Goal: Task Accomplishment & Management: Manage account settings

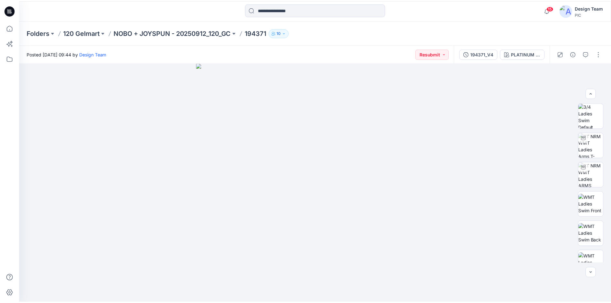
scroll to position [128, 0]
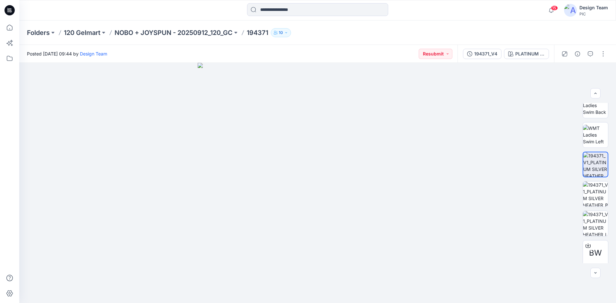
click at [11, 9] on icon at bounding box center [9, 10] width 10 height 21
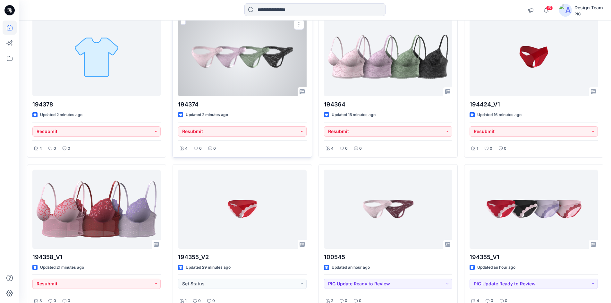
scroll to position [301, 0]
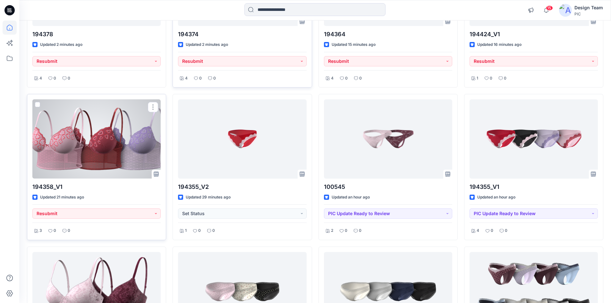
click at [107, 137] on div at bounding box center [96, 138] width 128 height 79
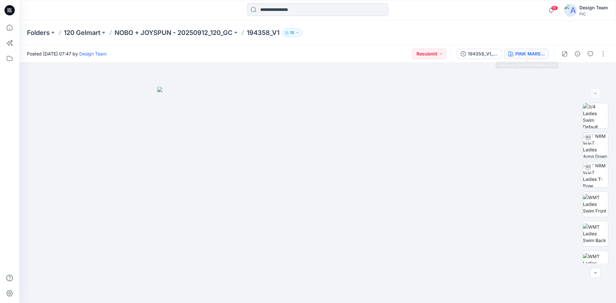
click at [510, 54] on icon "button" at bounding box center [510, 53] width 5 height 5
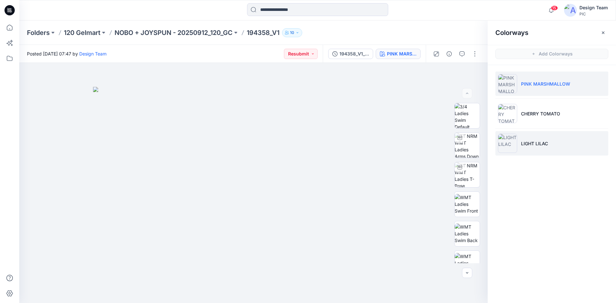
click at [531, 140] on p "LIGHT LILAC" at bounding box center [534, 143] width 27 height 7
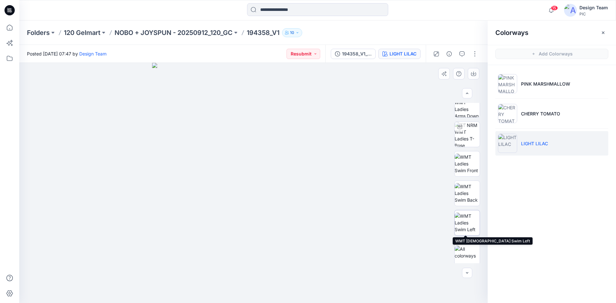
scroll to position [42, 0]
click at [461, 248] on img at bounding box center [466, 250] width 25 height 13
click at [464, 221] on img at bounding box center [466, 221] width 25 height 20
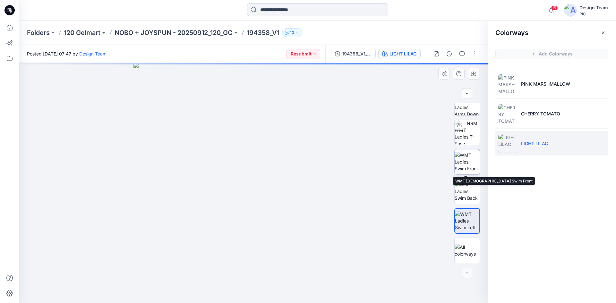
click at [469, 161] on img at bounding box center [466, 162] width 25 height 20
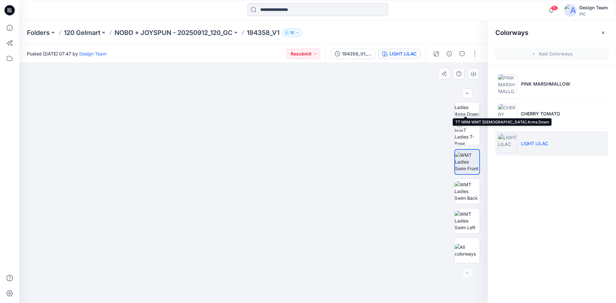
click at [460, 112] on img at bounding box center [466, 102] width 25 height 25
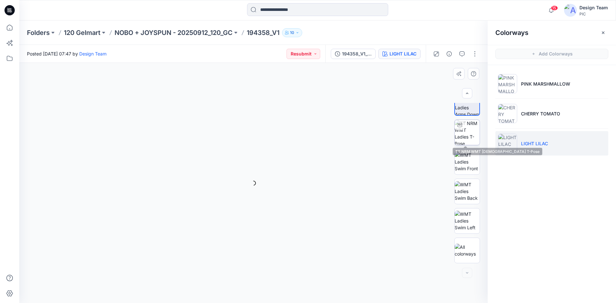
click at [460, 132] on img at bounding box center [466, 132] width 25 height 25
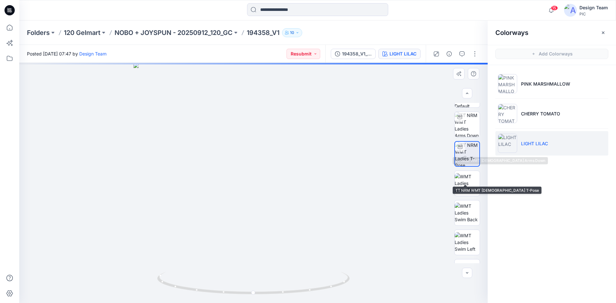
scroll to position [0, 0]
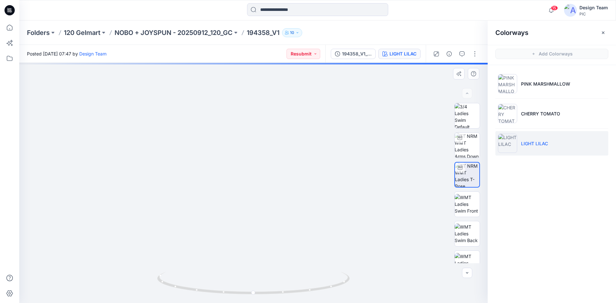
drag, startPoint x: 240, startPoint y: 163, endPoint x: 241, endPoint y: 118, distance: 45.3
click at [241, 118] on img at bounding box center [255, 64] width 625 height 478
drag, startPoint x: 210, startPoint y: 292, endPoint x: 208, endPoint y: 267, distance: 25.4
click at [229, 288] on icon at bounding box center [254, 284] width 194 height 24
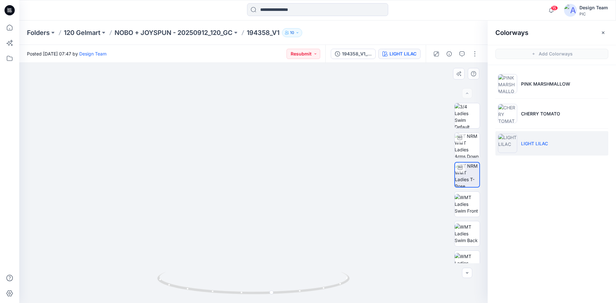
drag, startPoint x: 244, startPoint y: 128, endPoint x: 247, endPoint y: 137, distance: 9.6
click at [247, 137] on img at bounding box center [257, 69] width 625 height 469
drag, startPoint x: 254, startPoint y: 120, endPoint x: 251, endPoint y: 154, distance: 34.1
click at [251, 154] on img at bounding box center [255, 86] width 625 height 435
drag, startPoint x: 291, startPoint y: 294, endPoint x: 229, endPoint y: 288, distance: 62.2
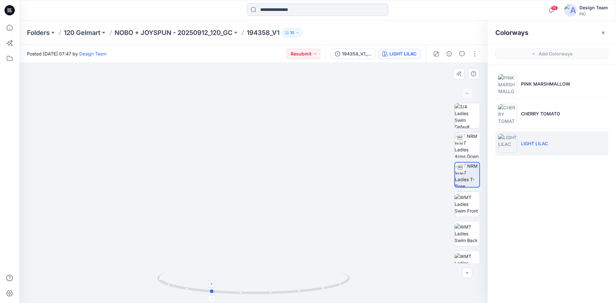
click at [229, 288] on icon at bounding box center [254, 284] width 194 height 24
drag, startPoint x: 245, startPoint y: 252, endPoint x: 251, endPoint y: 199, distance: 53.0
click at [251, 199] on img at bounding box center [253, 122] width 374 height 362
drag, startPoint x: 273, startPoint y: 293, endPoint x: 311, endPoint y: 277, distance: 41.4
click at [311, 277] on icon at bounding box center [254, 284] width 194 height 24
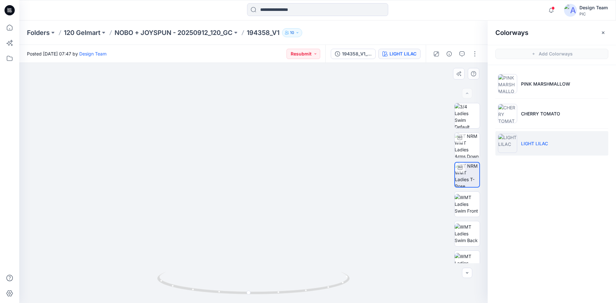
drag, startPoint x: 250, startPoint y: 124, endPoint x: 246, endPoint y: 213, distance: 89.3
click at [246, 213] on img at bounding box center [249, 52] width 625 height 502
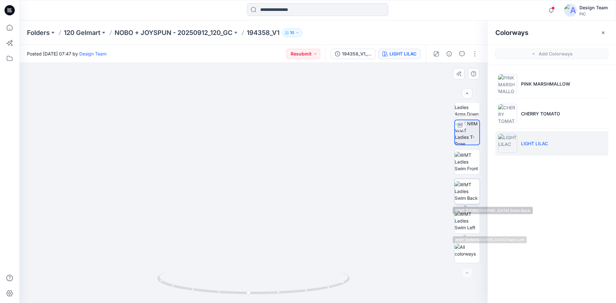
click at [457, 199] on img at bounding box center [466, 191] width 25 height 20
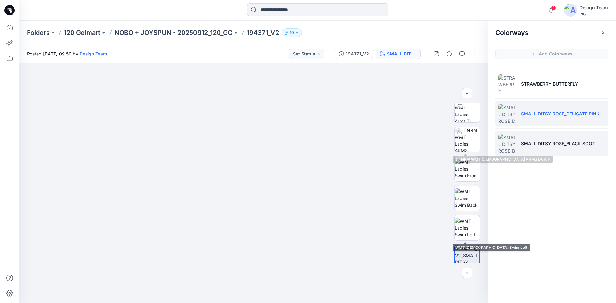
scroll to position [35, 0]
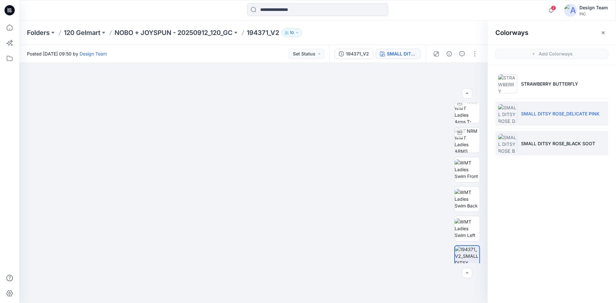
click at [523, 139] on li "SMALL DITSY ROSE_BLACK SOOT" at bounding box center [551, 143] width 113 height 24
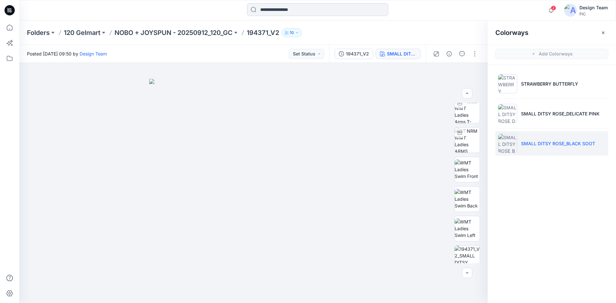
click at [277, 11] on input at bounding box center [317, 9] width 141 height 13
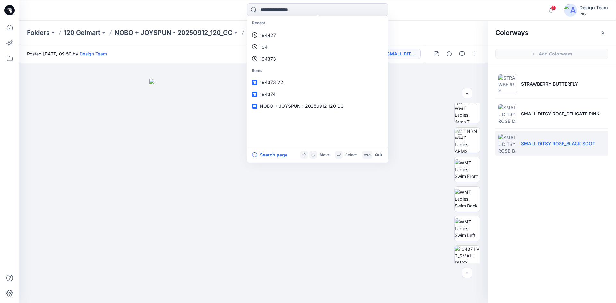
click at [210, 11] on div "Recent 194427 194 194373 Items 194373 V2 194374 NOBO + JOYSPUN - 20250912_120_G…" at bounding box center [317, 10] width 298 height 14
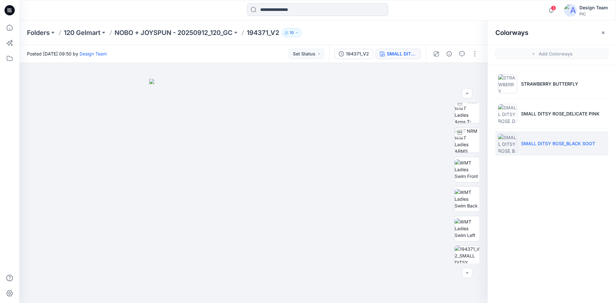
click at [146, 11] on div at bounding box center [93, 10] width 149 height 14
click at [267, 13] on input at bounding box center [317, 9] width 141 height 13
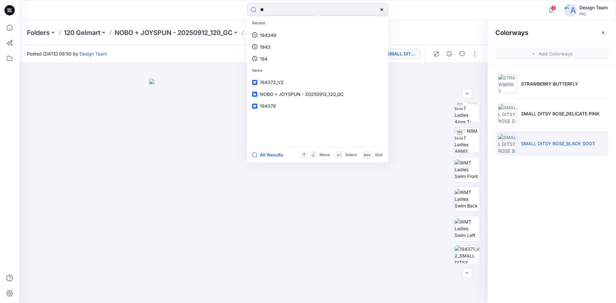
type input "***"
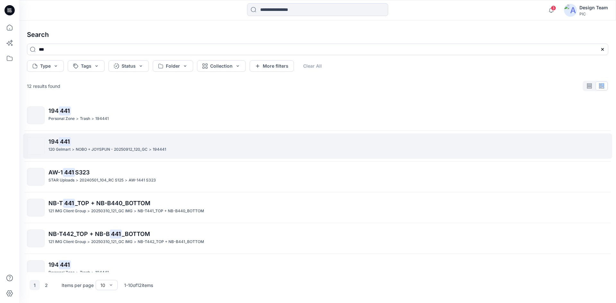
click at [145, 157] on link "194 441 120 Gelmart > NOBO + JOYSPUN - 20250912_120_GC > 194441" at bounding box center [317, 145] width 589 height 25
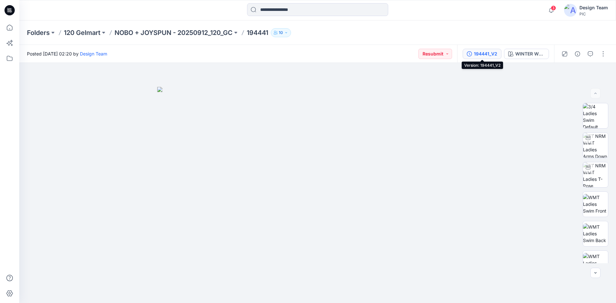
click at [491, 55] on div "194441_V2" at bounding box center [485, 53] width 23 height 7
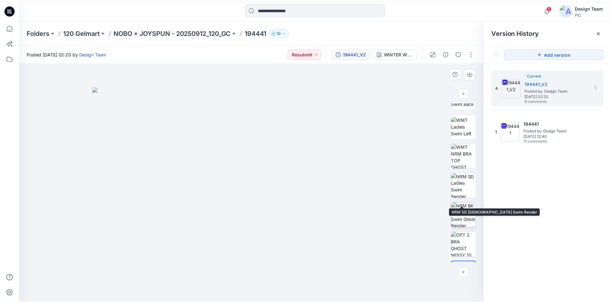
scroll to position [160, 0]
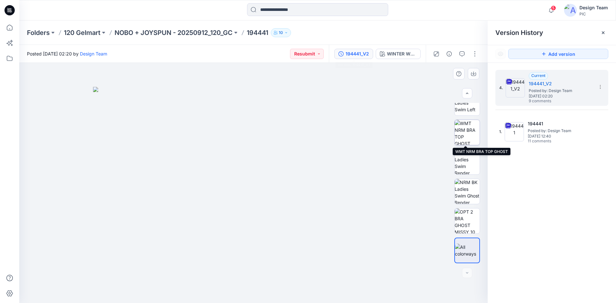
click at [473, 137] on img at bounding box center [466, 132] width 25 height 25
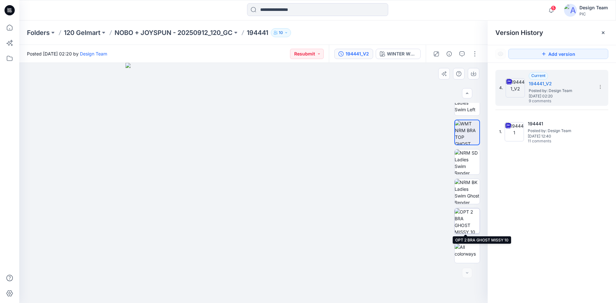
click at [467, 221] on img at bounding box center [466, 220] width 25 height 25
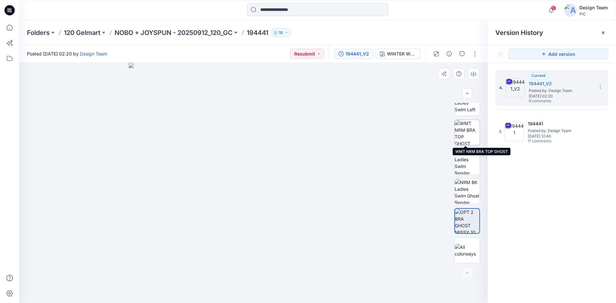
click at [464, 139] on img at bounding box center [466, 132] width 25 height 25
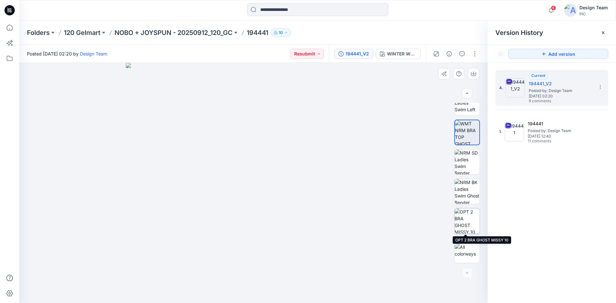
click at [464, 217] on img at bounding box center [466, 220] width 25 height 25
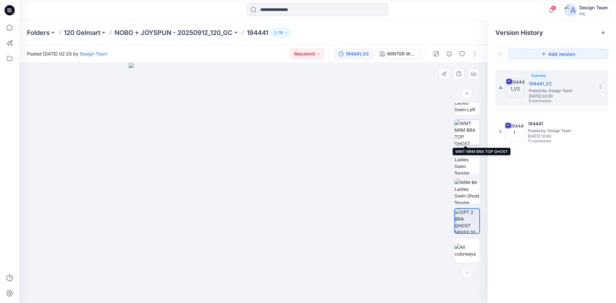
click at [470, 134] on img at bounding box center [466, 132] width 25 height 25
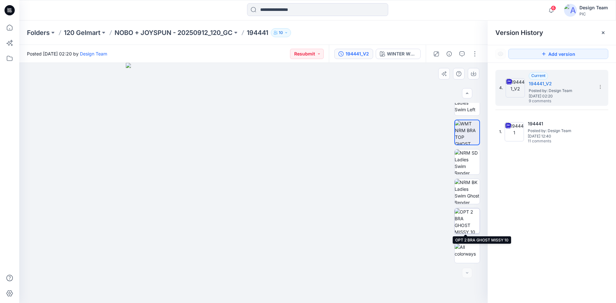
click at [466, 219] on img at bounding box center [466, 220] width 25 height 25
click at [12, 9] on icon at bounding box center [9, 10] width 10 height 10
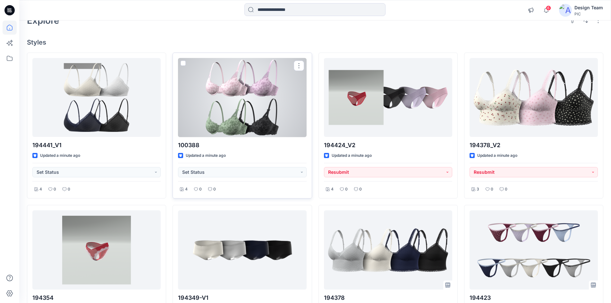
scroll to position [32, 0]
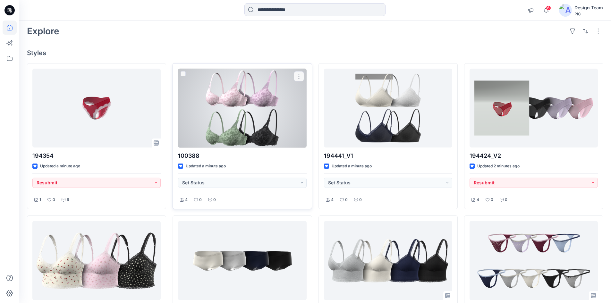
scroll to position [64, 0]
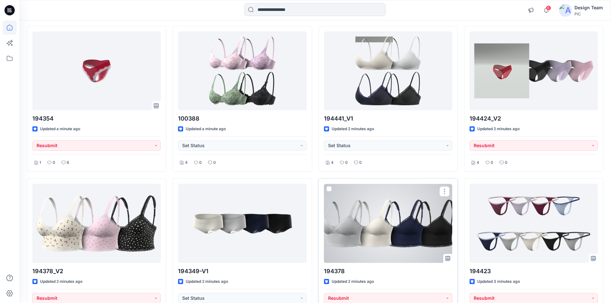
click at [388, 244] on div at bounding box center [388, 223] width 128 height 79
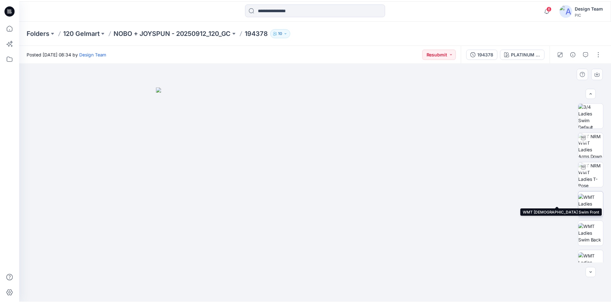
scroll to position [42, 0]
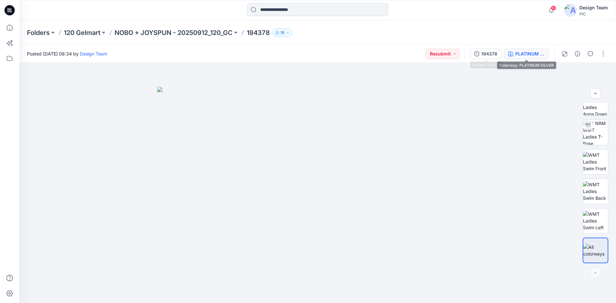
click at [511, 55] on icon "button" at bounding box center [510, 53] width 5 height 5
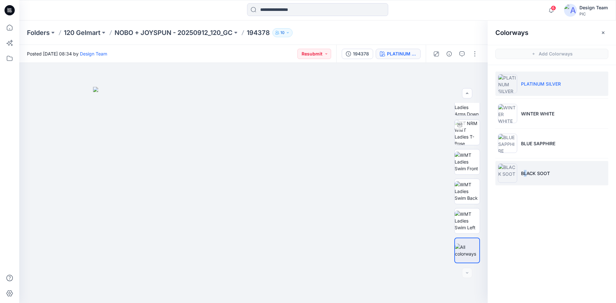
click at [525, 171] on p "BLACK SOOT" at bounding box center [535, 173] width 29 height 7
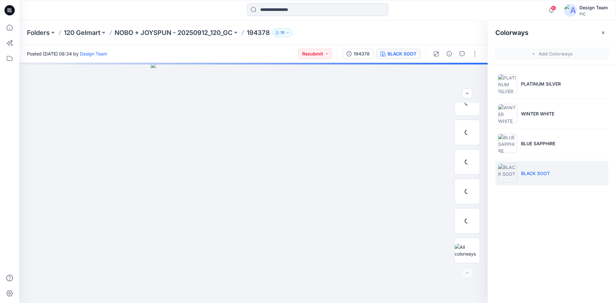
click at [556, 174] on li "BLACK SOOT" at bounding box center [551, 173] width 113 height 24
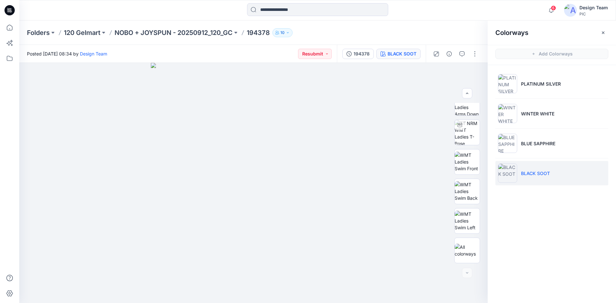
click at [11, 11] on icon at bounding box center [10, 10] width 3 height 0
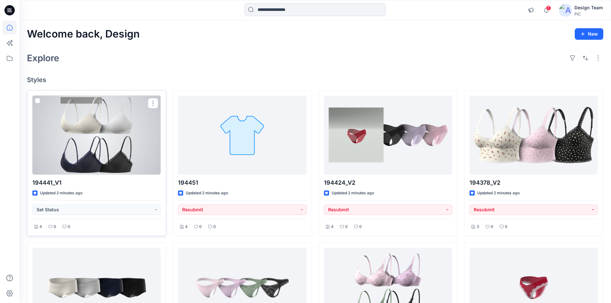
click at [104, 155] on div at bounding box center [96, 135] width 128 height 79
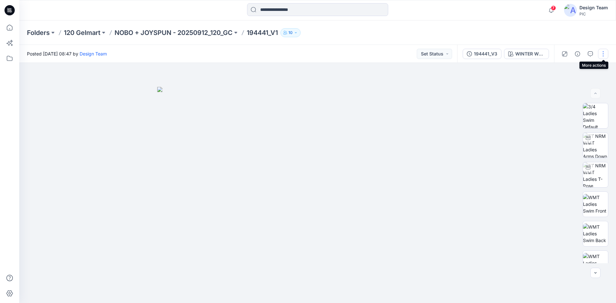
click at [604, 58] on button "button" at bounding box center [603, 54] width 10 height 10
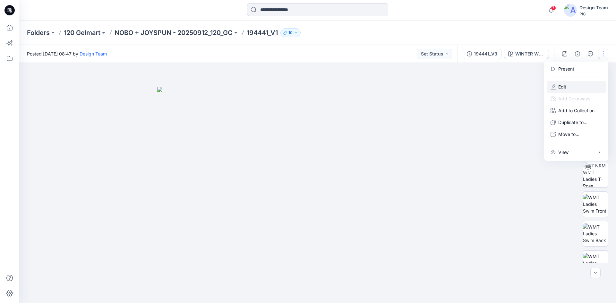
click at [569, 87] on button "Edit" at bounding box center [575, 87] width 59 height 12
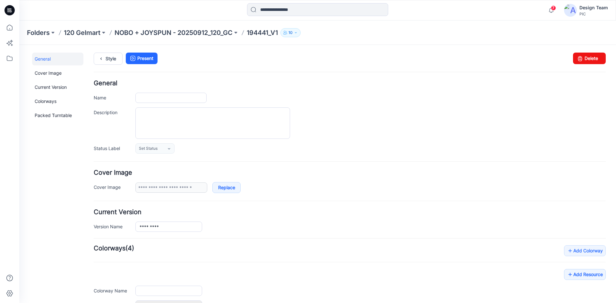
type input "*********"
type input "**********"
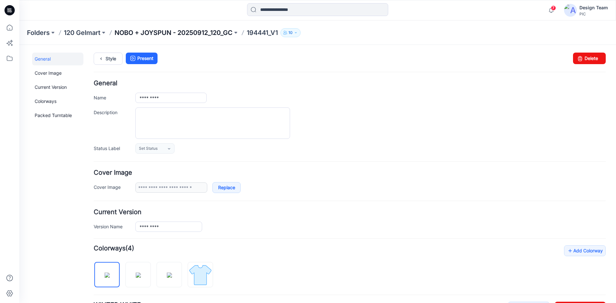
click at [192, 32] on p "NOBO + JOYSPUN - 20250912_120_GC" at bounding box center [173, 32] width 118 height 9
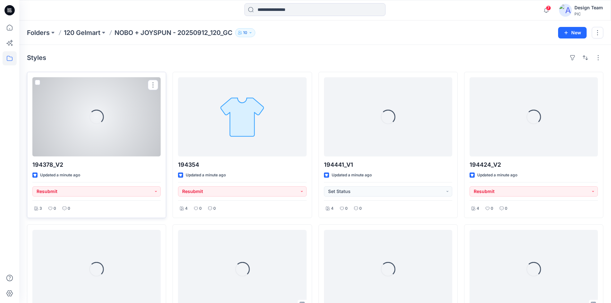
click at [121, 140] on div "Loading..." at bounding box center [96, 116] width 128 height 79
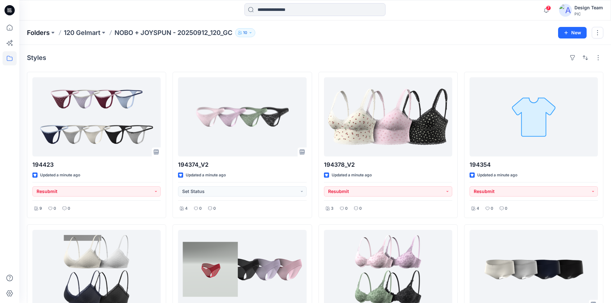
click at [40, 31] on p "Folders" at bounding box center [38, 32] width 23 height 9
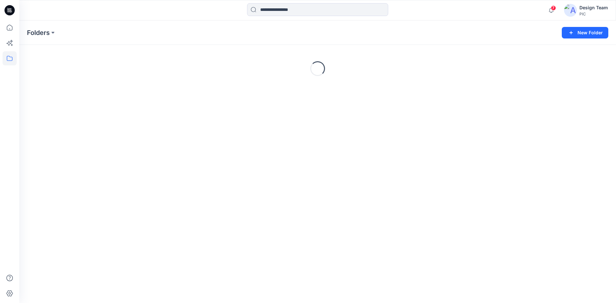
click at [2, 11] on div at bounding box center [9, 10] width 21 height 21
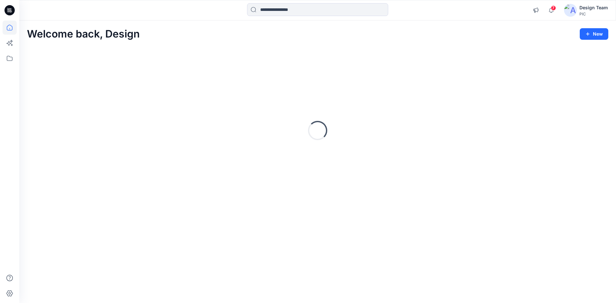
click at [4, 10] on div at bounding box center [9, 10] width 21 height 21
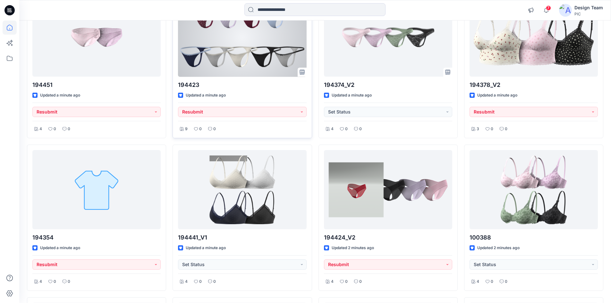
scroll to position [128, 0]
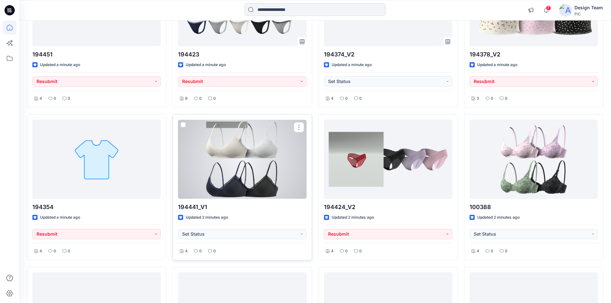
click at [231, 165] on div at bounding box center [242, 159] width 128 height 79
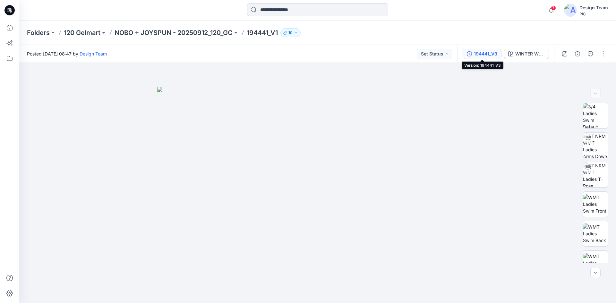
click at [477, 53] on div "194441_V3" at bounding box center [485, 53] width 23 height 7
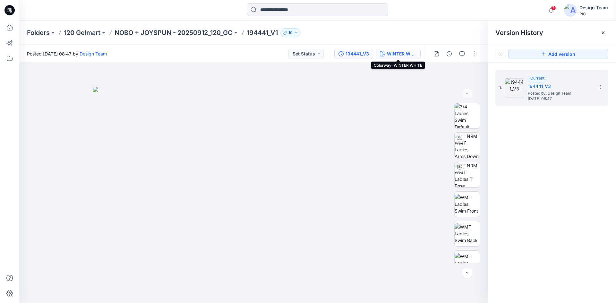
click at [399, 55] on div "WINTER WHITE" at bounding box center [402, 53] width 30 height 7
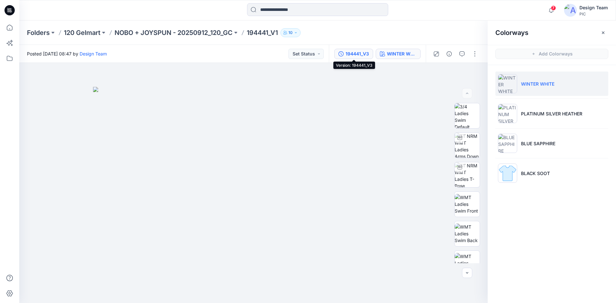
click at [346, 56] on div "194441_V3" at bounding box center [356, 53] width 23 height 7
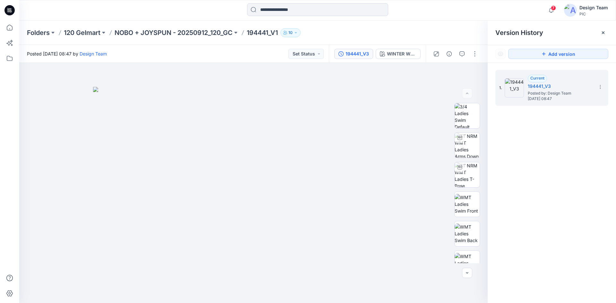
click at [247, 54] on div "Posted Monday, October 13, 2025 08:47 by Design Team Set Status" at bounding box center [173, 54] width 309 height 18
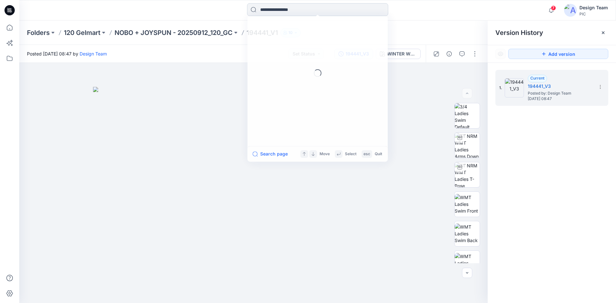
click at [272, 6] on input at bounding box center [317, 9] width 141 height 13
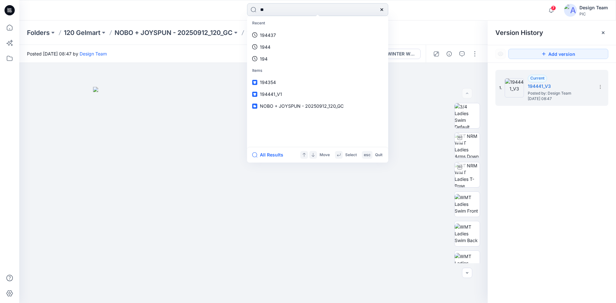
type input "***"
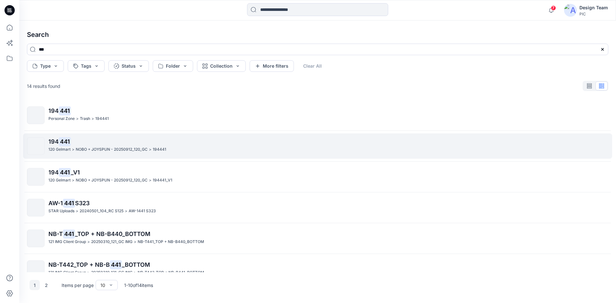
click at [200, 154] on div "194 441 120 Gelmart > NOBO + JOYSPUN - 20250912_120_GC > 194441" at bounding box center [327, 146] width 559 height 18
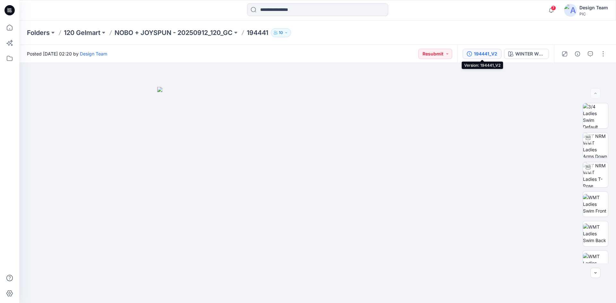
click at [486, 56] on div "194441_V2" at bounding box center [485, 53] width 23 height 7
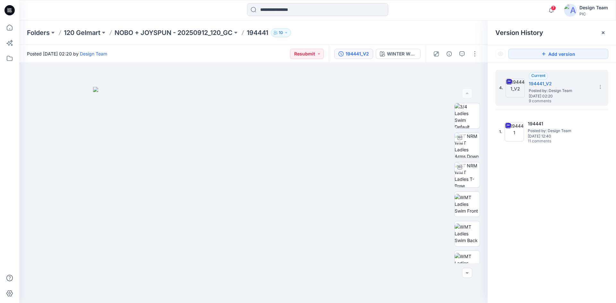
click at [409, 33] on div "Folders 120 Gelmart NOBO + JOYSPUN - 20250912_120_GC 194441 10" at bounding box center [292, 32] width 531 height 9
click at [260, 50] on div "Posted Friday, October 03, 2025 02:20 by Design Team Resubmit" at bounding box center [173, 54] width 309 height 18
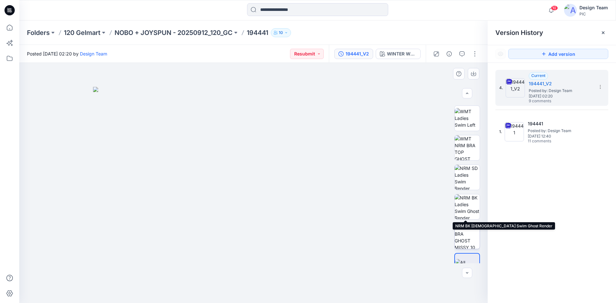
scroll to position [160, 0]
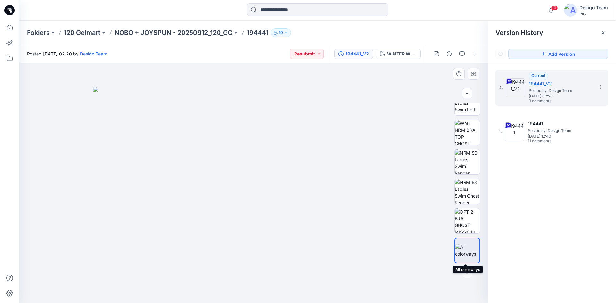
click at [464, 252] on img at bounding box center [467, 250] width 24 height 13
click at [462, 253] on img at bounding box center [467, 250] width 24 height 13
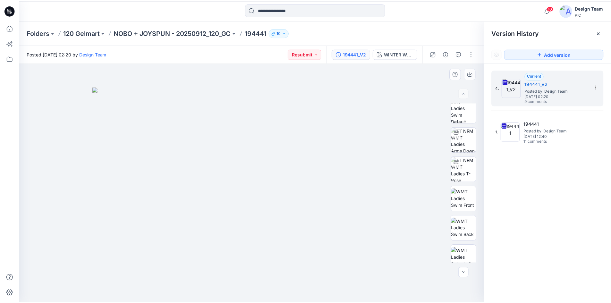
scroll to position [0, 0]
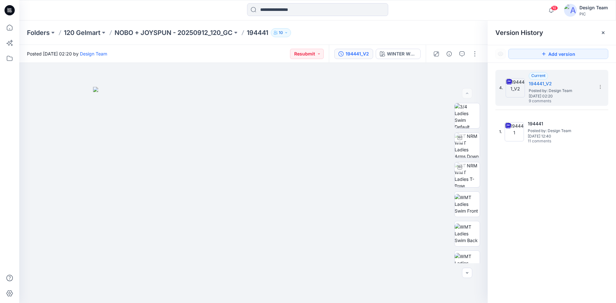
click at [171, 54] on div "Posted Friday, October 03, 2025 02:20 by Design Team Resubmit" at bounding box center [173, 54] width 309 height 18
click at [11, 10] on icon at bounding box center [9, 10] width 10 height 21
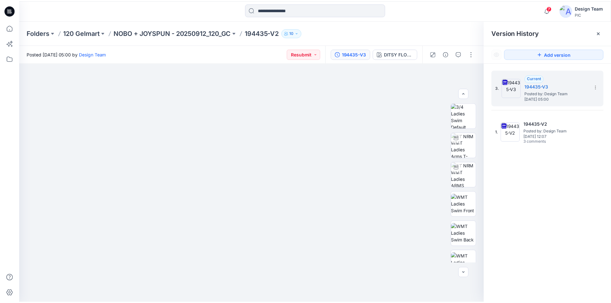
scroll to position [96, 0]
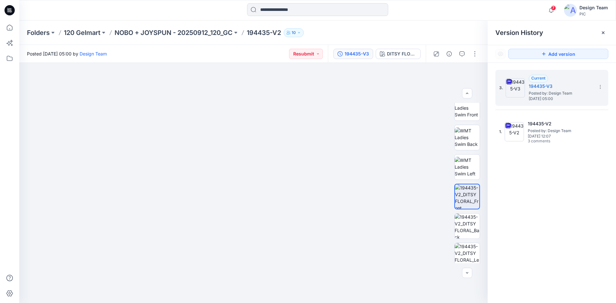
click at [8, 10] on icon at bounding box center [9, 10] width 10 height 10
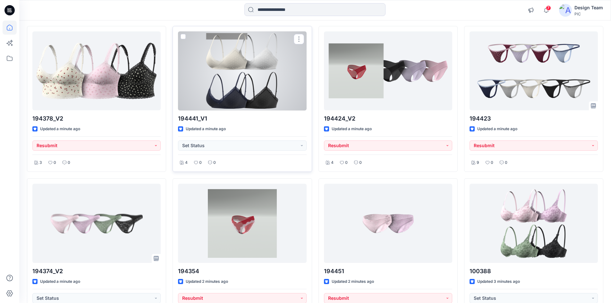
scroll to position [32, 0]
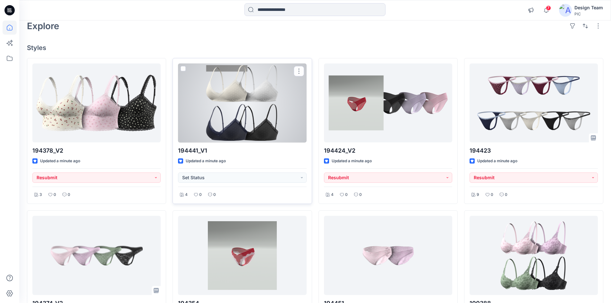
click at [238, 94] on div at bounding box center [242, 102] width 128 height 79
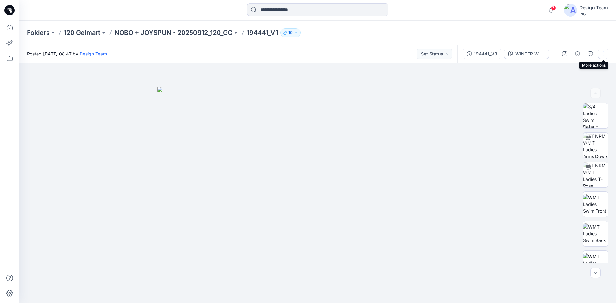
click at [601, 55] on button "button" at bounding box center [603, 54] width 10 height 10
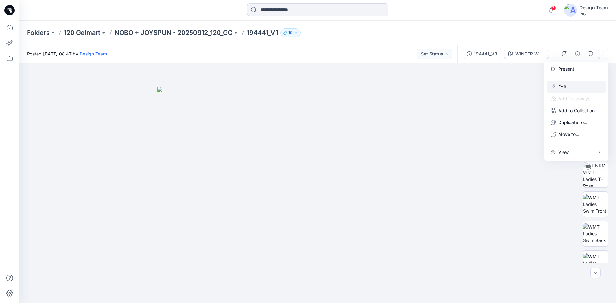
click at [574, 84] on button "Edit" at bounding box center [575, 87] width 59 height 12
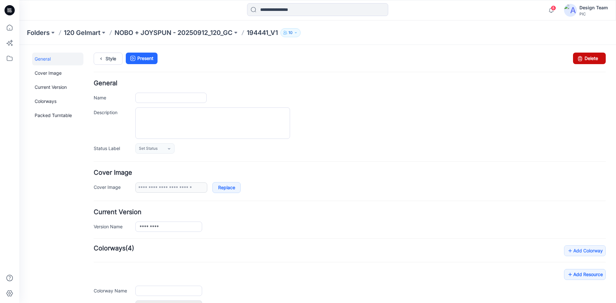
click at [580, 63] on link "Delete" at bounding box center [589, 59] width 33 height 12
type input "*********"
type input "**********"
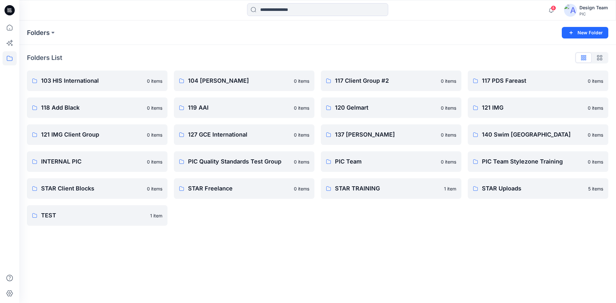
drag, startPoint x: 12, startPoint y: 9, endPoint x: 7, endPoint y: 8, distance: 4.9
click at [12, 9] on icon at bounding box center [9, 10] width 10 height 10
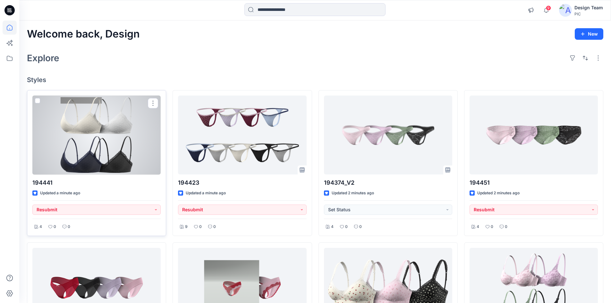
click at [122, 141] on div at bounding box center [96, 135] width 128 height 79
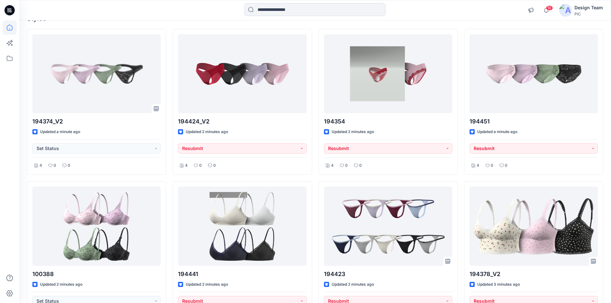
scroll to position [64, 0]
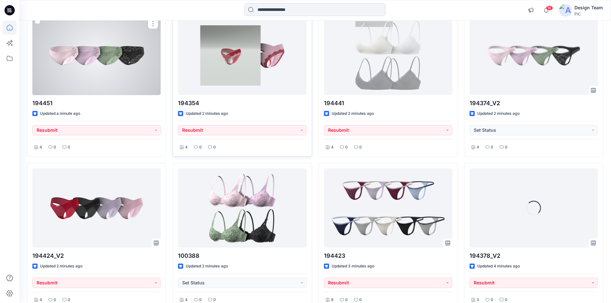
scroll to position [32, 0]
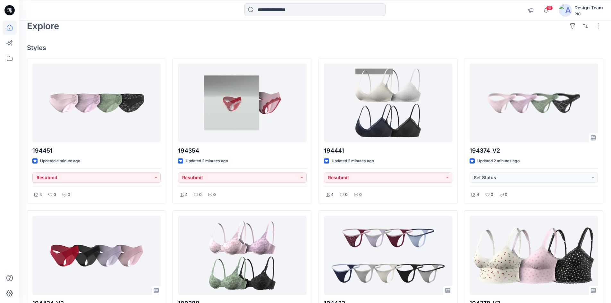
click at [109, 32] on div "Explore" at bounding box center [315, 25] width 576 height 15
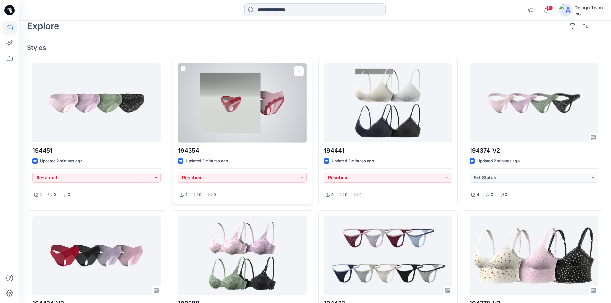
scroll to position [0, 0]
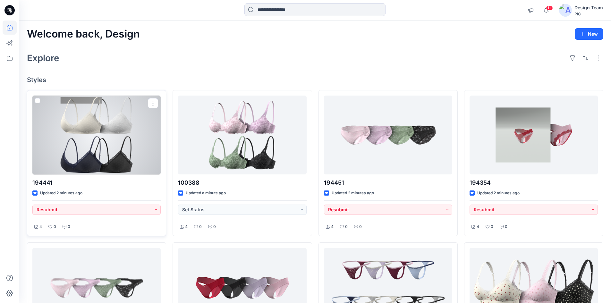
click at [113, 138] on div at bounding box center [96, 135] width 128 height 79
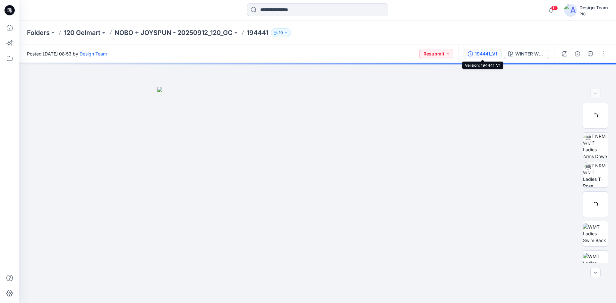
click at [481, 51] on div "194441_V1" at bounding box center [486, 53] width 22 height 7
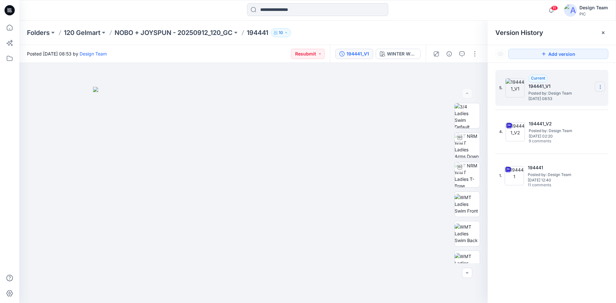
click at [601, 88] on icon at bounding box center [599, 86] width 5 height 5
click at [578, 109] on div "Rename Version" at bounding box center [566, 112] width 74 height 13
click at [563, 85] on input "*********" at bounding box center [568, 86] width 71 height 10
type input "*********"
click at [563, 226] on div "5. Current 194441_V1 Posted by: Design Team Monday, October 13, 2025 08:53 4. 1…" at bounding box center [551, 188] width 128 height 250
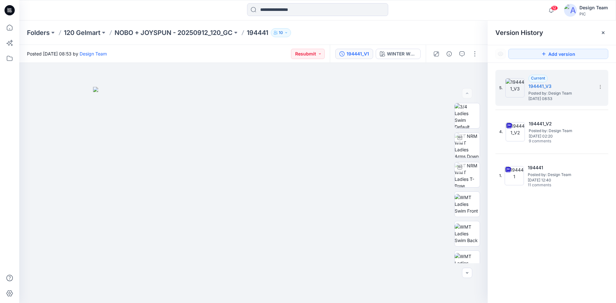
click at [11, 11] on icon at bounding box center [9, 10] width 10 height 10
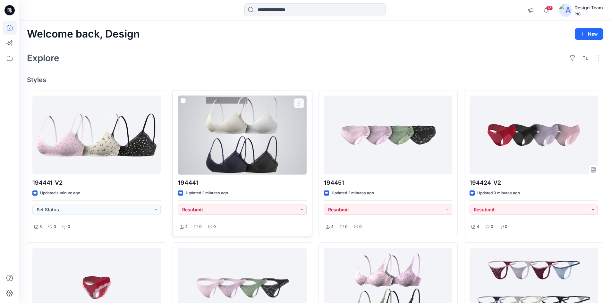
click at [300, 103] on button "button" at bounding box center [299, 103] width 10 height 10
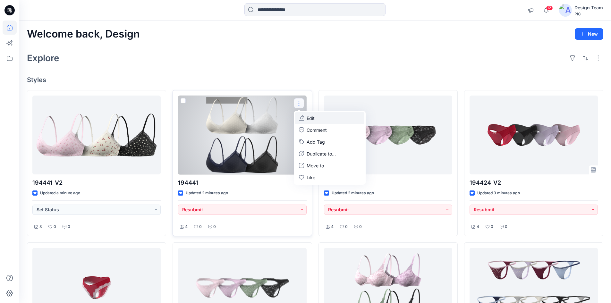
click at [310, 121] on p "Edit" at bounding box center [311, 118] width 8 height 7
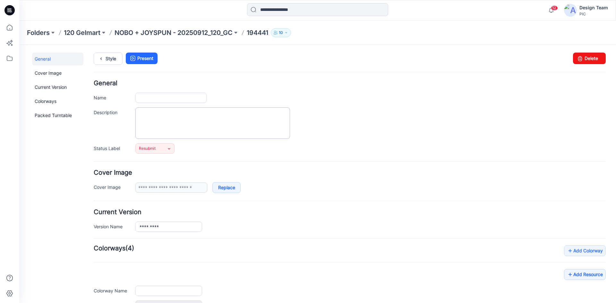
type input "******"
type input "**********"
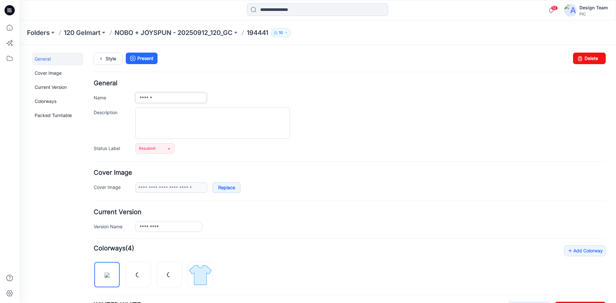
click at [158, 97] on input "******" at bounding box center [170, 98] width 71 height 10
type input "*********"
click at [215, 82] on h4 "General" at bounding box center [350, 83] width 512 height 6
click at [105, 56] on icon at bounding box center [101, 59] width 9 height 12
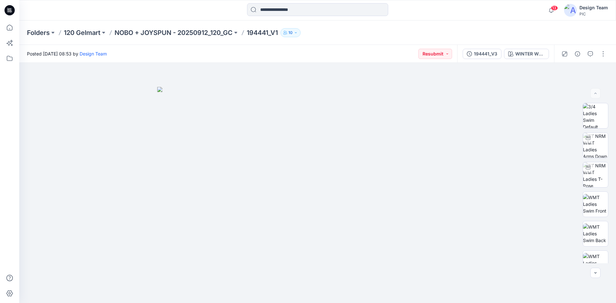
click at [10, 12] on icon at bounding box center [9, 10] width 10 height 10
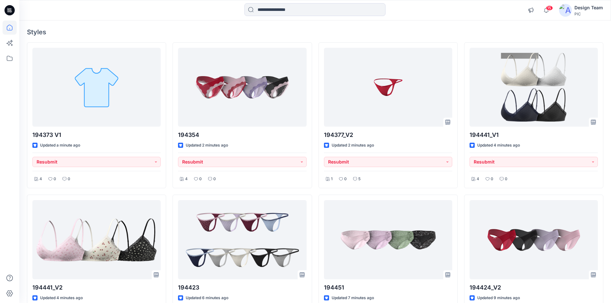
scroll to position [13, 0]
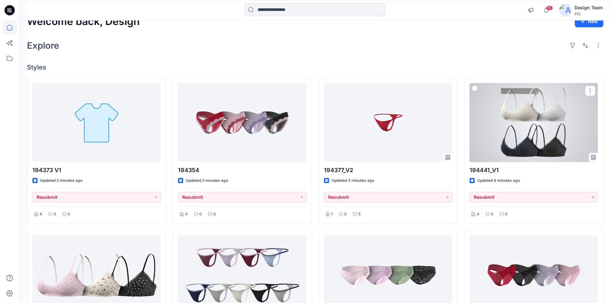
click at [512, 144] on div at bounding box center [534, 122] width 128 height 79
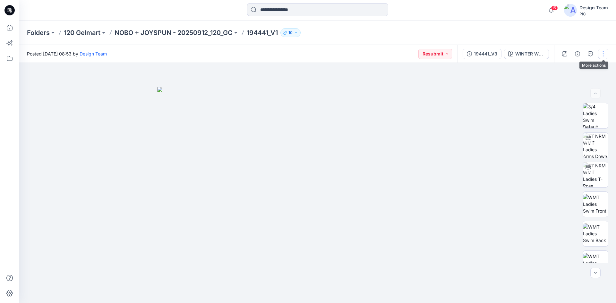
click at [602, 55] on button "button" at bounding box center [603, 54] width 10 height 10
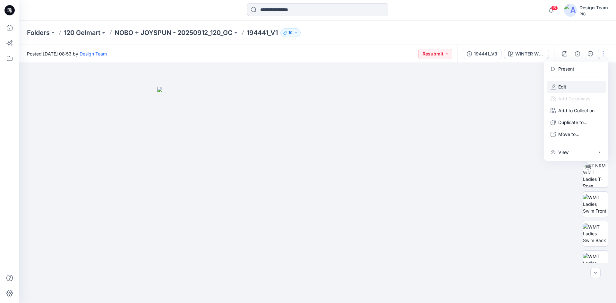
click at [571, 87] on button "Edit" at bounding box center [575, 87] width 59 height 12
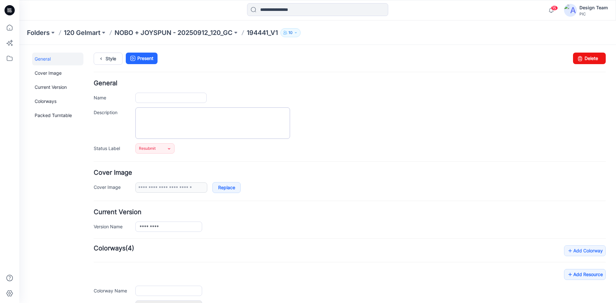
type input "*********"
type input "**********"
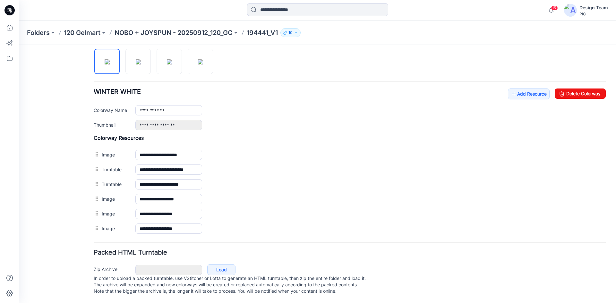
scroll to position [188, 0]
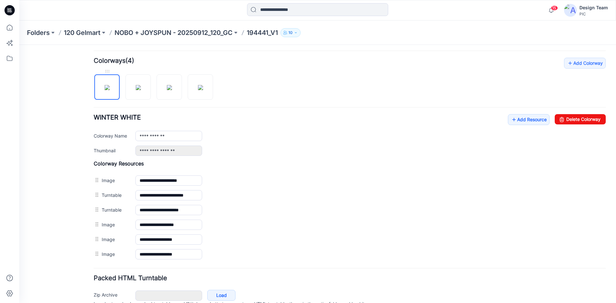
click at [105, 85] on img at bounding box center [107, 87] width 5 height 5
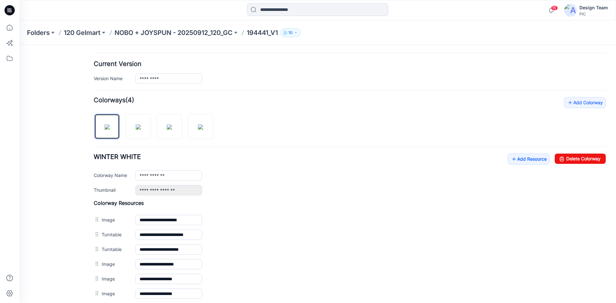
scroll to position [123, 0]
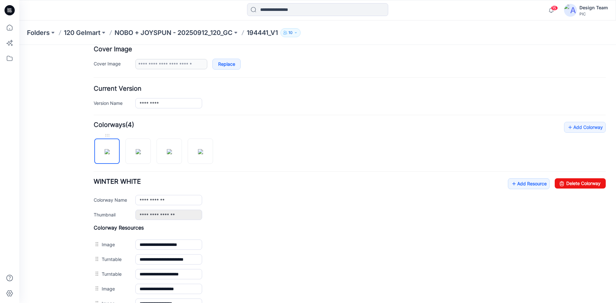
click at [110, 149] on img at bounding box center [107, 151] width 5 height 5
click at [106, 151] on img at bounding box center [107, 151] width 5 height 5
click at [106, 134] on div at bounding box center [106, 135] width 25 height 6
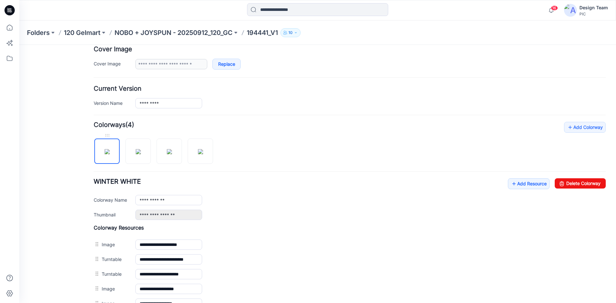
click at [110, 149] on img at bounding box center [107, 151] width 5 height 5
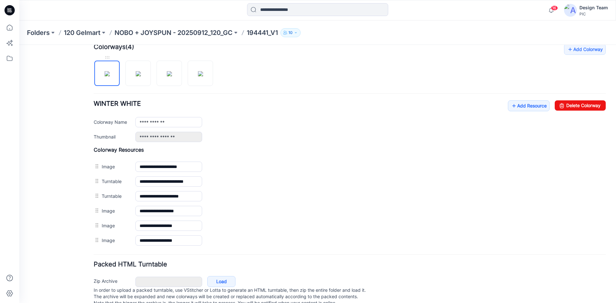
scroll to position [220, 0]
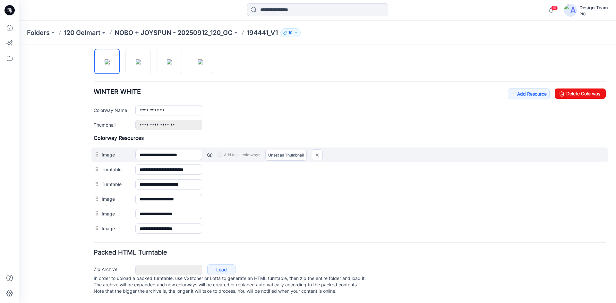
click at [210, 152] on link at bounding box center [209, 154] width 5 height 5
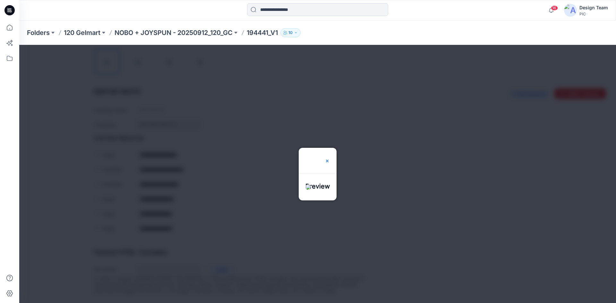
click at [330, 158] on img at bounding box center [327, 160] width 5 height 5
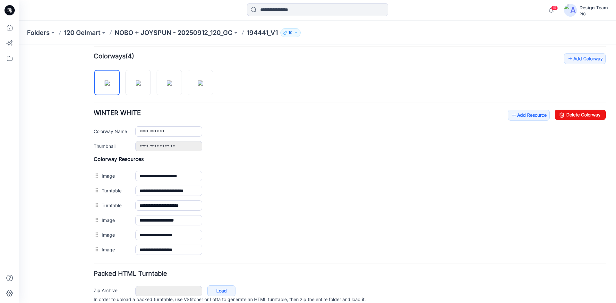
scroll to position [156, 0]
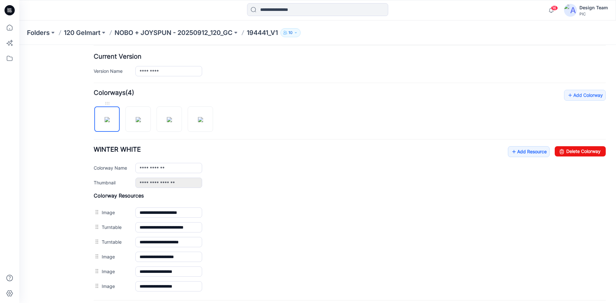
click at [105, 122] on img at bounding box center [107, 119] width 5 height 5
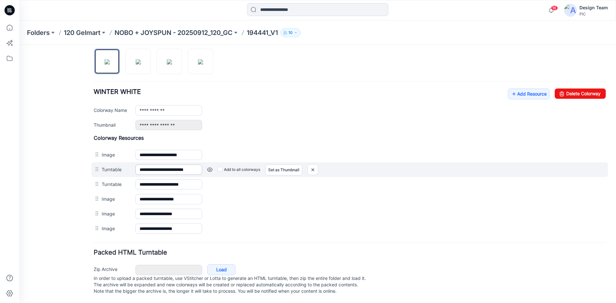
scroll to position [220, 0]
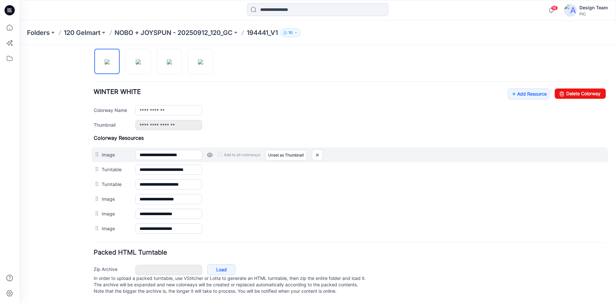
click at [97, 150] on div at bounding box center [98, 155] width 8 height 10
click at [142, 150] on input "**********" at bounding box center [168, 155] width 67 height 10
click at [136, 150] on input "**********" at bounding box center [168, 155] width 67 height 10
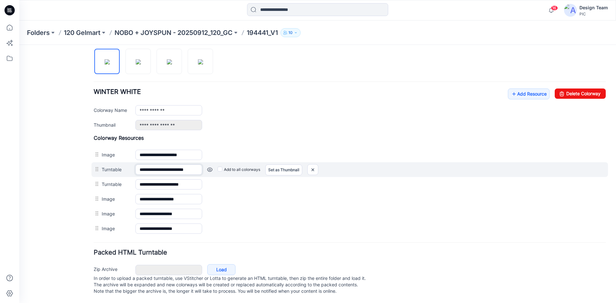
click at [191, 165] on input "**********" at bounding box center [168, 170] width 67 height 10
click at [163, 165] on input "**********" at bounding box center [168, 170] width 67 height 10
click at [96, 165] on div at bounding box center [98, 170] width 8 height 10
click at [102, 166] on label "Turntable" at bounding box center [115, 169] width 27 height 7
click at [135, 165] on input "**********" at bounding box center [168, 170] width 67 height 10
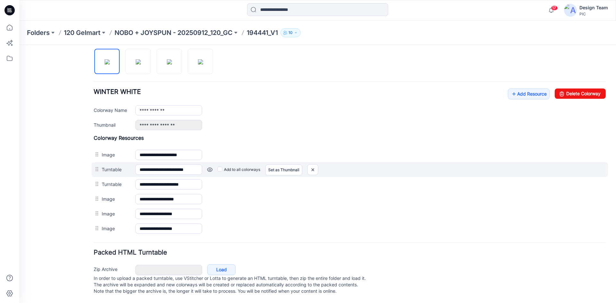
click at [110, 166] on label "Turntable" at bounding box center [115, 169] width 27 height 7
click at [135, 165] on input "**********" at bounding box center [168, 170] width 67 height 10
click at [110, 166] on label "Turntable" at bounding box center [115, 169] width 27 height 7
click at [135, 165] on input "**********" at bounding box center [168, 170] width 67 height 10
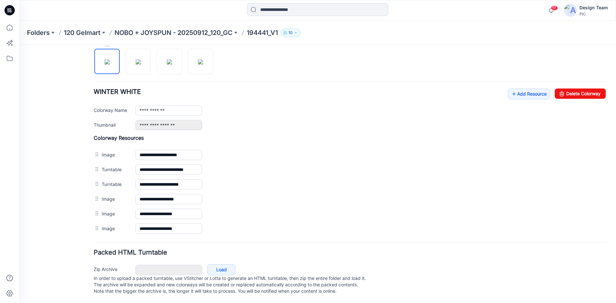
click at [109, 59] on img at bounding box center [107, 61] width 5 height 5
click at [105, 60] on img at bounding box center [107, 61] width 5 height 5
drag, startPoint x: 104, startPoint y: 59, endPoint x: 67, endPoint y: 76, distance: 40.3
click at [67, 76] on div "General Cover Image Current Version Colorways Packed Turntable" at bounding box center [57, 71] width 51 height 464
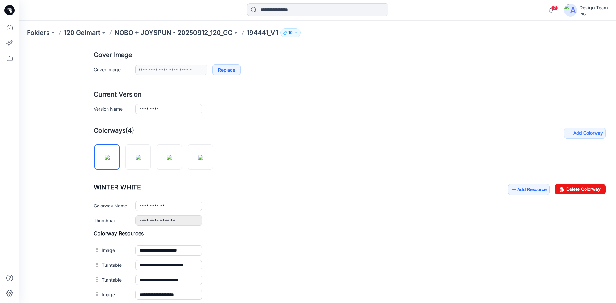
scroll to position [91, 0]
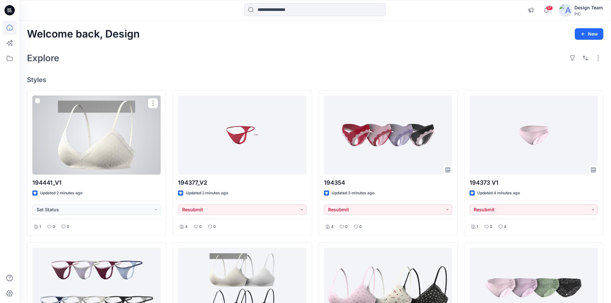
click at [123, 152] on div at bounding box center [96, 135] width 128 height 79
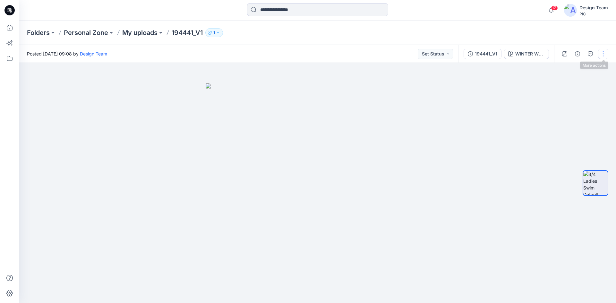
click at [599, 54] on button "button" at bounding box center [603, 54] width 10 height 10
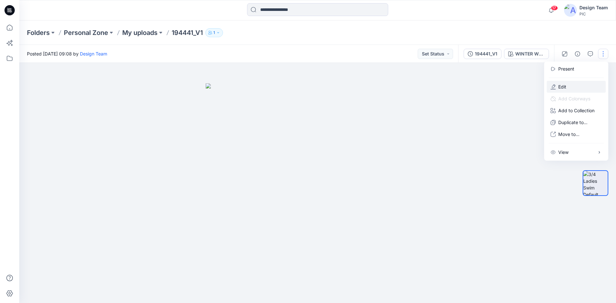
click at [577, 88] on button "Edit" at bounding box center [575, 87] width 59 height 12
click at [580, 83] on button "Edit" at bounding box center [575, 87] width 59 height 12
click at [553, 87] on icon "button" at bounding box center [552, 86] width 5 height 5
click at [554, 88] on icon "button" at bounding box center [552, 86] width 5 height 5
click at [466, 31] on div "Folders Personal Zone My uploads 194441_V1 1" at bounding box center [292, 32] width 531 height 9
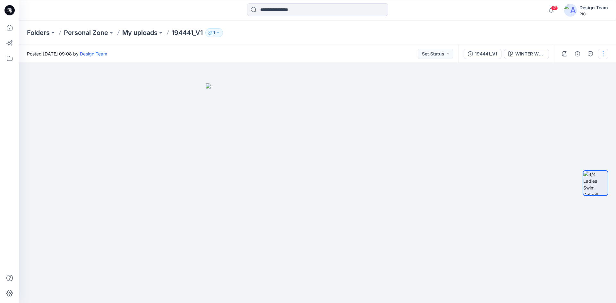
click at [602, 54] on button "button" at bounding box center [603, 54] width 10 height 10
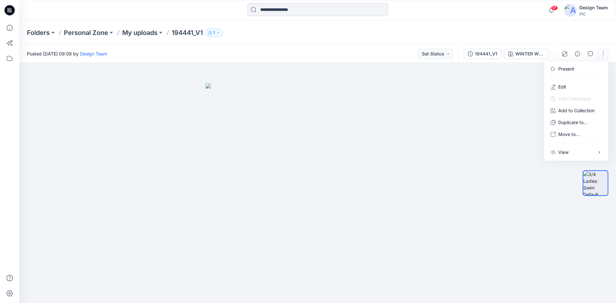
click at [342, 46] on div "Posted [DATE] 09:08 by Design Team Set Status" at bounding box center [238, 54] width 439 height 18
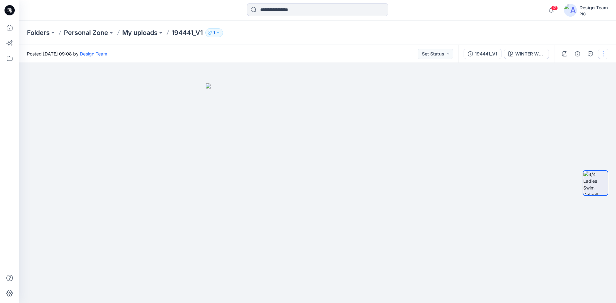
click at [601, 54] on button "button" at bounding box center [603, 54] width 10 height 10
click at [574, 84] on button "Edit" at bounding box center [575, 87] width 59 height 12
click at [555, 86] on icon "button" at bounding box center [552, 86] width 5 height 5
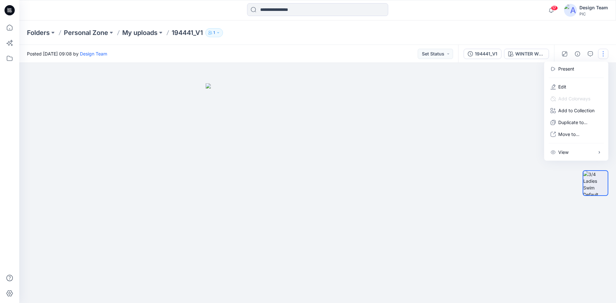
click at [388, 35] on div "Folders Personal Zone My uploads 194441_V1 1" at bounding box center [292, 32] width 531 height 9
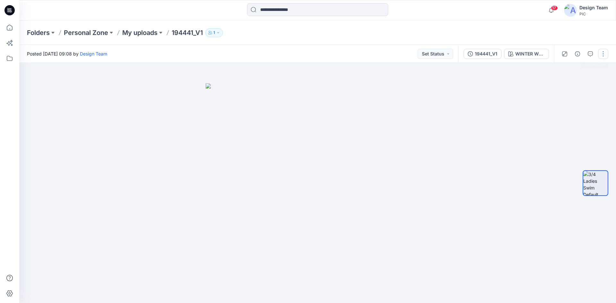
click at [605, 54] on button "button" at bounding box center [603, 54] width 10 height 10
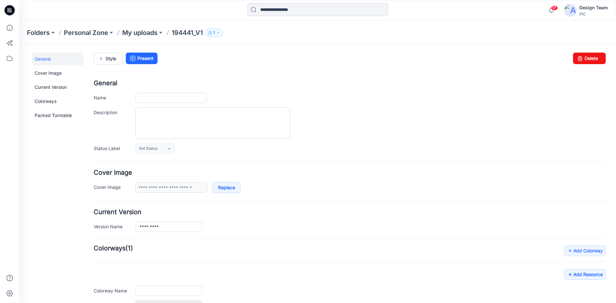
type input "*********"
type input "**********"
drag, startPoint x: 583, startPoint y: 60, endPoint x: 353, endPoint y: 78, distance: 230.7
click at [583, 60] on link "Delete" at bounding box center [589, 59] width 33 height 12
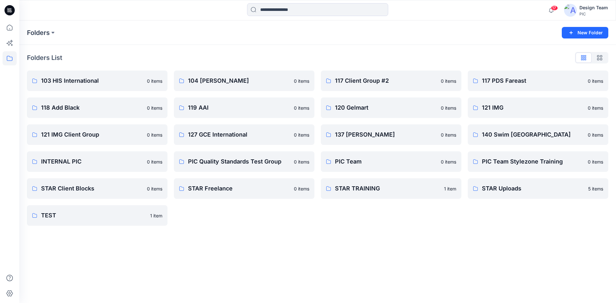
click at [8, 11] on icon at bounding box center [9, 10] width 10 height 10
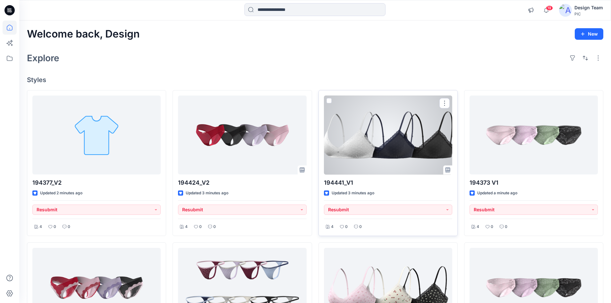
click at [362, 146] on div at bounding box center [388, 135] width 128 height 79
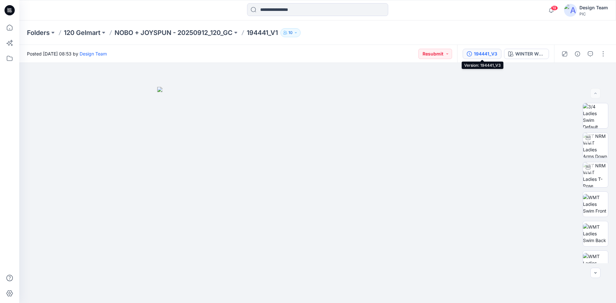
click at [486, 49] on button "194441_V3" at bounding box center [481, 54] width 39 height 10
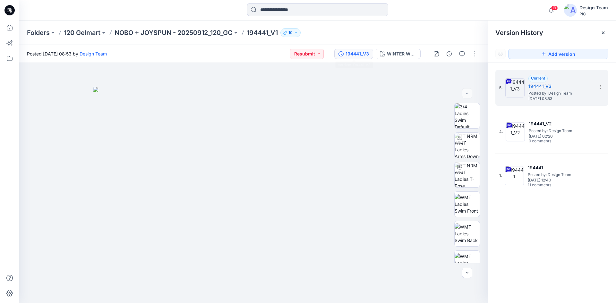
click at [11, 11] on icon at bounding box center [9, 10] width 10 height 21
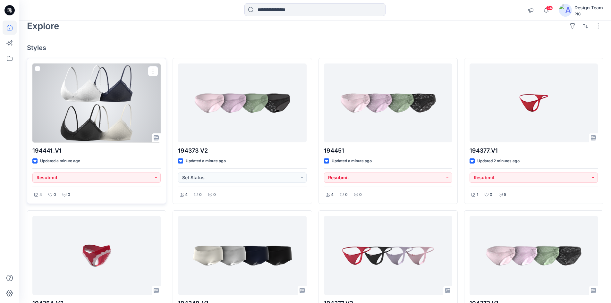
scroll to position [64, 0]
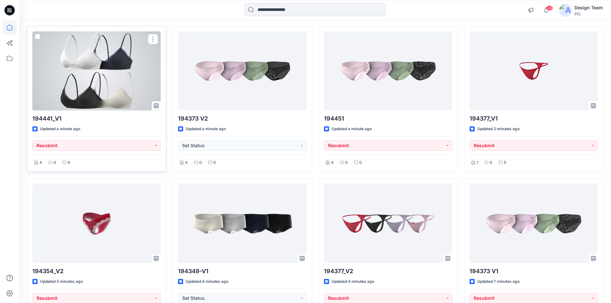
click at [109, 101] on div at bounding box center [96, 70] width 128 height 79
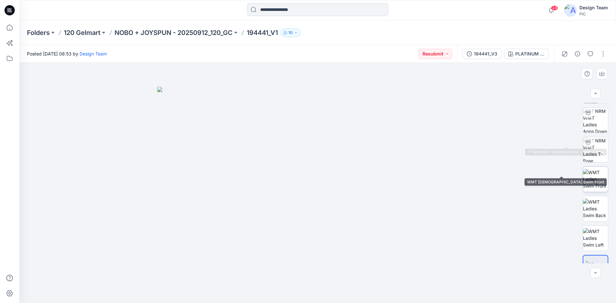
scroll to position [42, 0]
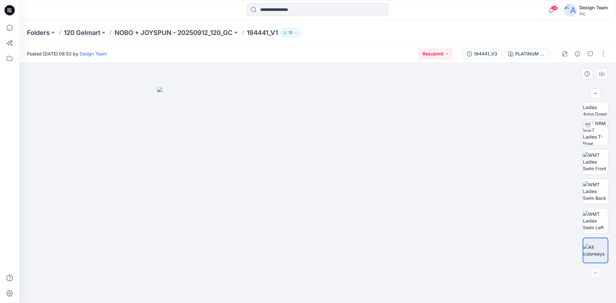
click at [105, 104] on div at bounding box center [317, 183] width 597 height 240
click at [602, 55] on button "button" at bounding box center [603, 54] width 10 height 10
click at [572, 86] on button "Edit" at bounding box center [575, 87] width 59 height 12
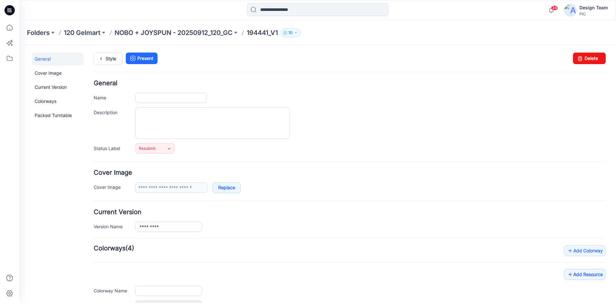
type input "*********"
type input "**********"
click at [111, 59] on link "Style" at bounding box center [108, 59] width 29 height 12
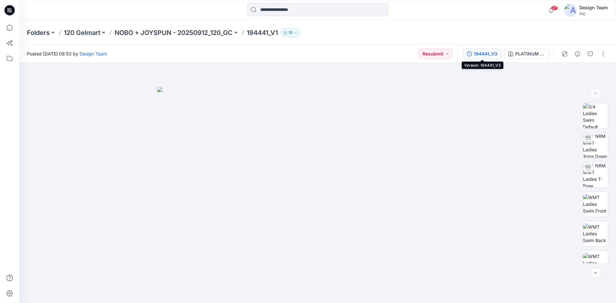
click at [487, 52] on div "194441_V3" at bounding box center [485, 53] width 23 height 7
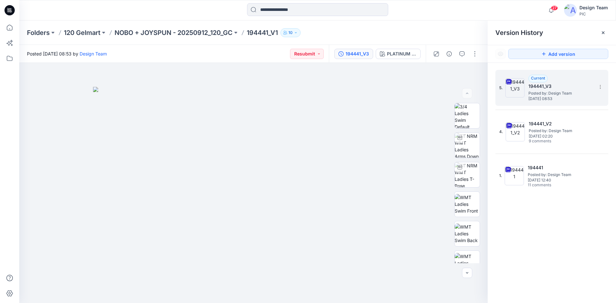
click at [540, 97] on span "[DATE] 08:53" at bounding box center [560, 99] width 64 height 4
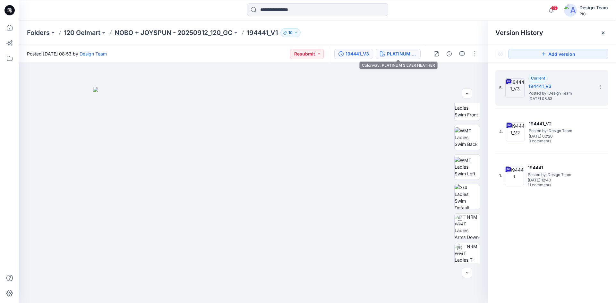
click at [396, 50] on div "PLATINUM SILVER HEATHER" at bounding box center [402, 53] width 30 height 7
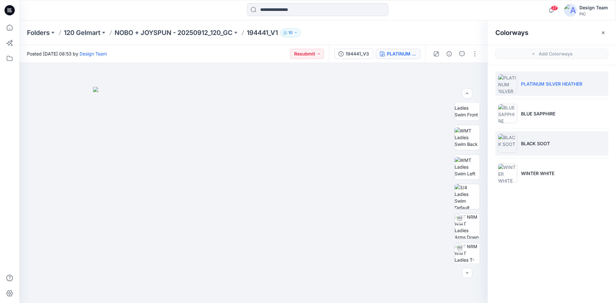
click at [541, 149] on li "BLACK SOOT" at bounding box center [551, 143] width 113 height 24
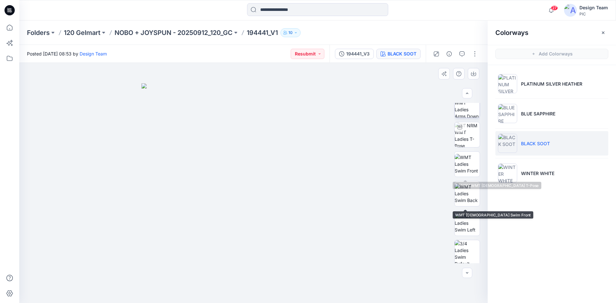
scroll to position [0, 0]
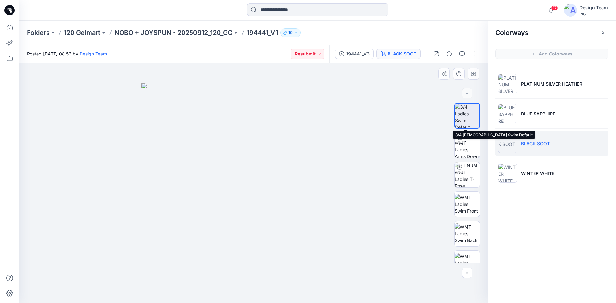
click at [463, 123] on img at bounding box center [467, 116] width 24 height 24
click at [463, 150] on img at bounding box center [466, 145] width 25 height 25
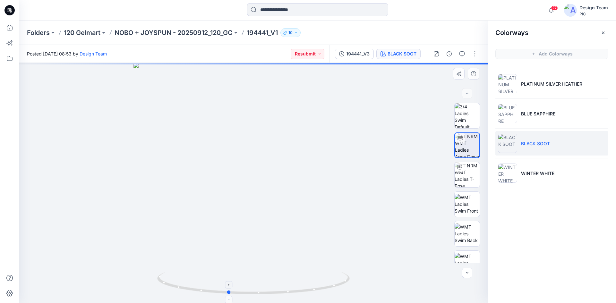
drag, startPoint x: 286, startPoint y: 289, endPoint x: 263, endPoint y: 291, distance: 22.8
click at [263, 291] on icon at bounding box center [254, 284] width 194 height 24
click at [466, 173] on img at bounding box center [466, 174] width 25 height 25
drag, startPoint x: 292, startPoint y: 292, endPoint x: 251, endPoint y: 291, distance: 41.1
click at [251, 291] on icon at bounding box center [254, 284] width 194 height 24
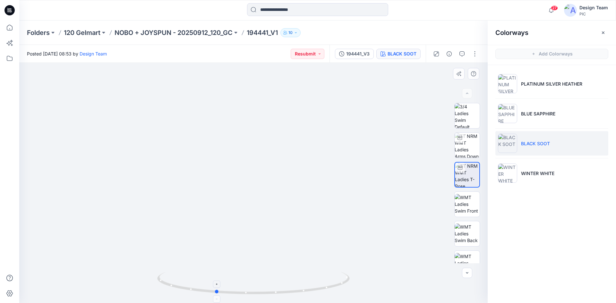
drag, startPoint x: 203, startPoint y: 291, endPoint x: 206, endPoint y: 289, distance: 3.9
click at [206, 289] on icon at bounding box center [254, 284] width 194 height 24
click at [530, 123] on li "BLUE SAPPHIRE" at bounding box center [551, 113] width 113 height 24
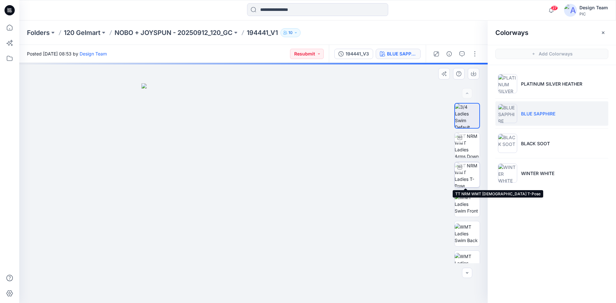
click at [465, 172] on img at bounding box center [466, 174] width 25 height 25
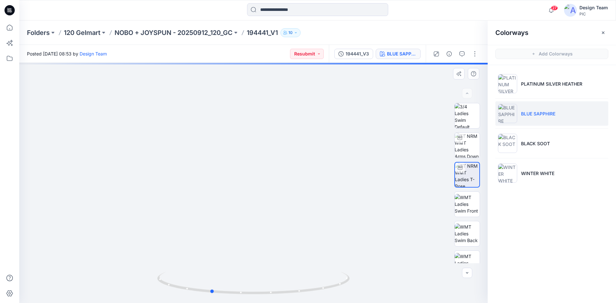
drag, startPoint x: 282, startPoint y: 296, endPoint x: 239, endPoint y: 297, distance: 42.7
click at [239, 297] on div at bounding box center [253, 287] width 192 height 32
drag, startPoint x: 238, startPoint y: 223, endPoint x: 246, endPoint y: 187, distance: 36.5
click at [246, 187] on img at bounding box center [260, 54] width 625 height 500
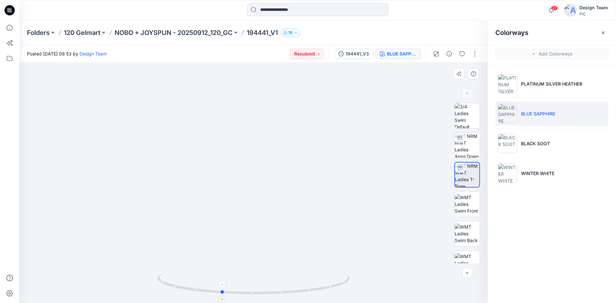
drag, startPoint x: 221, startPoint y: 293, endPoint x: 231, endPoint y: 292, distance: 10.1
click at [231, 292] on icon at bounding box center [254, 284] width 194 height 24
click at [476, 53] on button "button" at bounding box center [475, 54] width 10 height 10
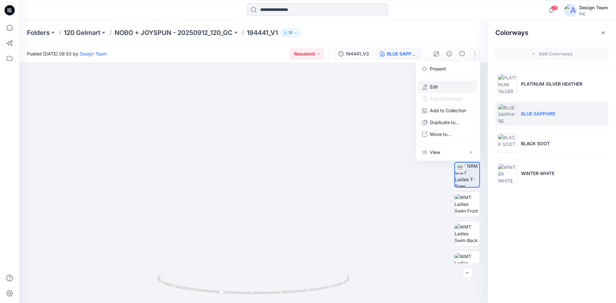
click at [461, 87] on button "Edit" at bounding box center [447, 87] width 59 height 12
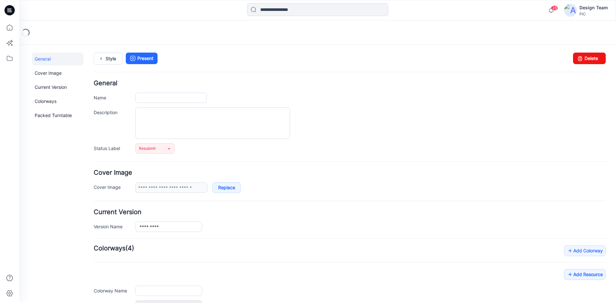
type input "*********"
type input "**********"
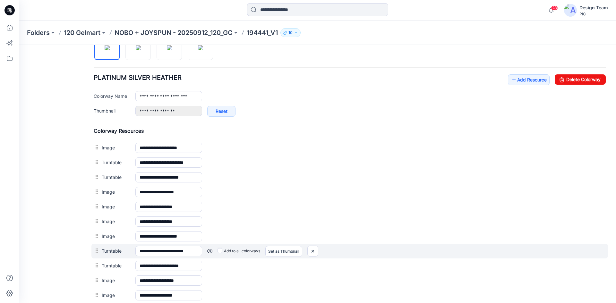
scroll to position [187, 0]
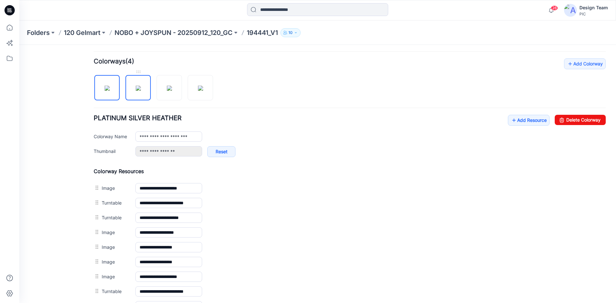
click at [136, 86] on img at bounding box center [138, 88] width 5 height 5
click at [172, 91] on img at bounding box center [169, 88] width 5 height 5
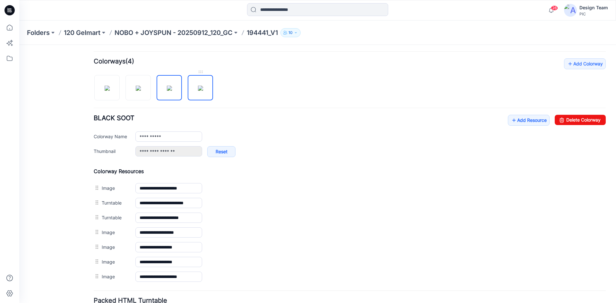
click at [203, 91] on img at bounding box center [200, 88] width 5 height 5
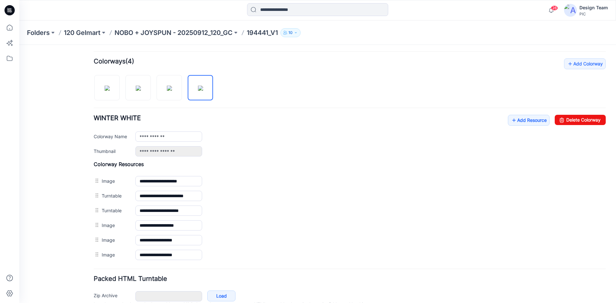
click at [239, 94] on div "**********" at bounding box center [350, 160] width 512 height 204
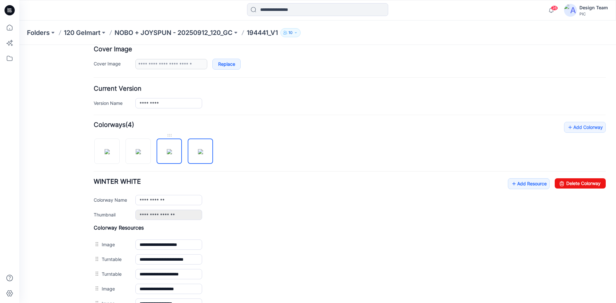
click at [168, 149] on img at bounding box center [169, 151] width 5 height 5
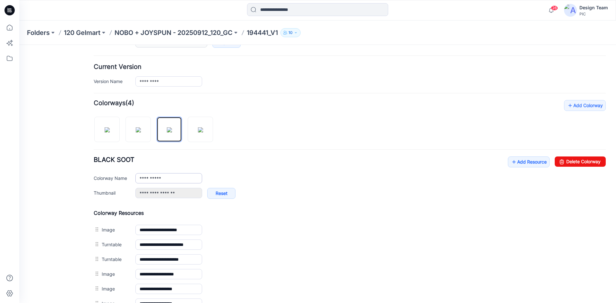
scroll to position [188, 0]
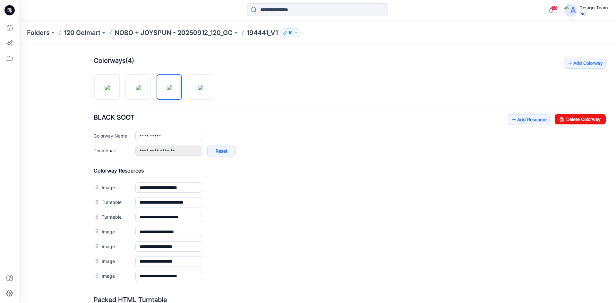
click at [134, 102] on div "**********" at bounding box center [350, 171] width 512 height 226
click at [136, 90] on img at bounding box center [138, 87] width 5 height 5
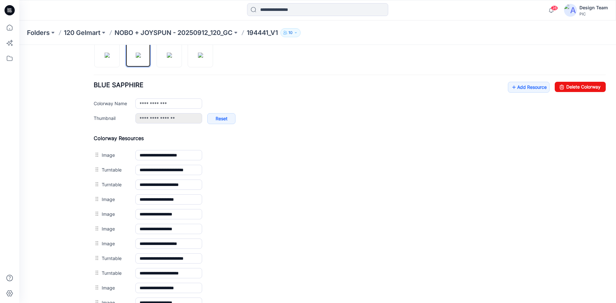
scroll to position [220, 0]
click at [107, 66] on div at bounding box center [156, 51] width 124 height 33
click at [107, 58] on img at bounding box center [107, 55] width 5 height 5
click at [167, 56] on img at bounding box center [169, 55] width 5 height 5
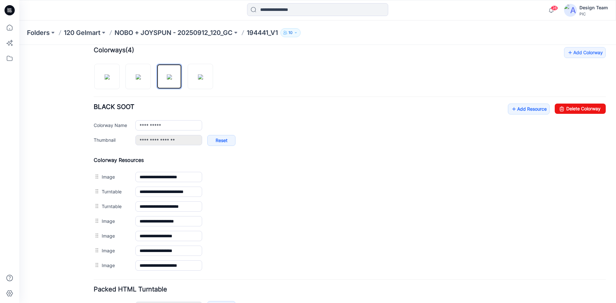
scroll to position [209, 0]
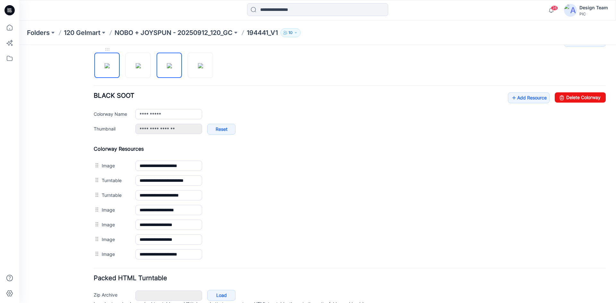
click at [107, 67] on img at bounding box center [107, 65] width 5 height 5
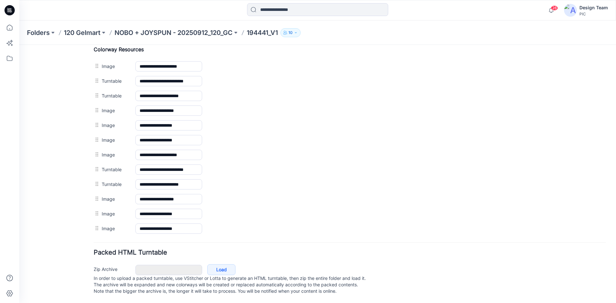
scroll to position [315, 0]
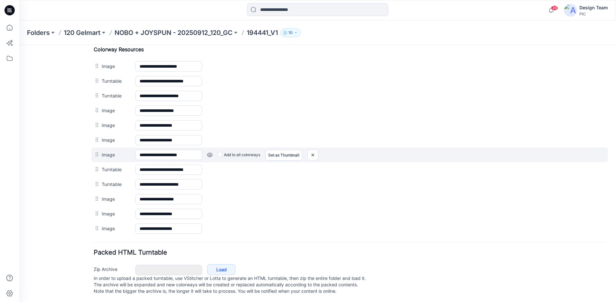
click at [213, 150] on div "Add to all colorways Set as Thumbnail Unset as Thumbnail" at bounding box center [403, 155] width 403 height 10
click at [211, 152] on link at bounding box center [209, 154] width 5 height 5
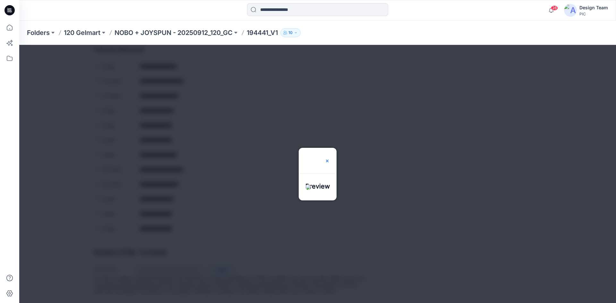
click at [330, 158] on img at bounding box center [327, 160] width 5 height 5
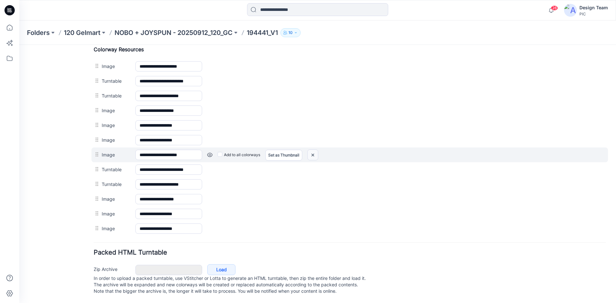
click at [312, 150] on img at bounding box center [313, 155] width 10 height 11
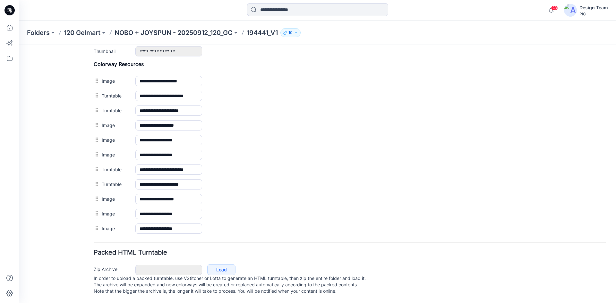
scroll to position [293, 0]
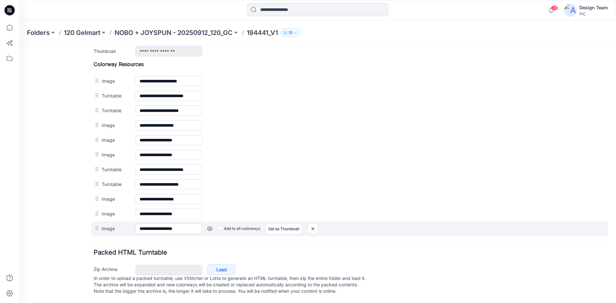
click at [209, 226] on link at bounding box center [209, 228] width 5 height 5
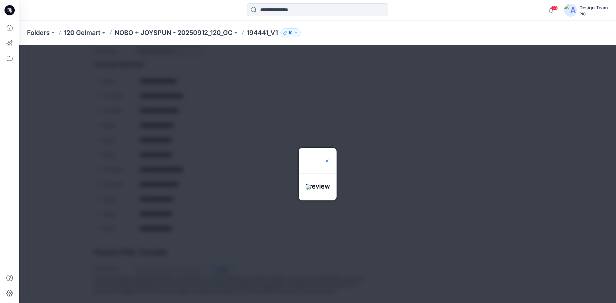
click at [330, 158] on img at bounding box center [327, 160] width 5 height 5
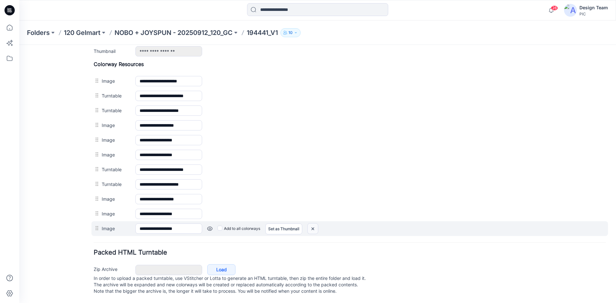
drag, startPoint x: 311, startPoint y: 221, endPoint x: 353, endPoint y: 77, distance: 149.7
click at [311, 224] on img at bounding box center [313, 229] width 10 height 11
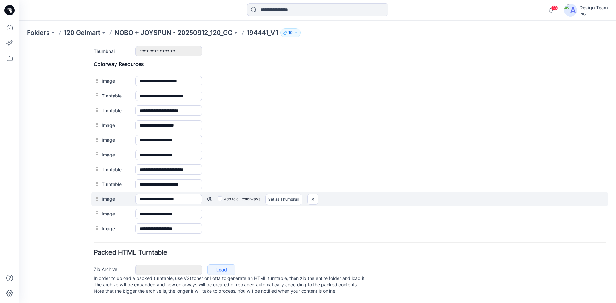
scroll to position [279, 0]
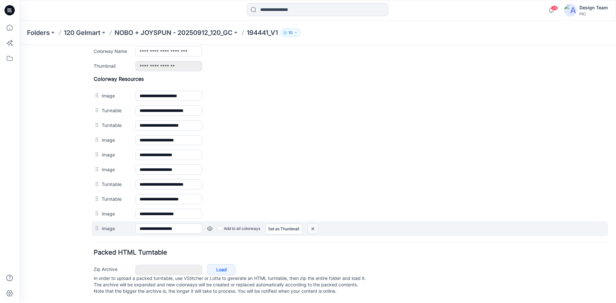
drag, startPoint x: 315, startPoint y: 221, endPoint x: 348, endPoint y: 74, distance: 150.1
click at [315, 224] on img at bounding box center [313, 229] width 10 height 11
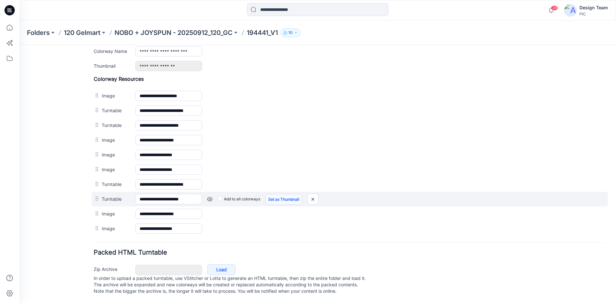
scroll to position [264, 0]
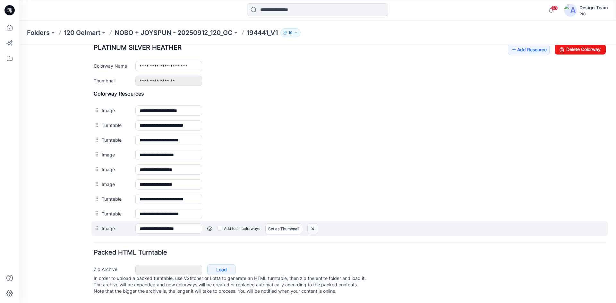
drag, startPoint x: 314, startPoint y: 220, endPoint x: 358, endPoint y: 76, distance: 151.3
click at [314, 224] on img at bounding box center [313, 229] width 10 height 11
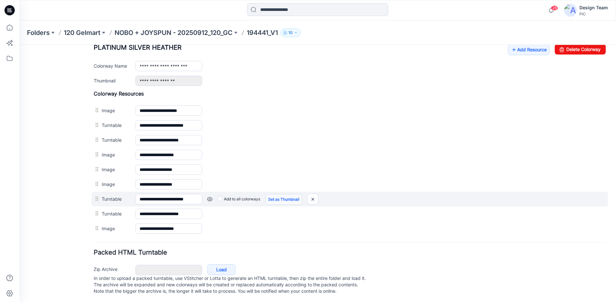
scroll to position [249, 0]
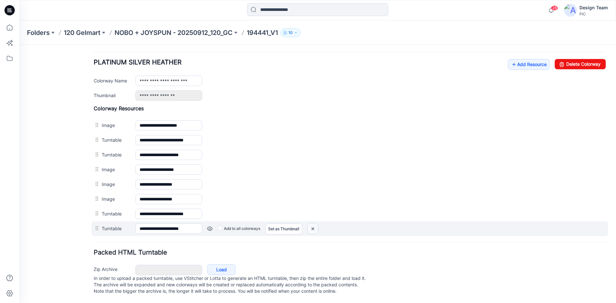
drag, startPoint x: 313, startPoint y: 221, endPoint x: 355, endPoint y: 79, distance: 148.9
click at [313, 224] on img at bounding box center [313, 229] width 10 height 11
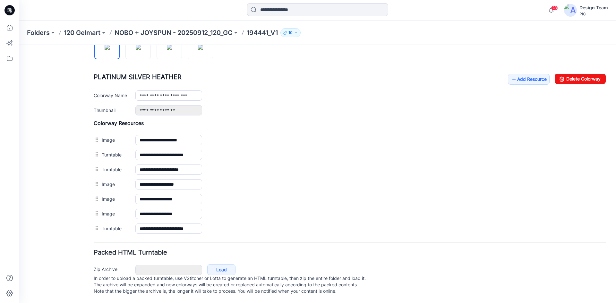
scroll to position [234, 0]
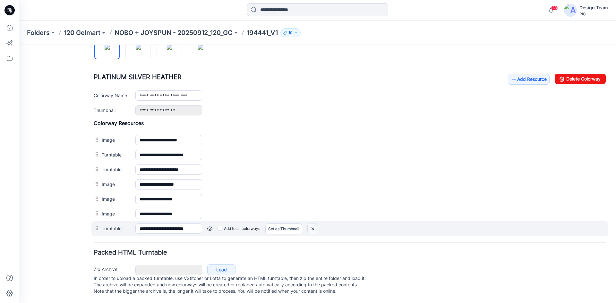
drag, startPoint x: 313, startPoint y: 223, endPoint x: 356, endPoint y: 81, distance: 147.8
click at [313, 224] on img at bounding box center [313, 229] width 10 height 11
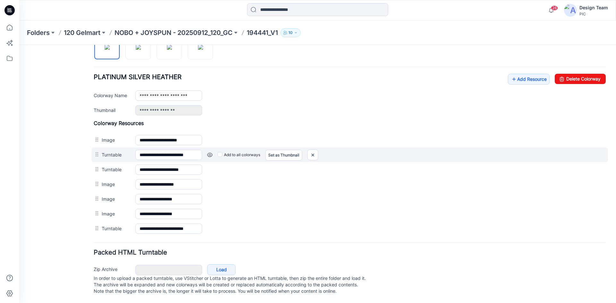
scroll to position [220, 0]
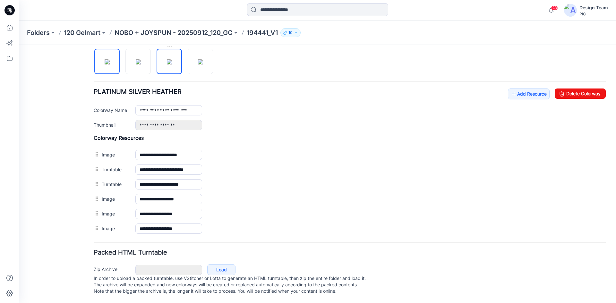
click at [170, 59] on img at bounding box center [169, 61] width 5 height 5
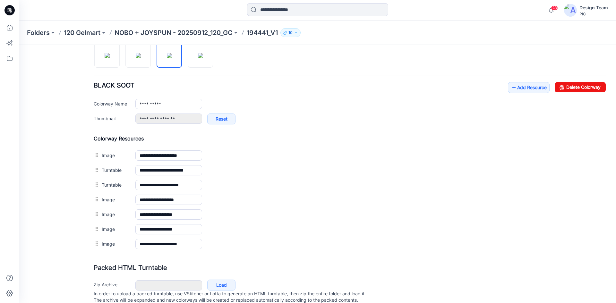
click at [71, 223] on div "General Cover Image Current Version Colorways Packed Turntable" at bounding box center [57, 76] width 51 height 486
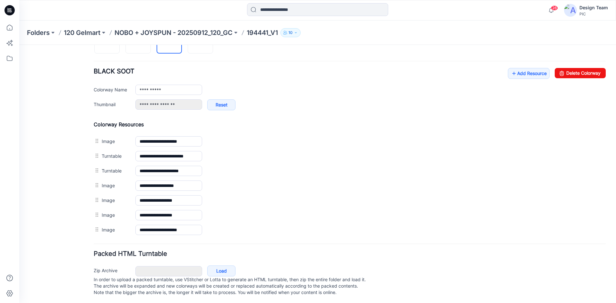
scroll to position [241, 0]
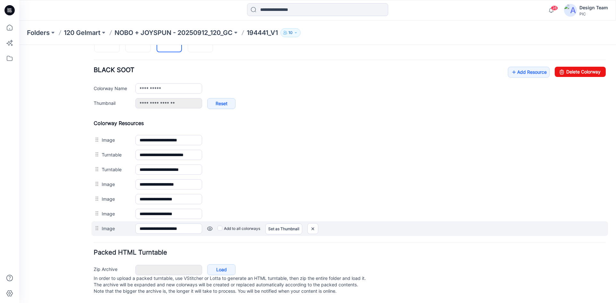
click at [210, 226] on link at bounding box center [209, 228] width 5 height 5
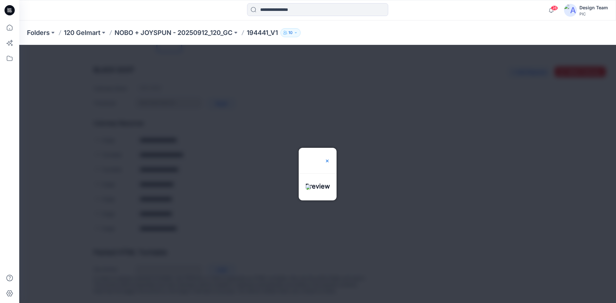
click at [330, 158] on img at bounding box center [327, 160] width 5 height 5
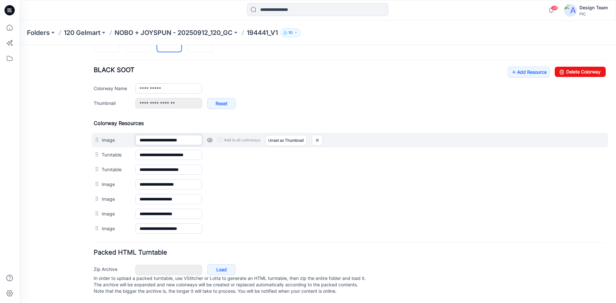
click at [141, 135] on input "**********" at bounding box center [168, 140] width 67 height 10
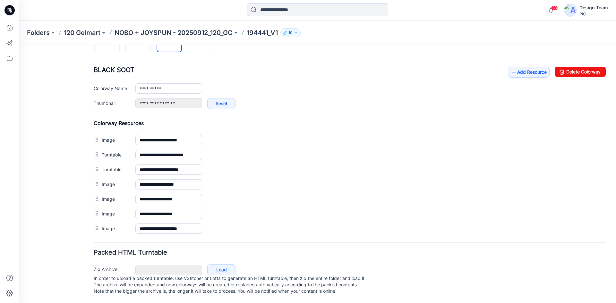
drag, startPoint x: 79, startPoint y: 113, endPoint x: 49, endPoint y: 53, distance: 66.7
click at [78, 112] on div "General Cover Image Current Version Colorways Packed Turntable" at bounding box center [57, 61] width 51 height 486
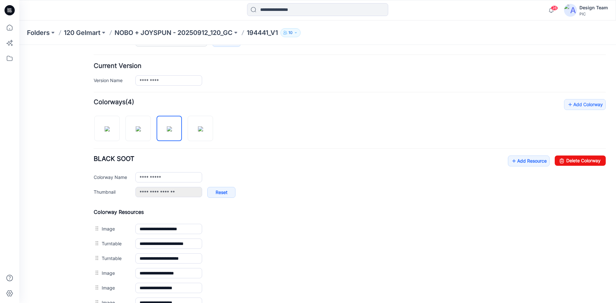
scroll to position [145, 0]
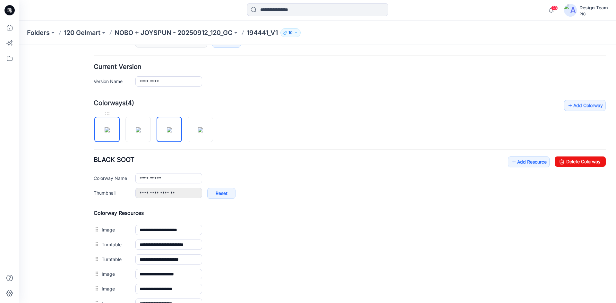
click at [105, 127] on img at bounding box center [107, 129] width 5 height 5
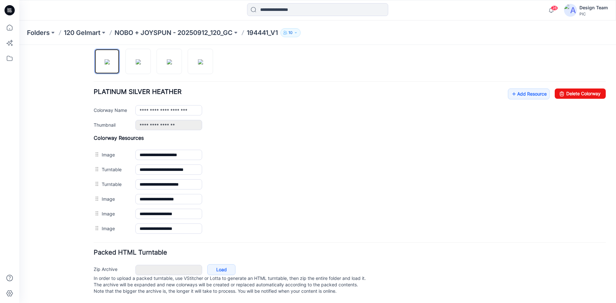
scroll to position [220, 0]
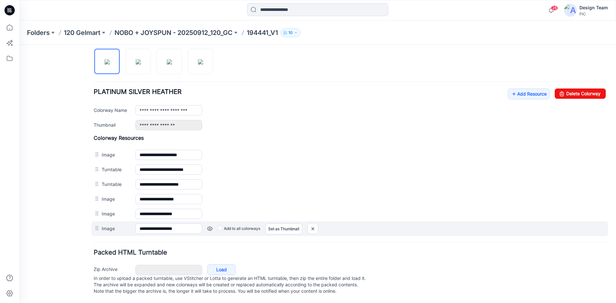
click at [208, 226] on link at bounding box center [209, 228] width 5 height 5
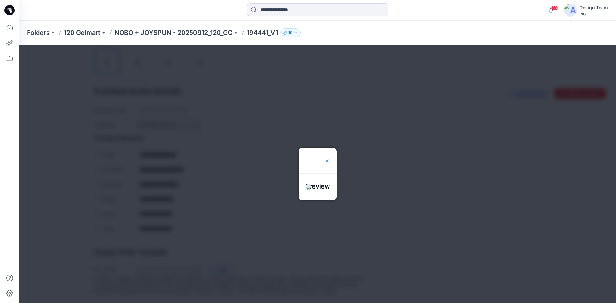
click at [330, 158] on img at bounding box center [327, 160] width 5 height 5
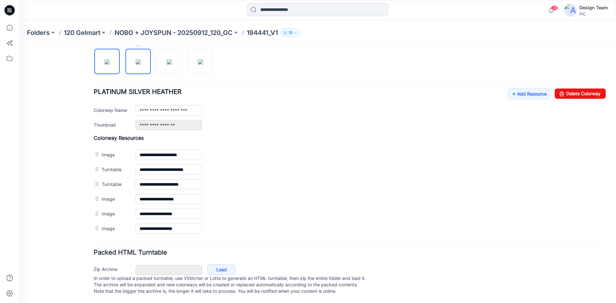
click at [137, 63] on img at bounding box center [138, 61] width 5 height 5
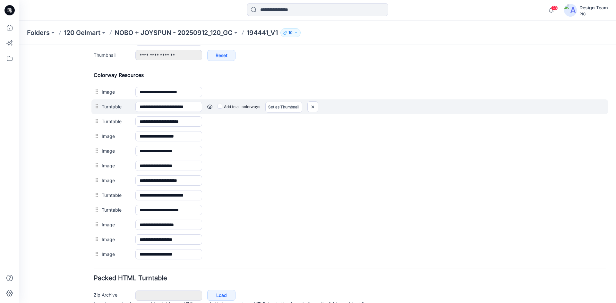
scroll to position [284, 0]
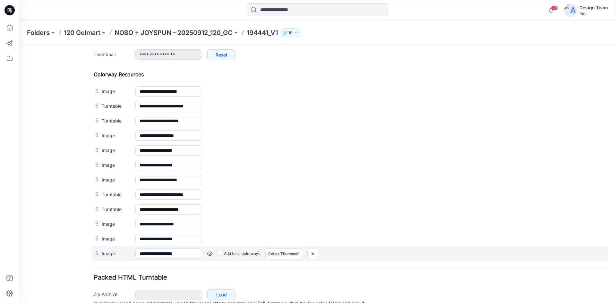
click at [209, 254] on link at bounding box center [209, 253] width 5 height 5
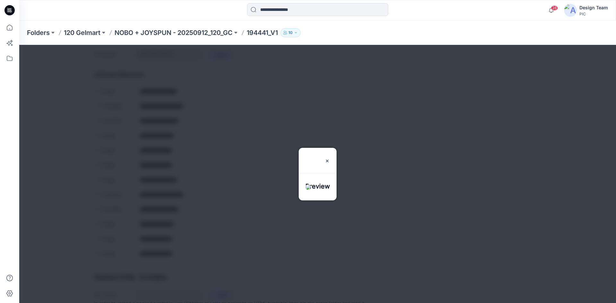
drag, startPoint x: 337, startPoint y: 140, endPoint x: 329, endPoint y: 144, distance: 8.9
click at [330, 158] on img at bounding box center [327, 160] width 5 height 5
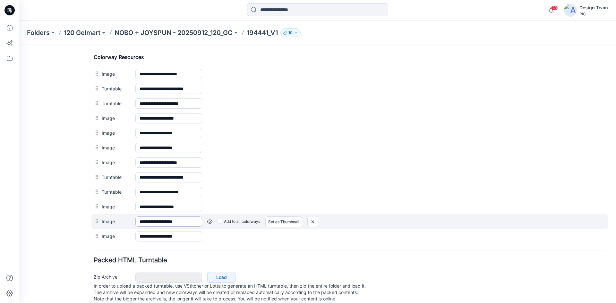
scroll to position [315, 0]
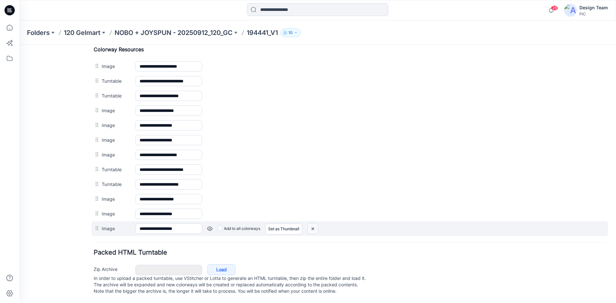
drag, startPoint x: 310, startPoint y: 222, endPoint x: 350, endPoint y: 76, distance: 151.6
click at [310, 224] on img at bounding box center [313, 229] width 10 height 11
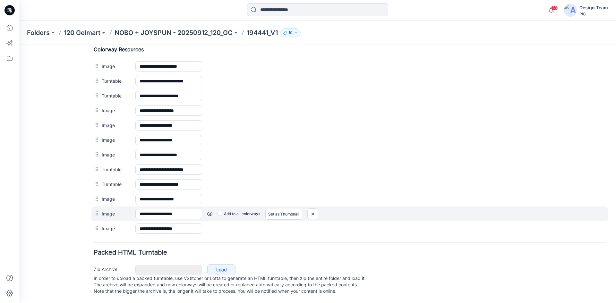
scroll to position [300, 0]
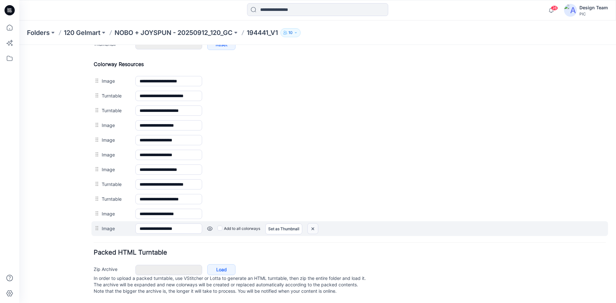
drag, startPoint x: 314, startPoint y: 222, endPoint x: 354, endPoint y: 75, distance: 151.6
click at [314, 224] on img at bounding box center [313, 229] width 10 height 11
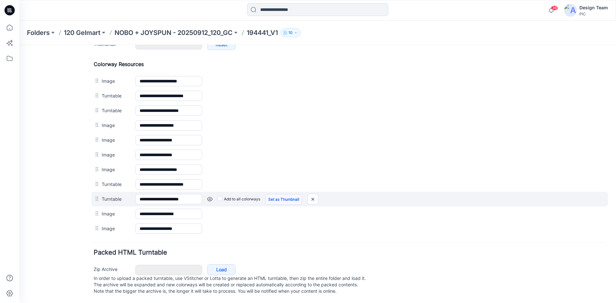
scroll to position [286, 0]
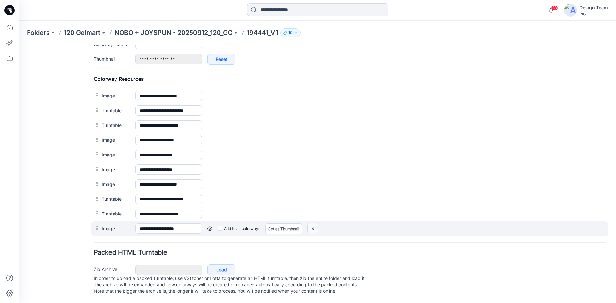
drag, startPoint x: 315, startPoint y: 222, endPoint x: 355, endPoint y: 79, distance: 148.4
click at [315, 224] on img at bounding box center [313, 229] width 10 height 11
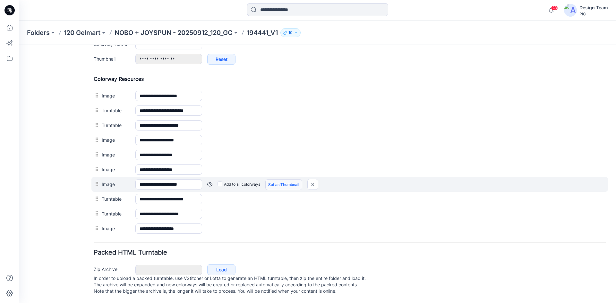
scroll to position [271, 0]
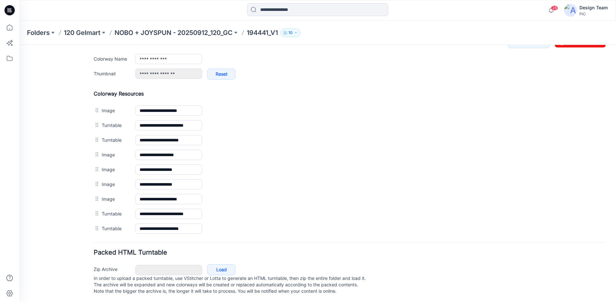
click at [19, 45] on img at bounding box center [19, 45] width 0 height 0
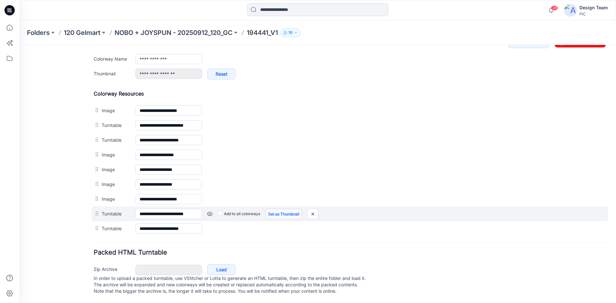
scroll to position [256, 0]
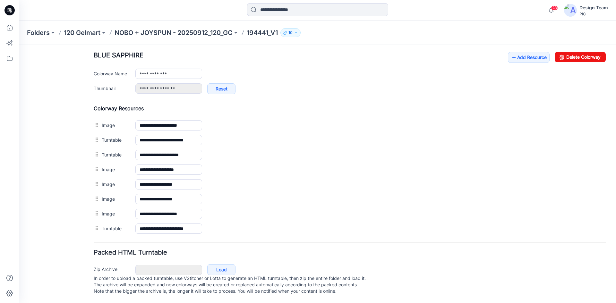
click at [19, 45] on img at bounding box center [19, 45] width 0 height 0
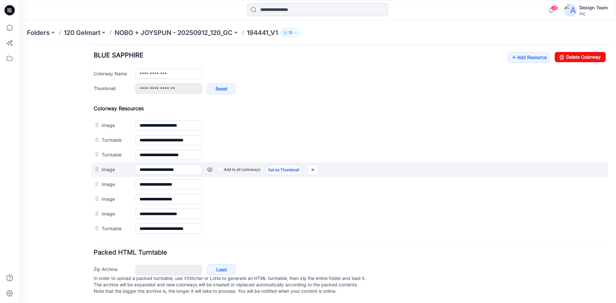
scroll to position [241, 0]
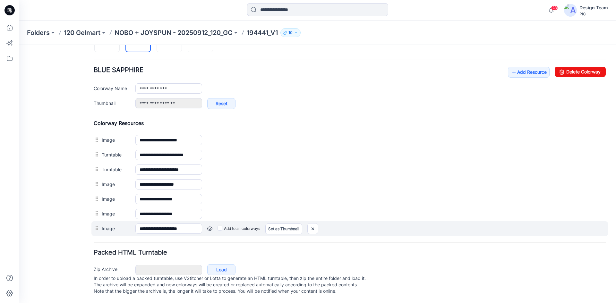
click at [211, 226] on link at bounding box center [209, 228] width 5 height 5
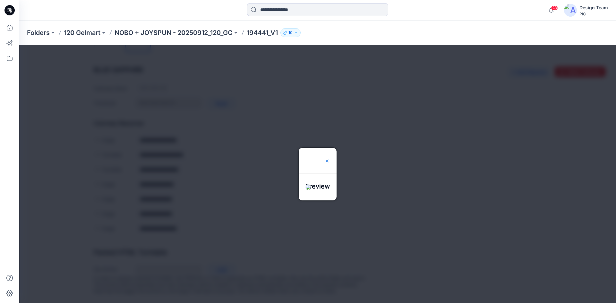
click at [330, 158] on img at bounding box center [327, 160] width 5 height 5
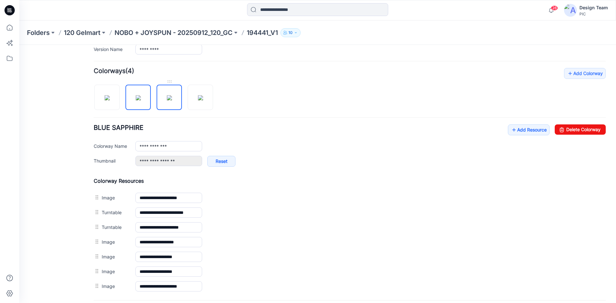
click at [167, 98] on img at bounding box center [169, 97] width 5 height 5
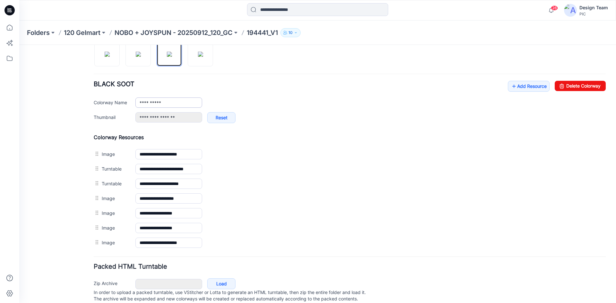
scroll to position [209, 0]
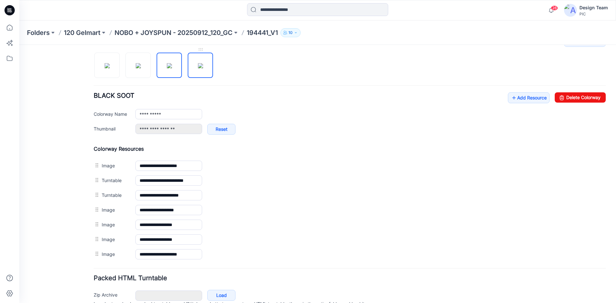
click at [203, 68] on img at bounding box center [200, 65] width 5 height 5
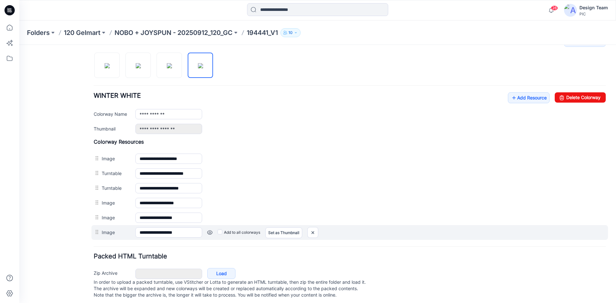
click at [211, 233] on link at bounding box center [209, 232] width 5 height 5
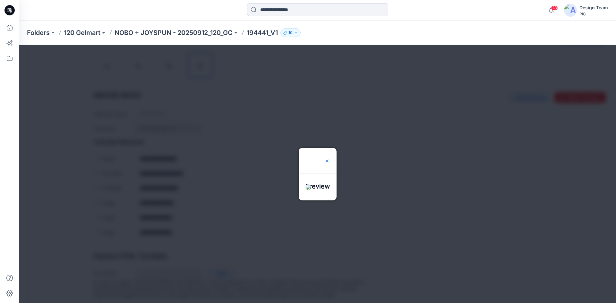
click at [330, 158] on img at bounding box center [327, 160] width 5 height 5
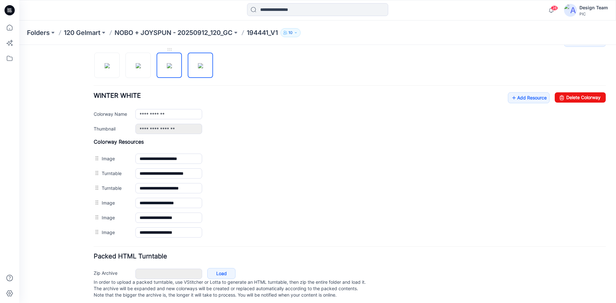
click at [167, 67] on img at bounding box center [169, 65] width 5 height 5
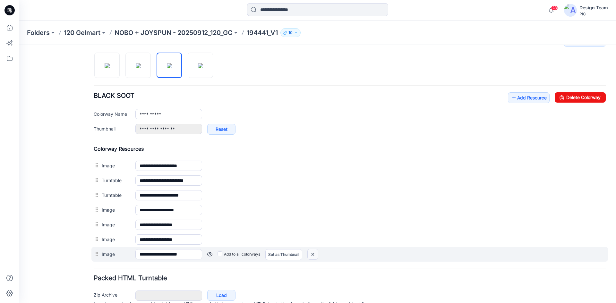
click at [313, 258] on img at bounding box center [313, 254] width 10 height 11
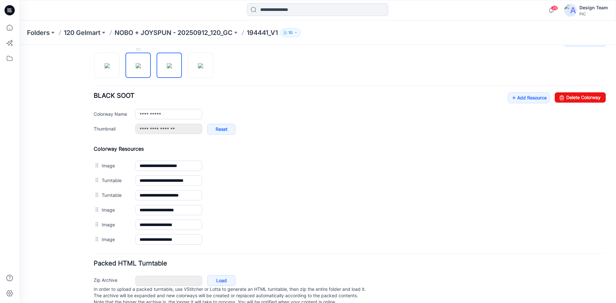
click at [136, 68] on img at bounding box center [138, 65] width 5 height 5
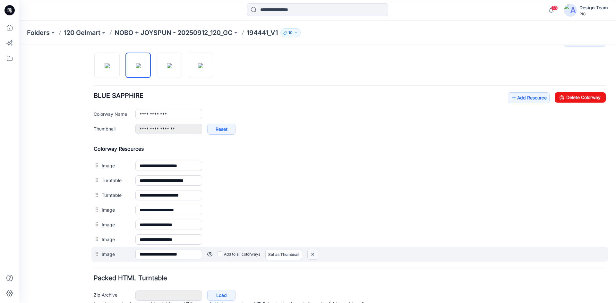
click at [313, 256] on img at bounding box center [313, 254] width 10 height 11
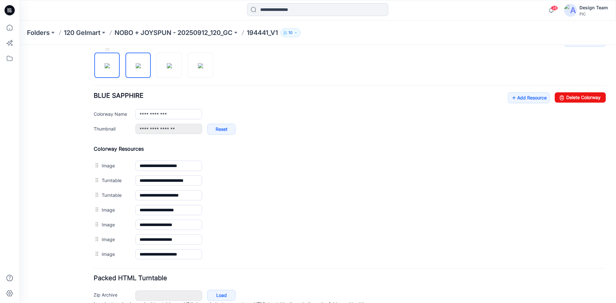
click at [110, 66] on img at bounding box center [107, 65] width 5 height 5
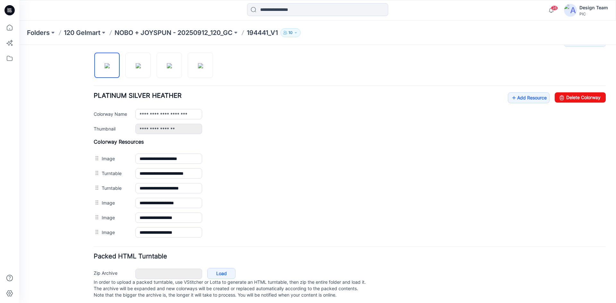
click at [42, 200] on div "General Cover Image Current Version Colorways Packed Turntable" at bounding box center [57, 75] width 51 height 464
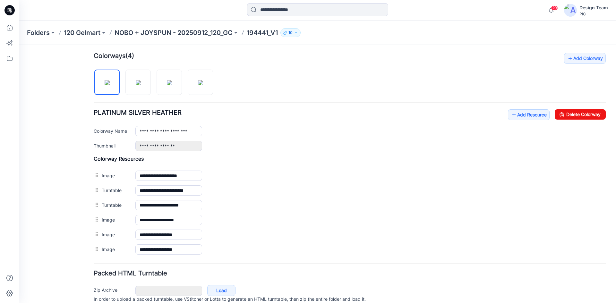
scroll to position [177, 0]
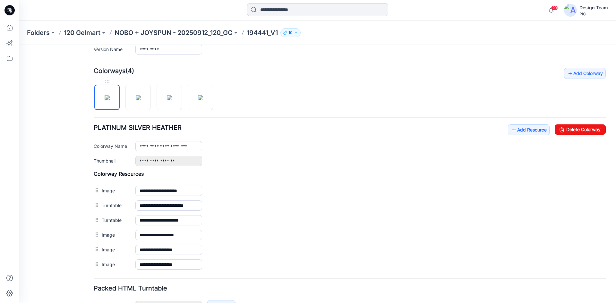
click at [105, 98] on img at bounding box center [107, 97] width 5 height 5
click at [512, 130] on link "Add Resource" at bounding box center [529, 129] width 42 height 11
click at [517, 131] on link "Add Resource" at bounding box center [529, 129] width 42 height 11
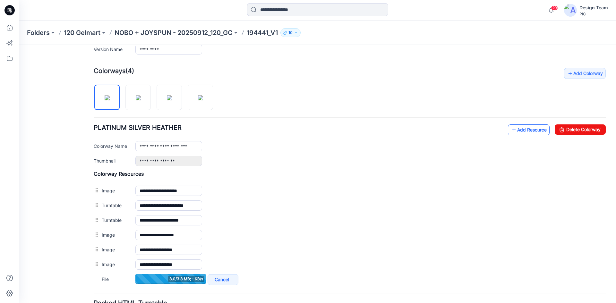
click at [511, 129] on icon at bounding box center [514, 130] width 6 height 10
click at [533, 128] on link "Add Resource" at bounding box center [529, 129] width 42 height 11
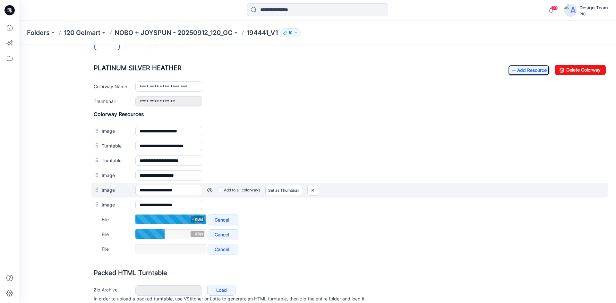
scroll to position [241, 0]
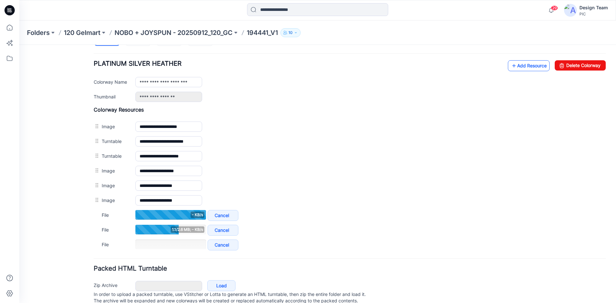
click at [524, 62] on link "Add Resource" at bounding box center [529, 65] width 42 height 11
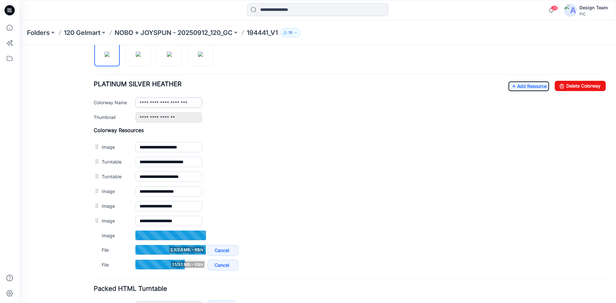
scroll to position [209, 0]
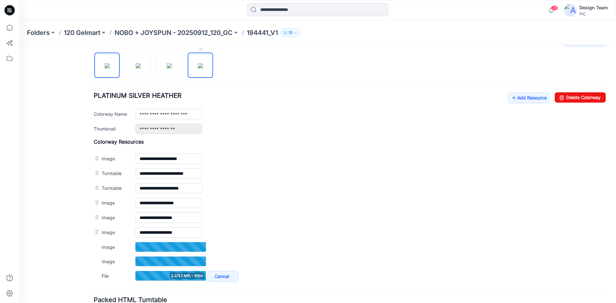
click at [198, 68] on img at bounding box center [200, 65] width 5 height 5
type input "**********"
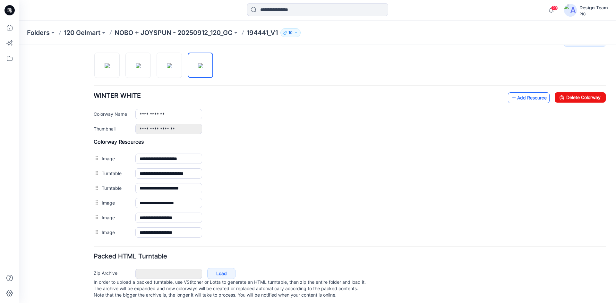
click at [537, 96] on link "Add Resource" at bounding box center [529, 97] width 42 height 11
click at [514, 99] on link "Add Resource" at bounding box center [529, 97] width 42 height 11
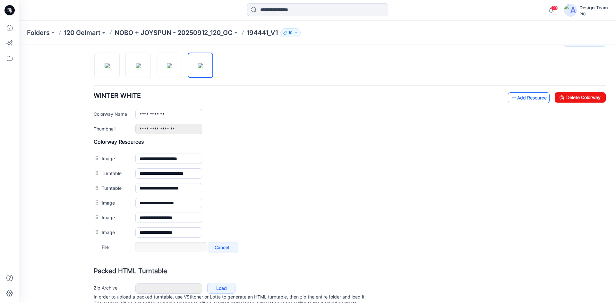
click at [512, 99] on link "Add Resource" at bounding box center [529, 97] width 42 height 11
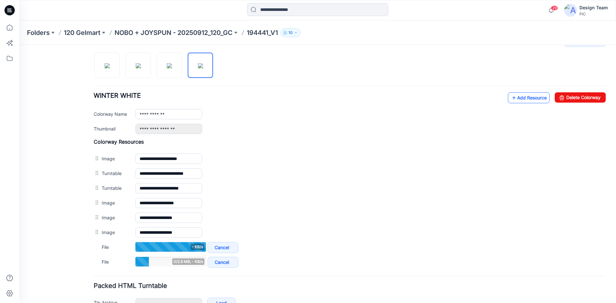
click at [516, 96] on link "Add Resource" at bounding box center [529, 97] width 42 height 11
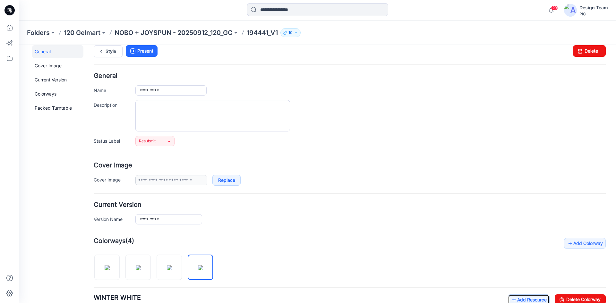
scroll to position [136, 0]
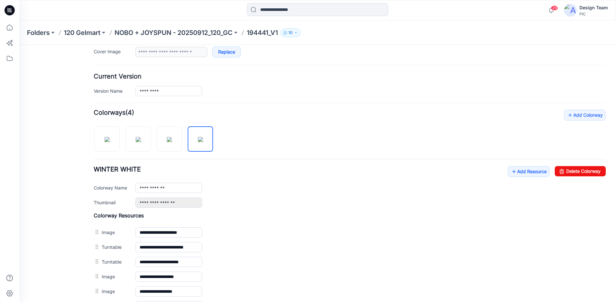
click at [11, 7] on icon at bounding box center [9, 10] width 10 height 10
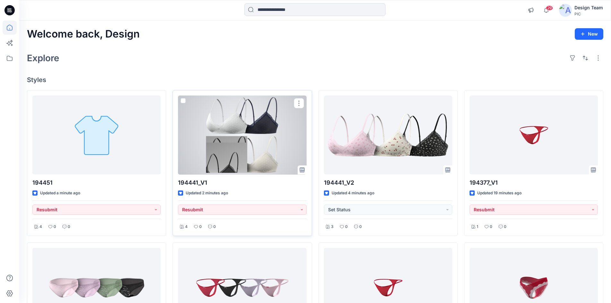
click at [221, 152] on div at bounding box center [242, 135] width 128 height 79
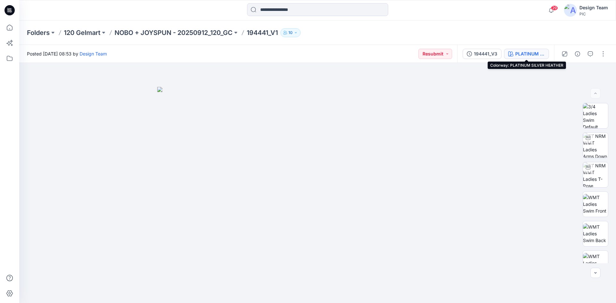
click at [519, 54] on div "PLATINUM SILVER HEATHER" at bounding box center [530, 53] width 30 height 7
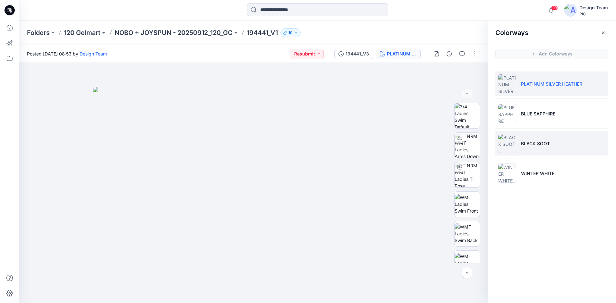
click at [521, 152] on li "BLACK SOOT" at bounding box center [551, 143] width 113 height 24
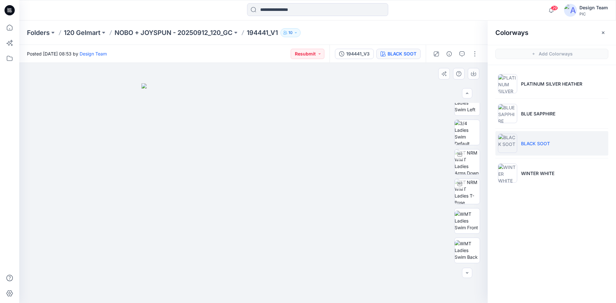
scroll to position [219, 0]
drag, startPoint x: 294, startPoint y: 228, endPoint x: 299, endPoint y: 233, distance: 7.1
click at [298, 233] on img at bounding box center [253, 193] width 224 height 220
drag, startPoint x: 299, startPoint y: 234, endPoint x: 301, endPoint y: 175, distance: 59.4
click at [301, 175] on img at bounding box center [253, 193] width 224 height 220
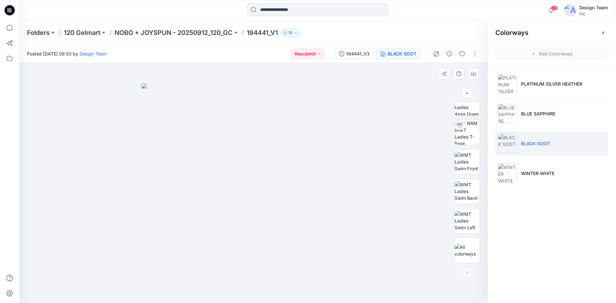
click at [309, 224] on img at bounding box center [253, 193] width 224 height 220
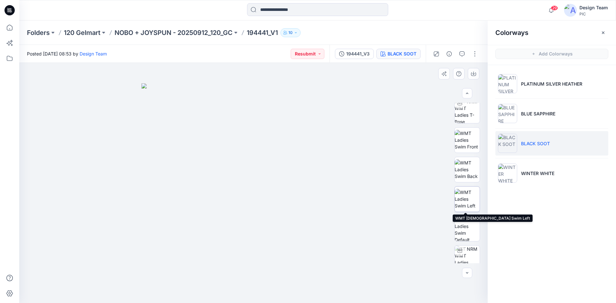
scroll to position [128, 0]
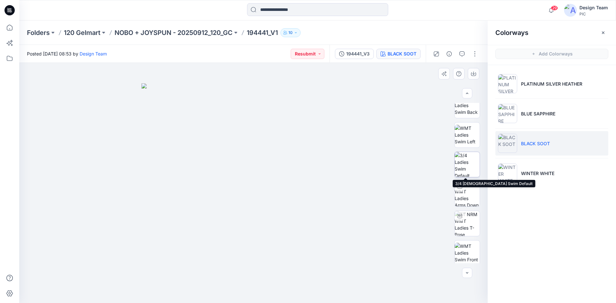
click at [461, 165] on img at bounding box center [466, 164] width 25 height 25
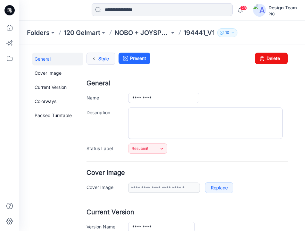
click at [104, 58] on link "Style" at bounding box center [101, 59] width 29 height 12
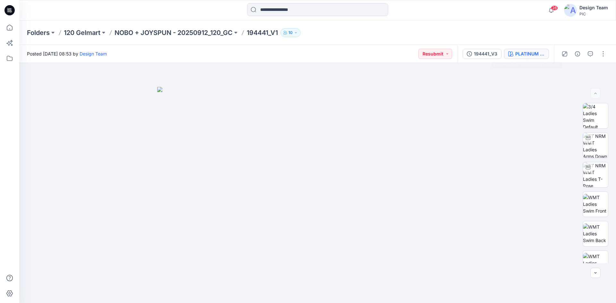
click at [305, 49] on button "PLATINUM SILVER HEATHER" at bounding box center [526, 54] width 45 height 10
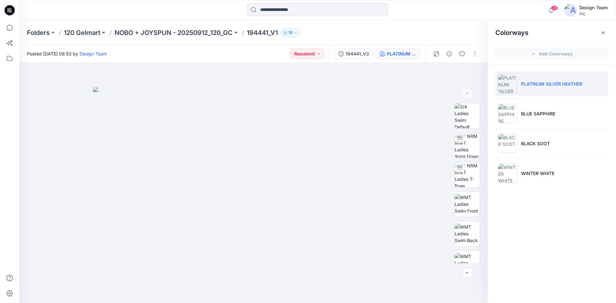
click at [305, 87] on p "PLATINUM SILVER HEATHER" at bounding box center [551, 83] width 61 height 7
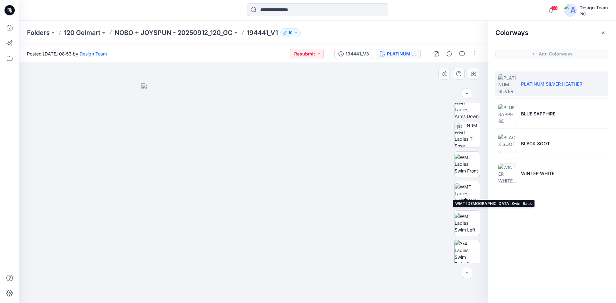
scroll to position [64, 0]
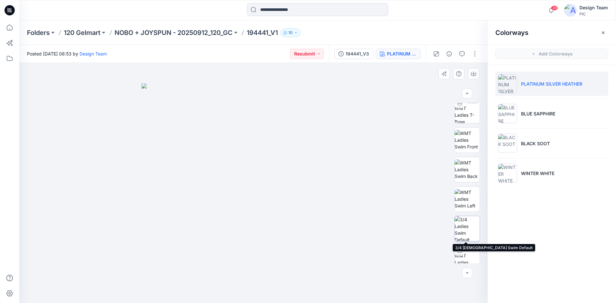
click at [305, 229] on img at bounding box center [466, 228] width 25 height 25
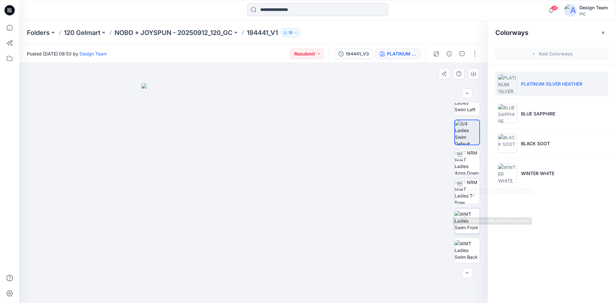
scroll to position [219, 0]
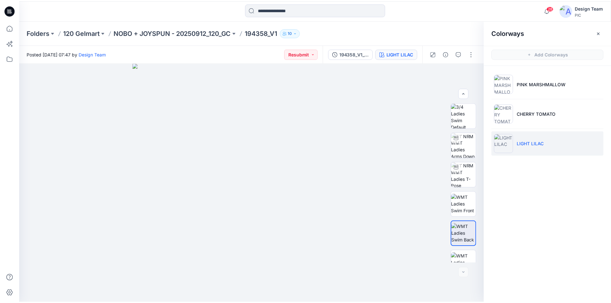
scroll to position [42, 0]
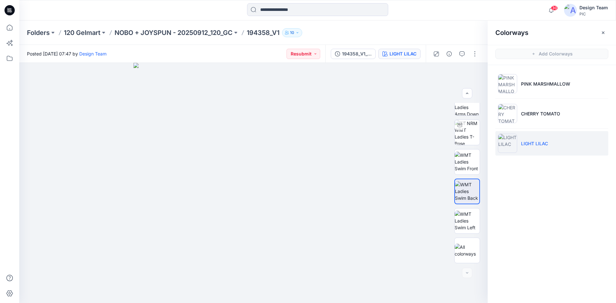
click at [13, 13] on icon at bounding box center [9, 10] width 10 height 10
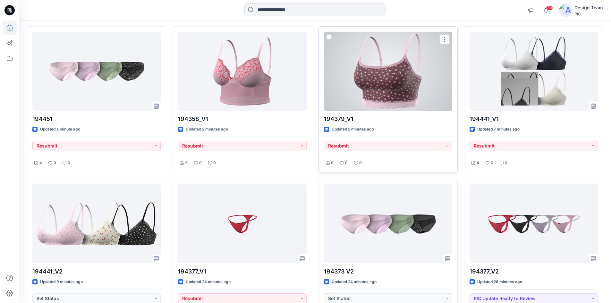
scroll to position [64, 0]
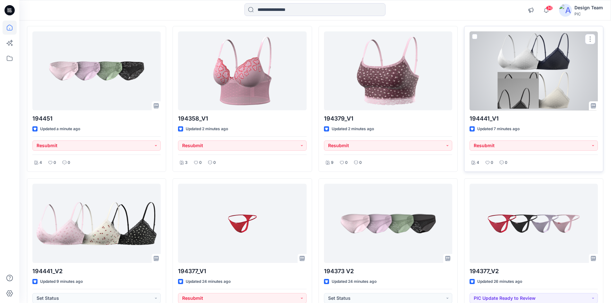
click at [502, 99] on div at bounding box center [534, 70] width 128 height 79
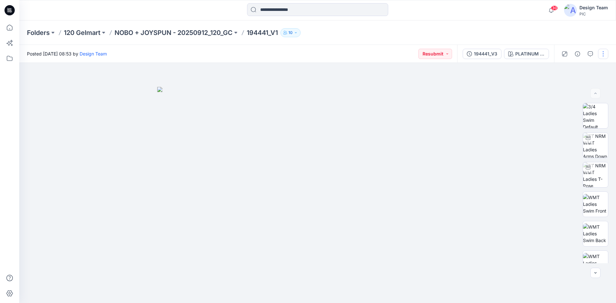
click at [600, 55] on button "button" at bounding box center [603, 54] width 10 height 10
click at [587, 86] on button "Edit" at bounding box center [575, 87] width 59 height 12
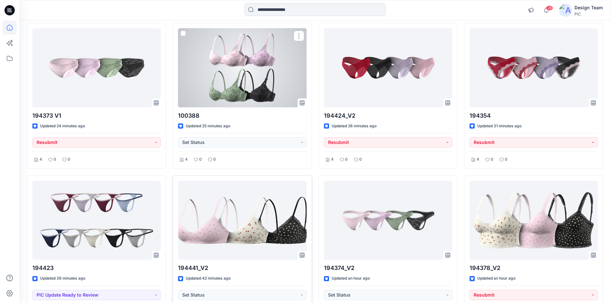
scroll to position [417, 0]
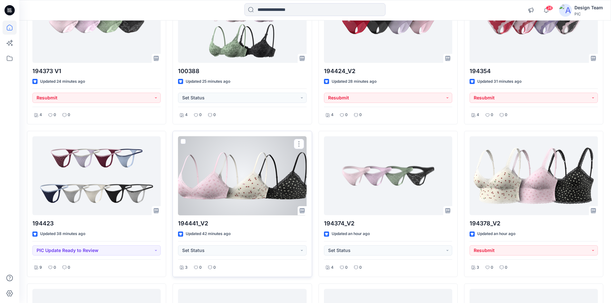
click at [229, 180] on div at bounding box center [242, 175] width 128 height 79
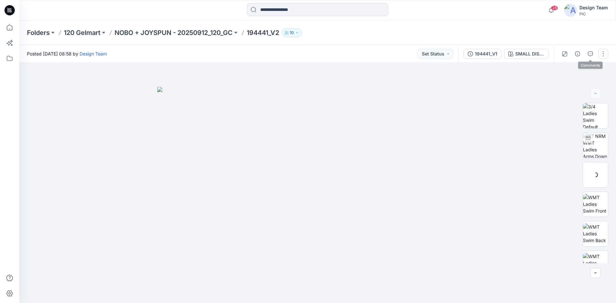
click at [604, 54] on button "button" at bounding box center [603, 54] width 10 height 10
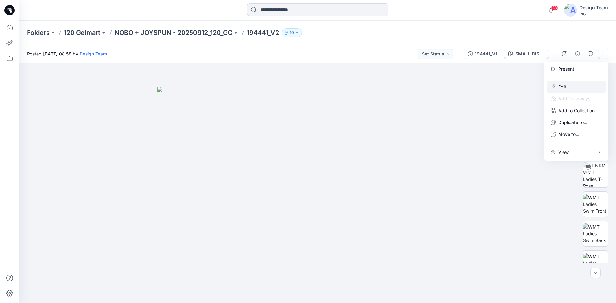
click at [554, 88] on icon "button" at bounding box center [552, 86] width 5 height 5
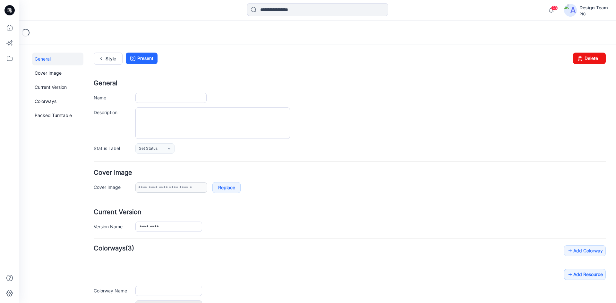
type input "*********"
type input "**********"
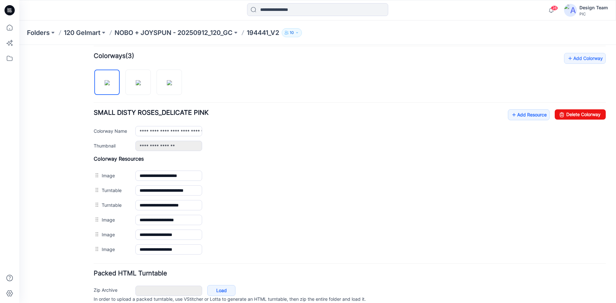
scroll to position [220, 0]
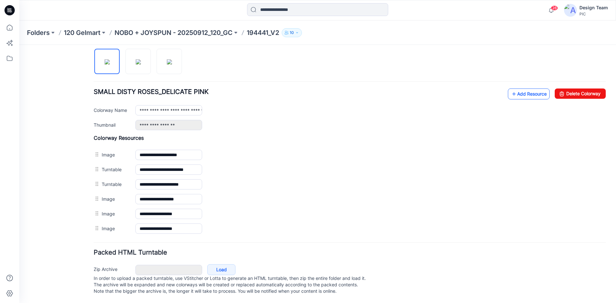
click at [526, 89] on link "Add Resource" at bounding box center [529, 94] width 42 height 11
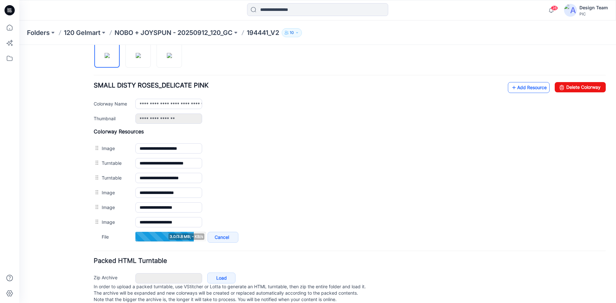
click at [519, 90] on link "Add Resource" at bounding box center [529, 87] width 42 height 11
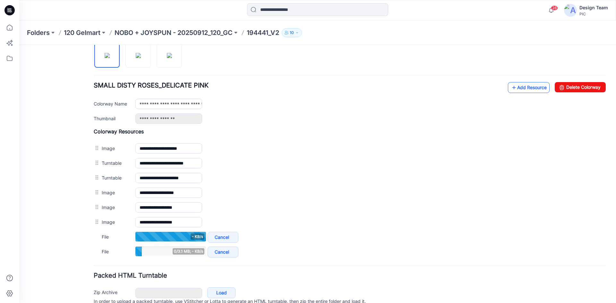
click at [515, 88] on link "Add Resource" at bounding box center [529, 87] width 42 height 11
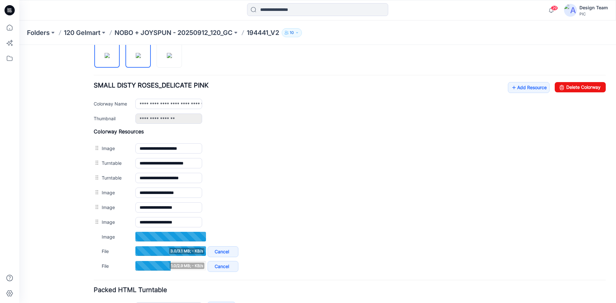
click at [136, 58] on img at bounding box center [138, 55] width 5 height 5
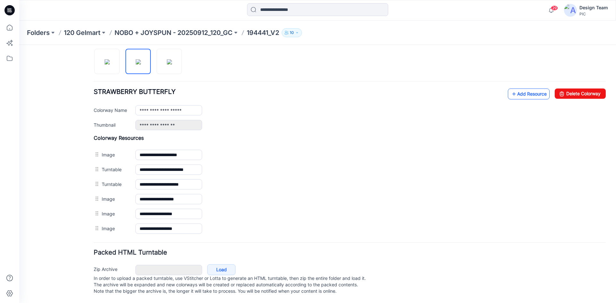
click at [530, 90] on link "Add Resource" at bounding box center [529, 94] width 42 height 11
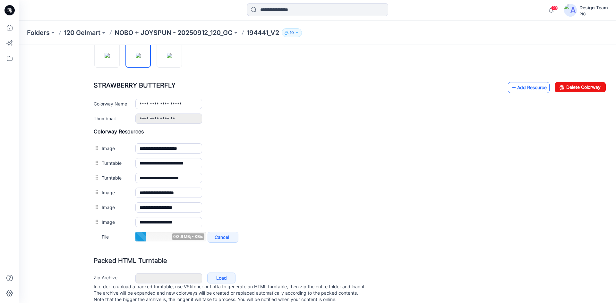
click at [526, 90] on link "Add Resource" at bounding box center [529, 87] width 42 height 11
click at [515, 88] on link "Add Resource" at bounding box center [529, 87] width 42 height 11
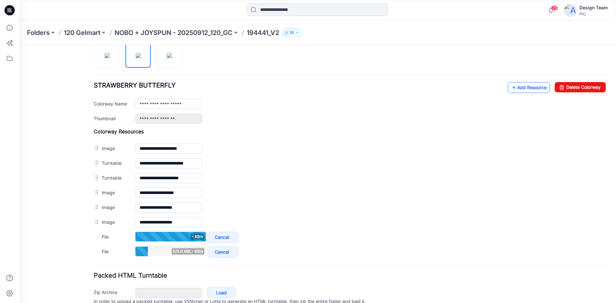
click at [536, 88] on link "Add Resource" at bounding box center [529, 87] width 42 height 11
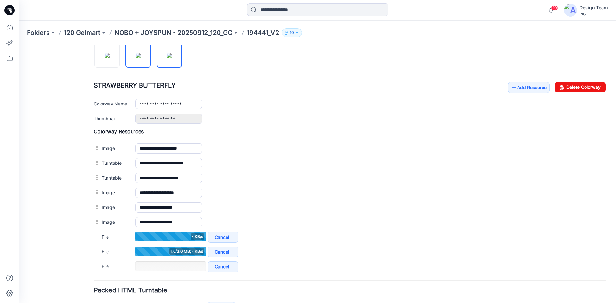
click at [172, 55] on img at bounding box center [169, 55] width 5 height 5
type input "**********"
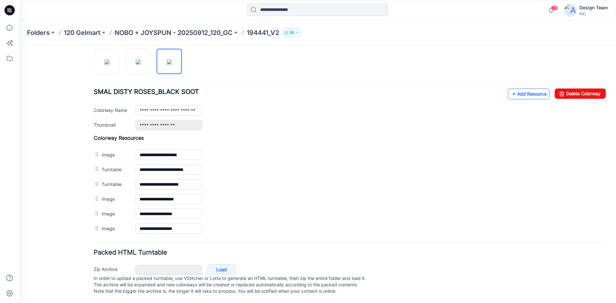
click at [512, 89] on link "Add Resource" at bounding box center [529, 94] width 42 height 11
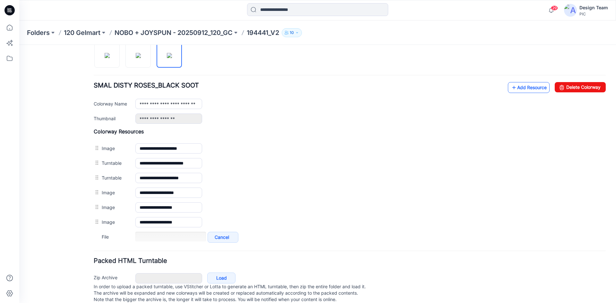
click at [517, 88] on link "Add Resource" at bounding box center [529, 87] width 42 height 11
click at [513, 89] on link "Add Resource" at bounding box center [529, 87] width 42 height 11
click at [518, 89] on link "Add Resource" at bounding box center [529, 87] width 42 height 11
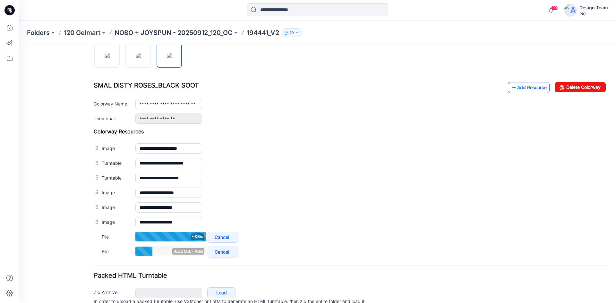
click at [514, 84] on link "Add Resource" at bounding box center [529, 87] width 42 height 11
click at [511, 86] on icon at bounding box center [514, 87] width 6 height 10
click at [515, 90] on link "Add Resource" at bounding box center [529, 87] width 42 height 11
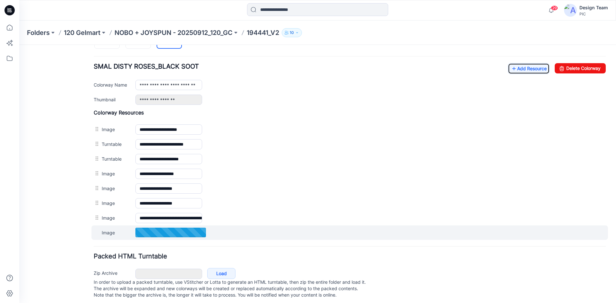
scroll to position [249, 0]
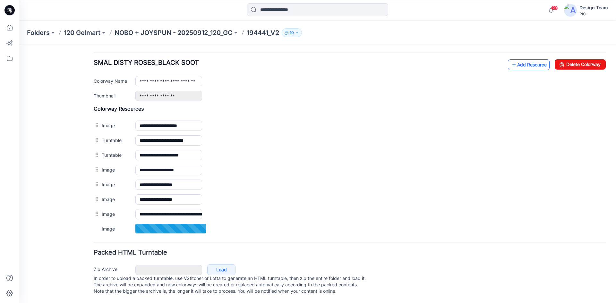
click at [535, 61] on link "Add Resource" at bounding box center [529, 64] width 42 height 11
click at [520, 59] on link "Add Resource" at bounding box center [529, 64] width 42 height 11
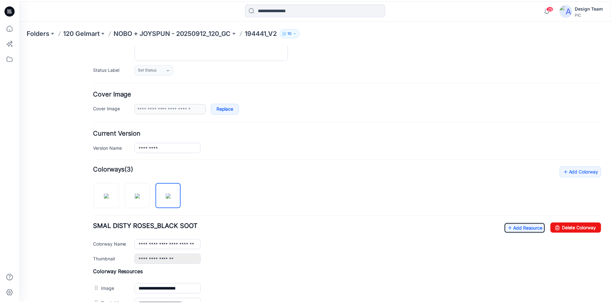
scroll to position [96, 0]
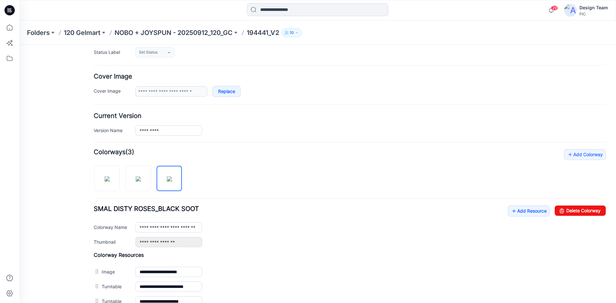
drag, startPoint x: 234, startPoint y: 167, endPoint x: 57, endPoint y: 58, distance: 208.0
click at [71, 68] on div "General Cover Image Current Version Colorways Packed Turntable" at bounding box center [57, 210] width 51 height 508
click at [7, 11] on icon at bounding box center [9, 10] width 10 height 10
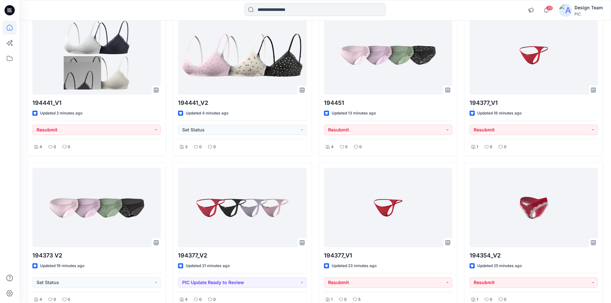
scroll to position [64, 0]
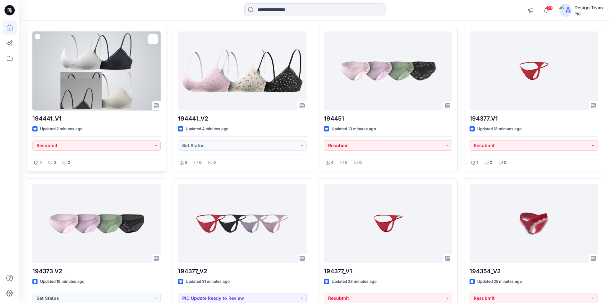
click at [102, 98] on div at bounding box center [96, 70] width 128 height 79
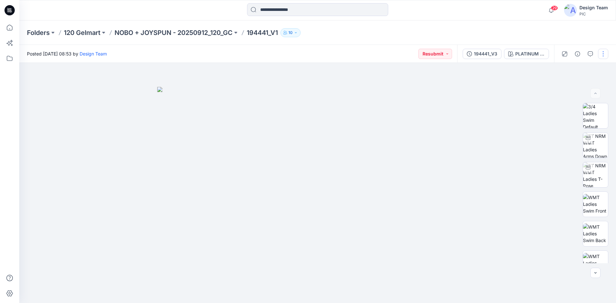
click at [602, 57] on button "button" at bounding box center [603, 54] width 10 height 10
click at [570, 88] on button "Edit" at bounding box center [575, 87] width 59 height 12
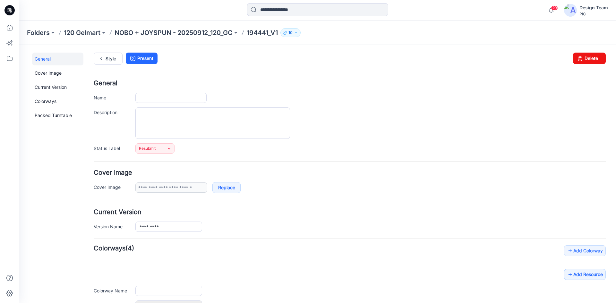
type input "*********"
type input "**********"
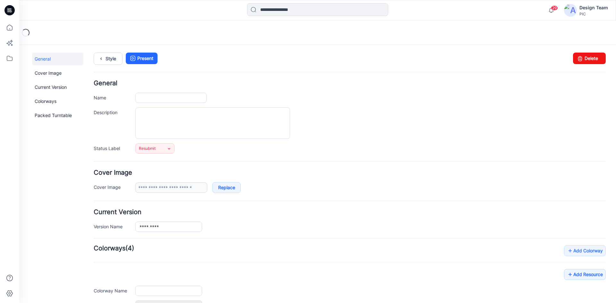
type input "*********"
type input "**********"
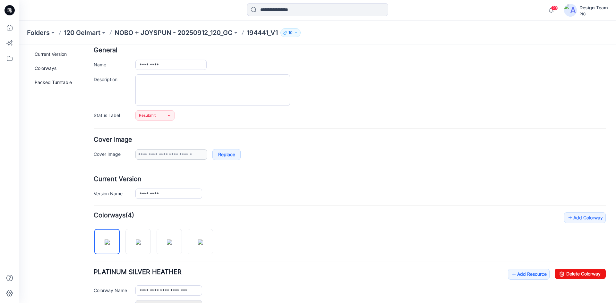
scroll to position [64, 0]
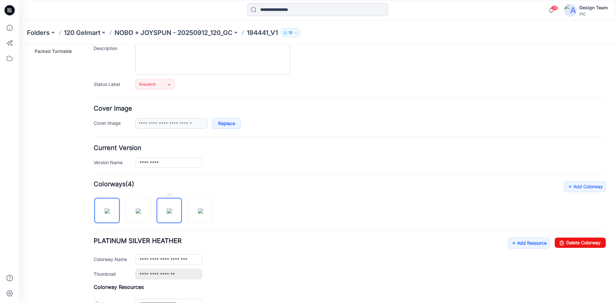
click at [168, 209] on img at bounding box center [169, 210] width 5 height 5
type input "**********"
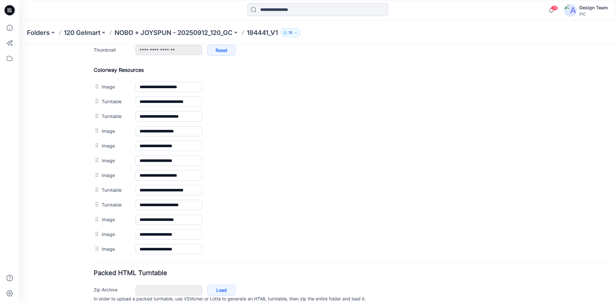
scroll to position [289, 0]
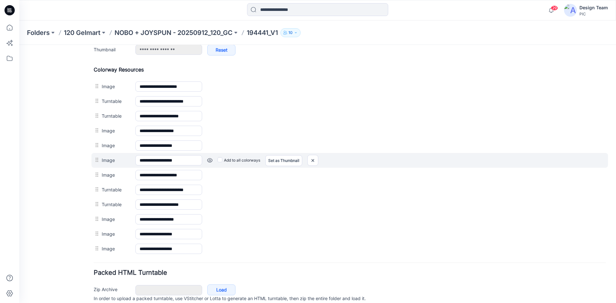
click at [208, 161] on link at bounding box center [209, 160] width 5 height 5
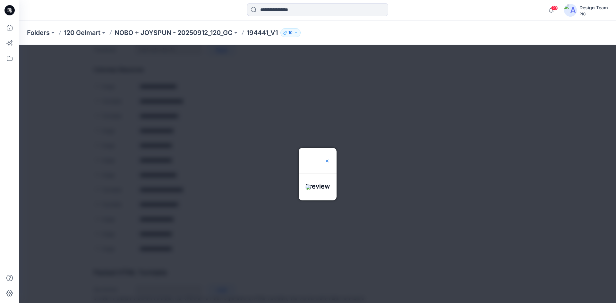
click at [330, 148] on div at bounding box center [327, 161] width 5 height 26
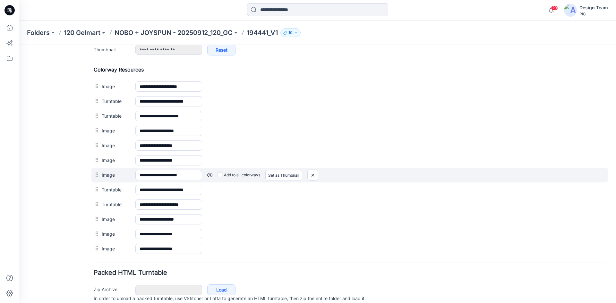
click at [210, 174] on link at bounding box center [209, 175] width 5 height 5
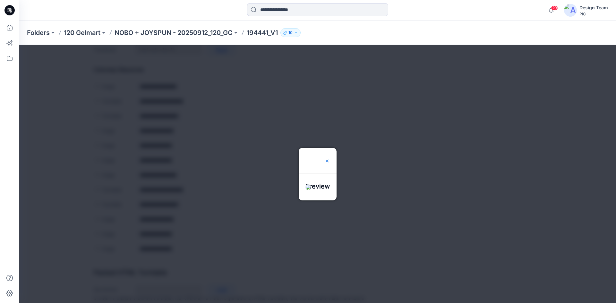
click at [330, 158] on img at bounding box center [327, 160] width 5 height 5
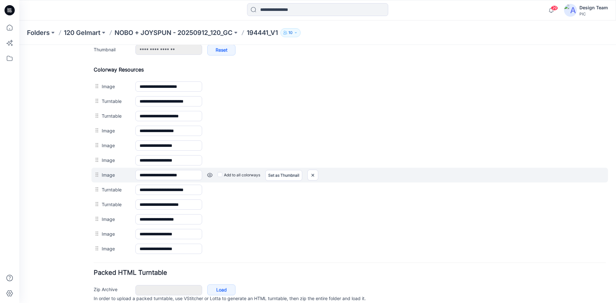
click at [210, 176] on link at bounding box center [209, 175] width 5 height 5
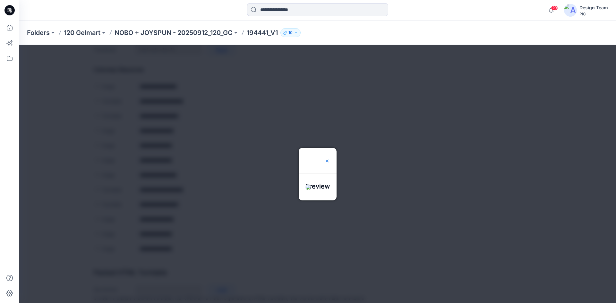
click at [330, 158] on img at bounding box center [327, 160] width 5 height 5
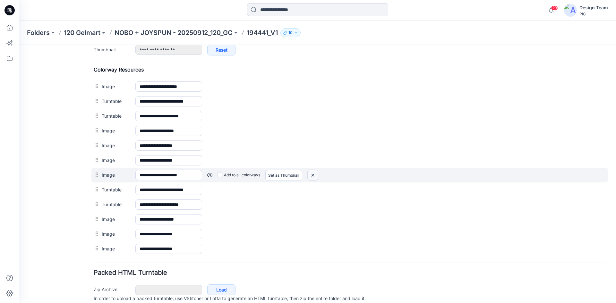
click at [315, 172] on img at bounding box center [313, 175] width 10 height 11
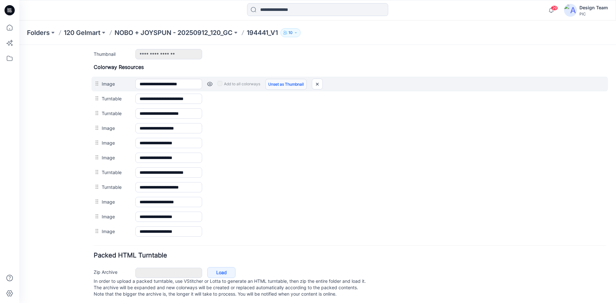
scroll to position [224, 0]
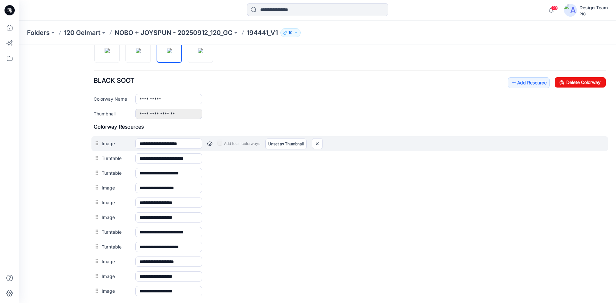
click at [210, 144] on link at bounding box center [209, 143] width 5 height 5
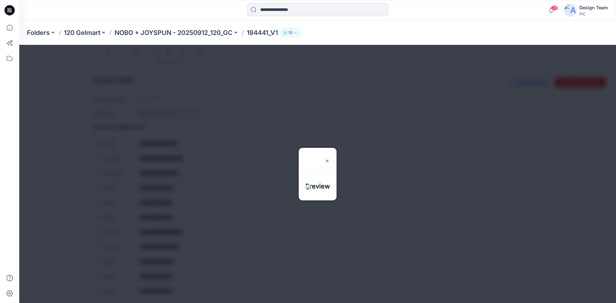
click at [330, 158] on img at bounding box center [327, 160] width 5 height 5
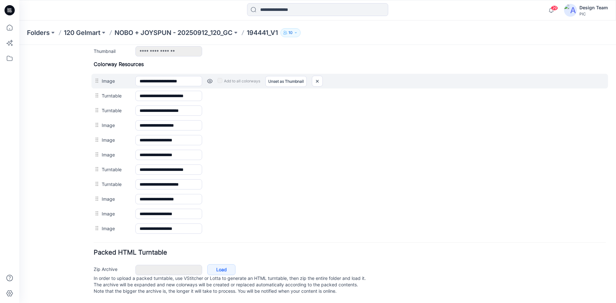
scroll to position [293, 0]
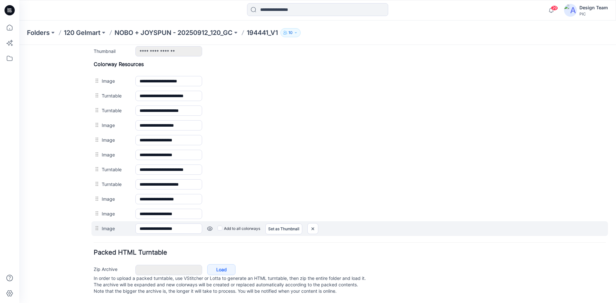
click at [211, 226] on link at bounding box center [209, 228] width 5 height 5
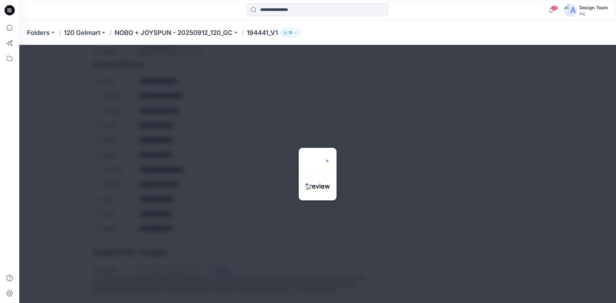
click at [330, 158] on img at bounding box center [327, 160] width 5 height 5
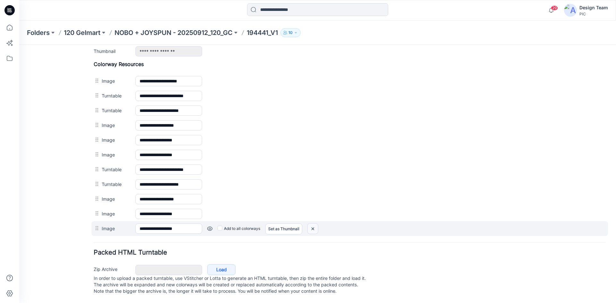
click at [312, 224] on img at bounding box center [313, 229] width 10 height 11
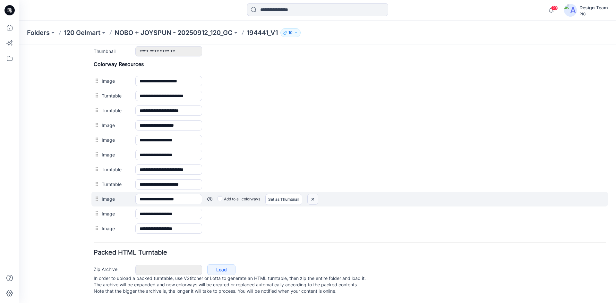
scroll to position [279, 0]
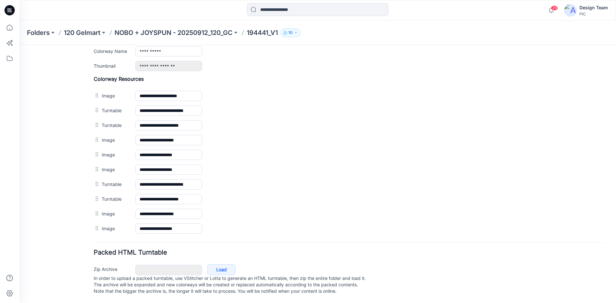
click at [19, 45] on img at bounding box center [19, 45] width 0 height 0
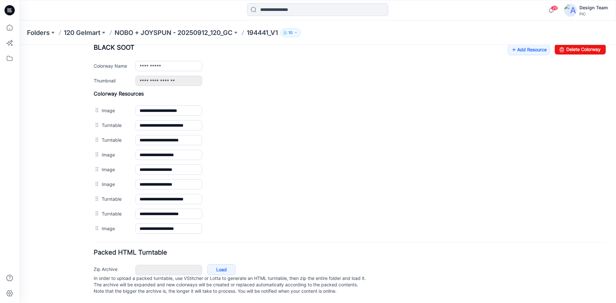
scroll to position [264, 0]
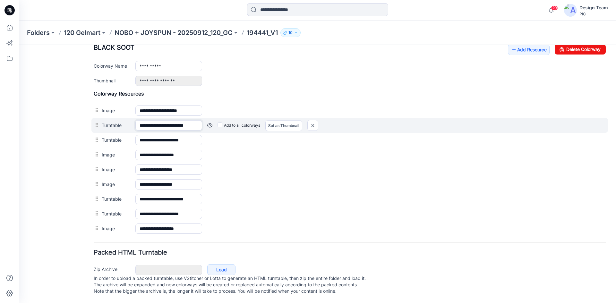
click at [168, 120] on input "**********" at bounding box center [168, 125] width 67 height 10
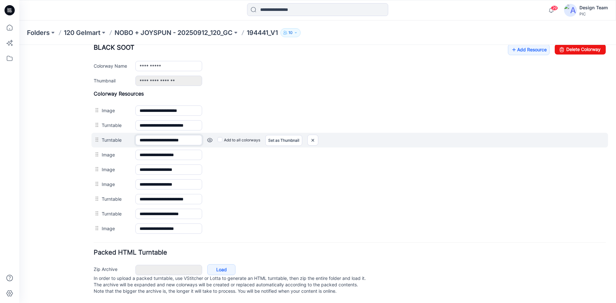
click at [161, 135] on input "**********" at bounding box center [168, 140] width 67 height 10
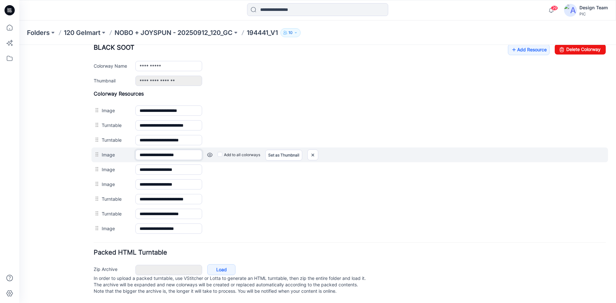
click at [161, 150] on input "**********" at bounding box center [168, 155] width 67 height 10
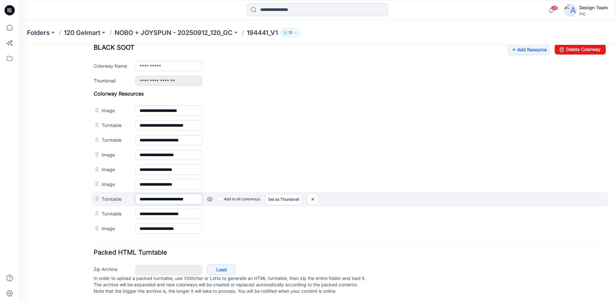
click at [172, 194] on input "**********" at bounding box center [168, 199] width 67 height 10
click at [209, 197] on link at bounding box center [209, 199] width 5 height 5
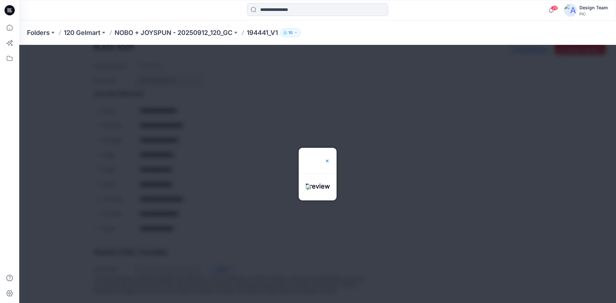
click at [330, 158] on img at bounding box center [327, 160] width 5 height 5
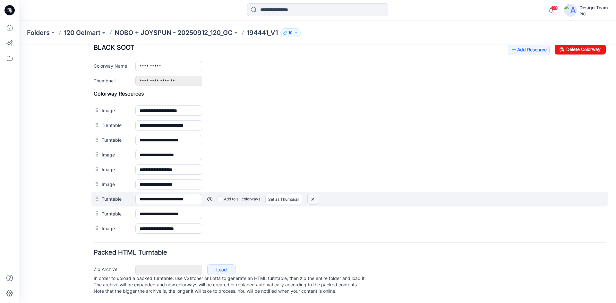
drag, startPoint x: 314, startPoint y: 194, endPoint x: 352, endPoint y: 85, distance: 115.2
click at [314, 194] on img at bounding box center [313, 199] width 10 height 11
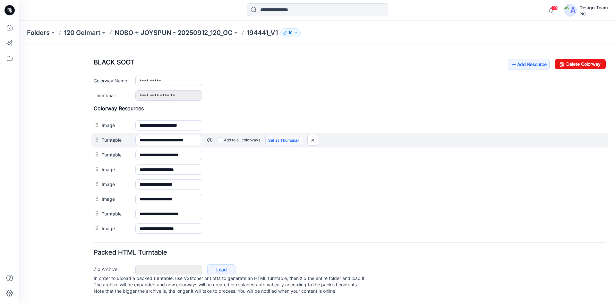
scroll to position [249, 0]
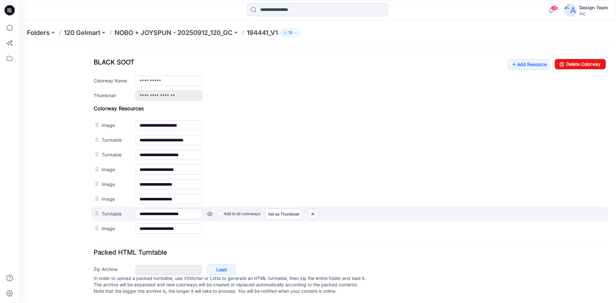
click at [315, 209] on img at bounding box center [313, 214] width 10 height 11
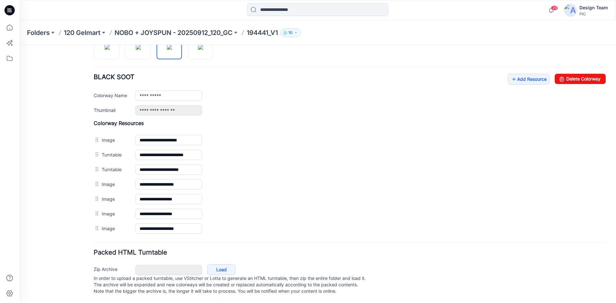
scroll to position [234, 0]
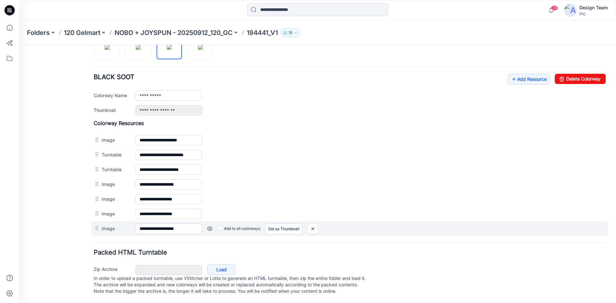
click at [212, 226] on link at bounding box center [209, 228] width 5 height 5
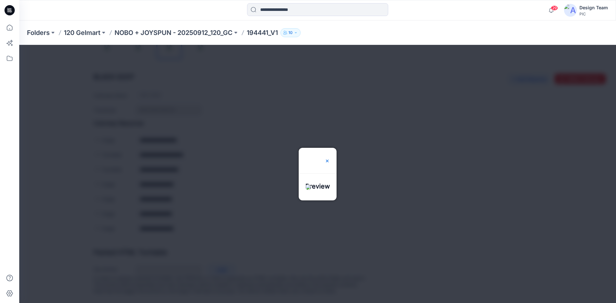
click at [330, 158] on img at bounding box center [327, 160] width 5 height 5
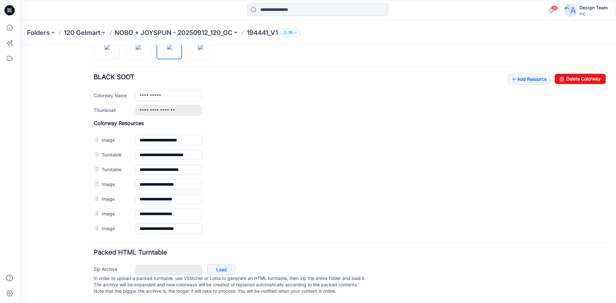
scroll to position [0, 0]
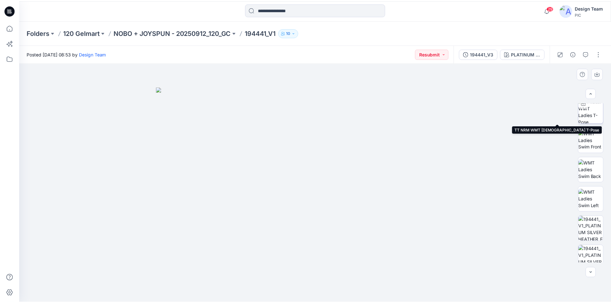
scroll to position [131, 0]
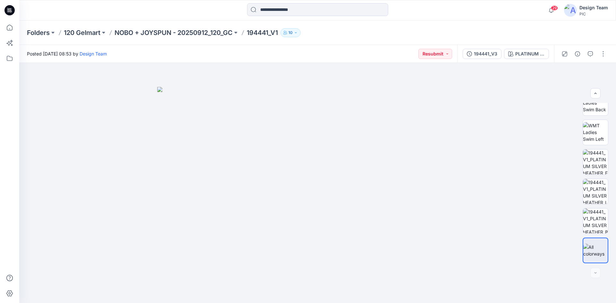
click at [14, 11] on icon at bounding box center [9, 10] width 10 height 10
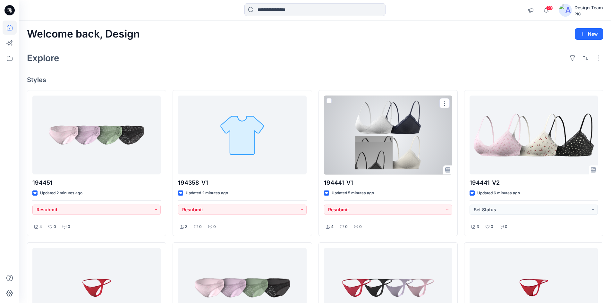
click at [372, 165] on div at bounding box center [388, 135] width 128 height 79
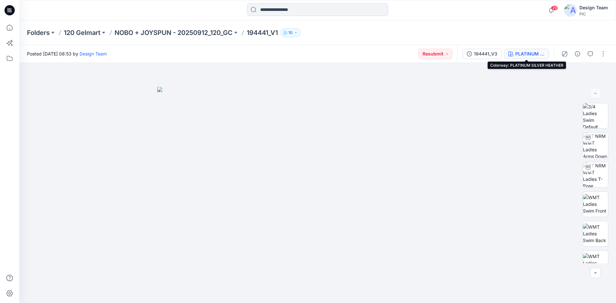
click at [513, 57] on button "PLATINUM SILVER HEATHER" at bounding box center [526, 54] width 45 height 10
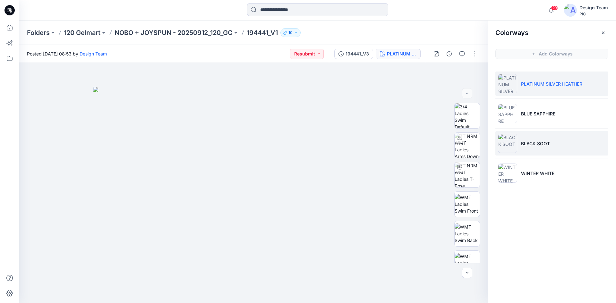
click at [533, 149] on li "BLACK SOOT" at bounding box center [551, 143] width 113 height 24
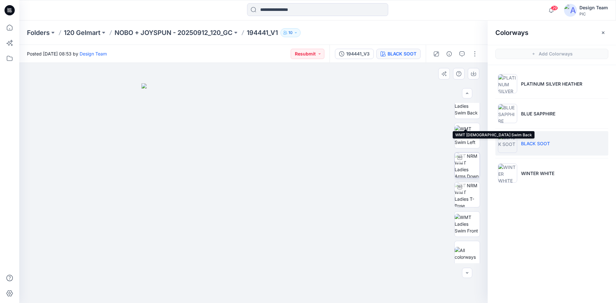
scroll to position [128, 0]
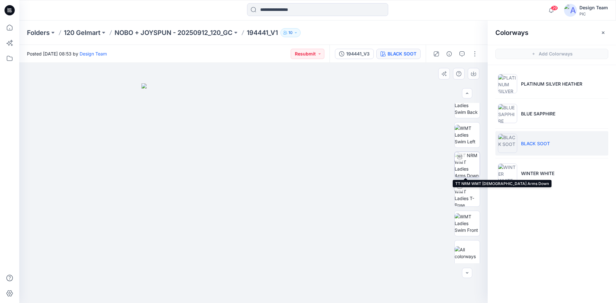
click at [460, 165] on img at bounding box center [466, 164] width 25 height 25
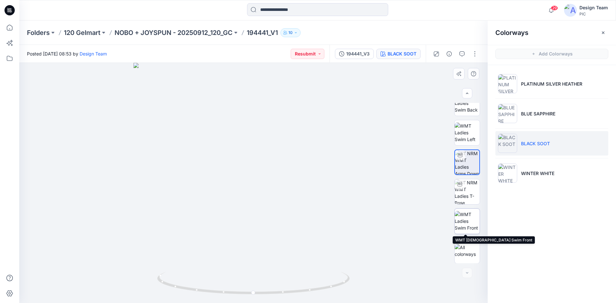
scroll to position [131, 0]
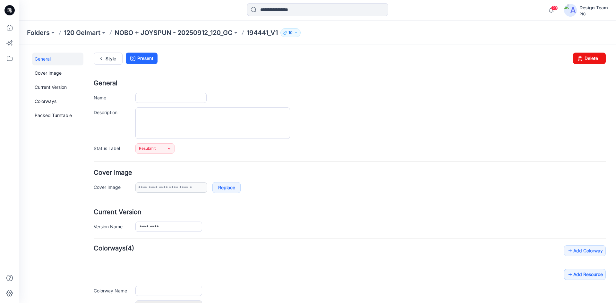
type input "*********"
type input "**********"
click at [218, 190] on link "Replace" at bounding box center [226, 187] width 28 height 11
drag, startPoint x: 316, startPoint y: 191, endPoint x: 267, endPoint y: 182, distance: 50.5
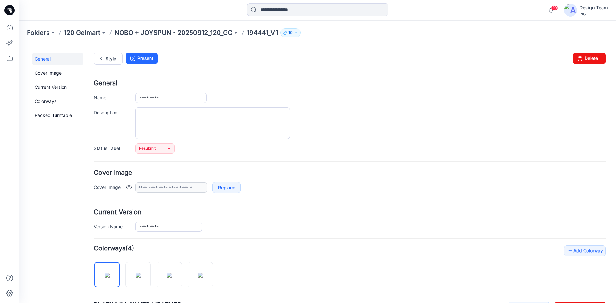
click at [316, 191] on div "**********" at bounding box center [370, 187] width 470 height 11
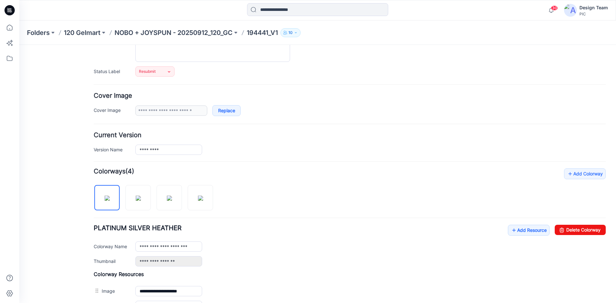
scroll to position [96, 0]
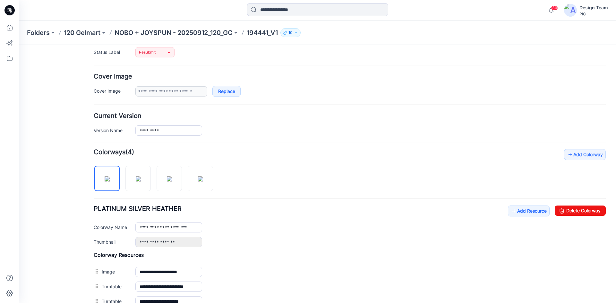
click at [248, 149] on h4 "Add Colorway Colorways (4)" at bounding box center [350, 152] width 512 height 6
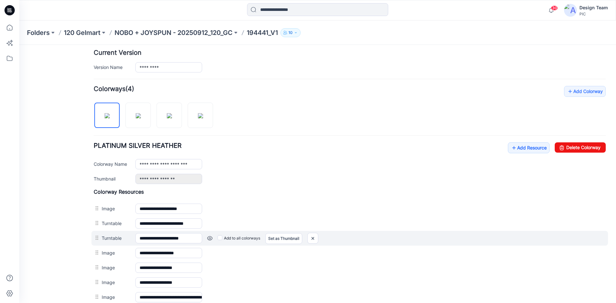
scroll to position [128, 0]
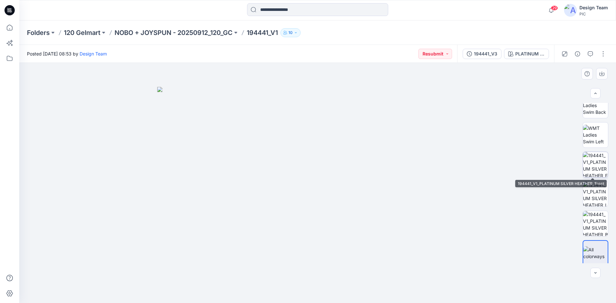
scroll to position [131, 0]
click at [592, 248] on img at bounding box center [595, 250] width 24 height 13
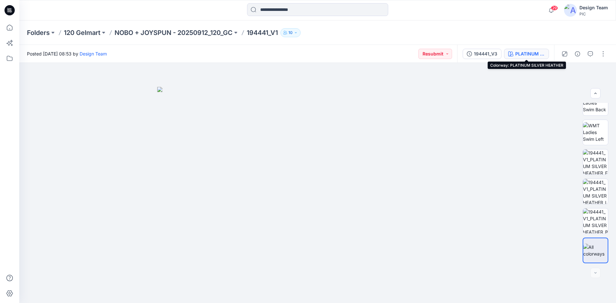
click at [517, 56] on div "PLATINUM SILVER HEATHER" at bounding box center [530, 53] width 30 height 7
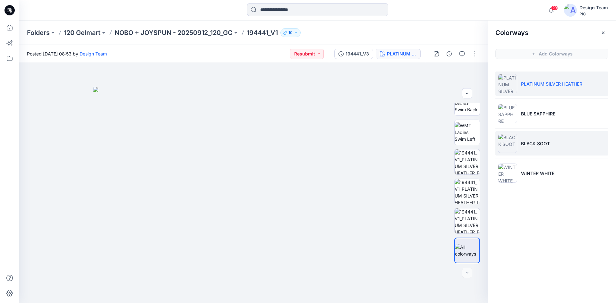
click at [522, 139] on li "BLACK SOOT" at bounding box center [551, 143] width 113 height 24
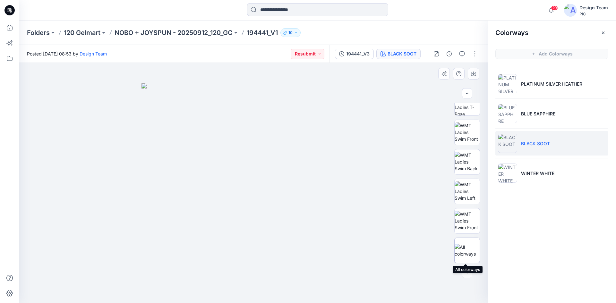
click at [466, 247] on img at bounding box center [466, 250] width 25 height 13
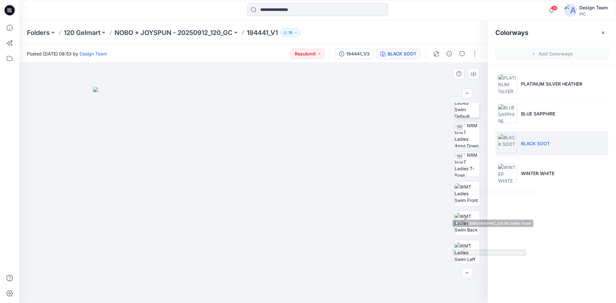
scroll to position [0, 0]
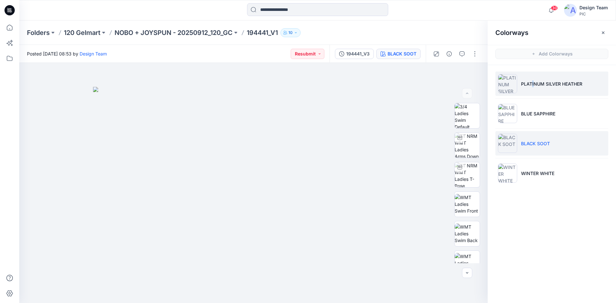
click at [533, 82] on p "PLATINUM SILVER HEATHER" at bounding box center [551, 83] width 61 height 7
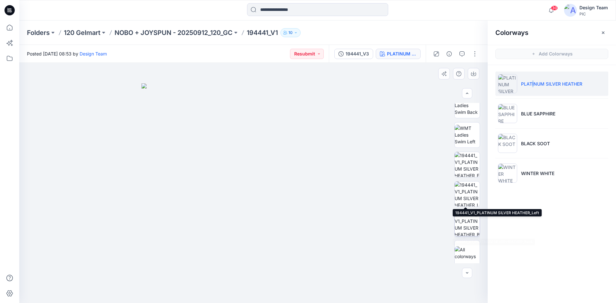
scroll to position [131, 0]
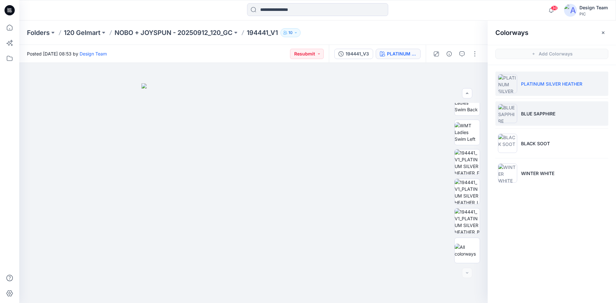
click at [529, 114] on p "BLUE SAPPHIRE" at bounding box center [538, 113] width 34 height 7
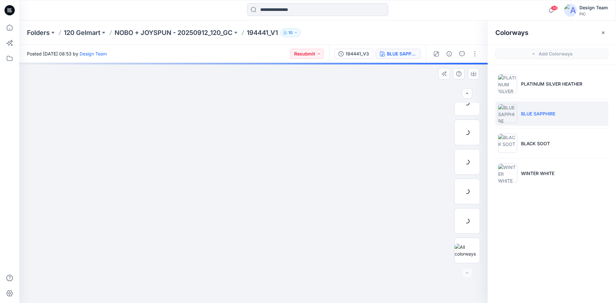
scroll to position [42, 0]
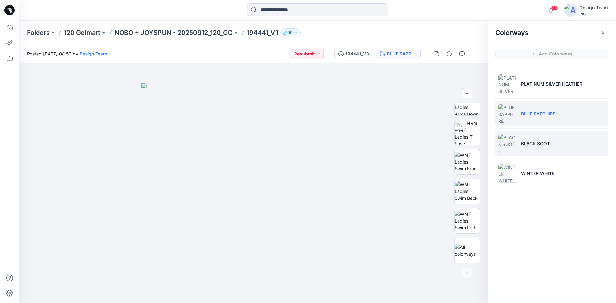
click at [530, 149] on li "BLACK SOOT" at bounding box center [551, 143] width 113 height 24
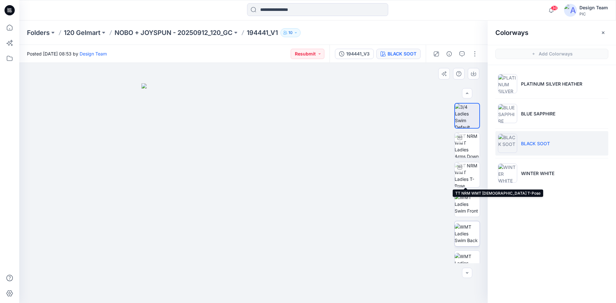
scroll to position [72, 0]
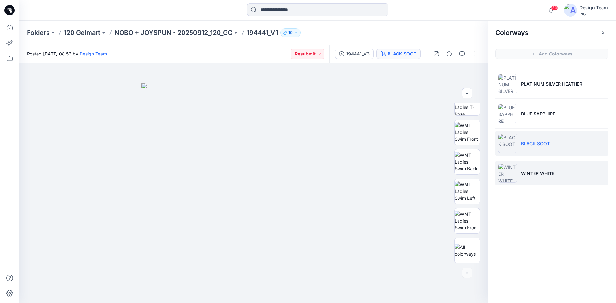
click at [534, 172] on p "WINTER WHITE" at bounding box center [537, 173] width 33 height 7
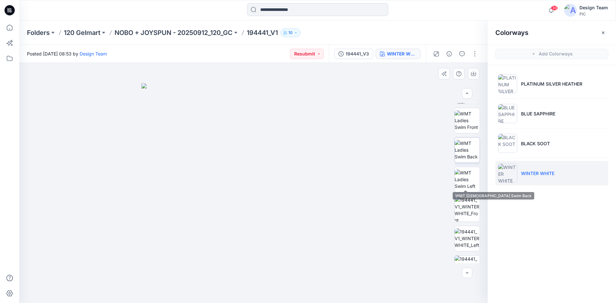
scroll to position [131, 0]
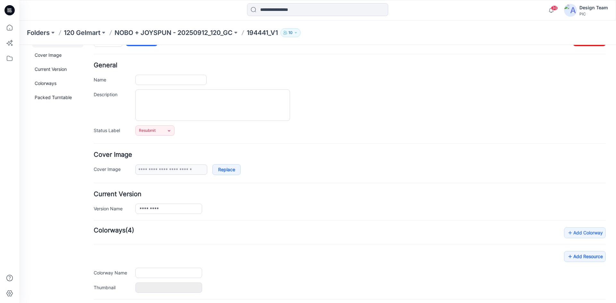
type input "*********"
type input "**********"
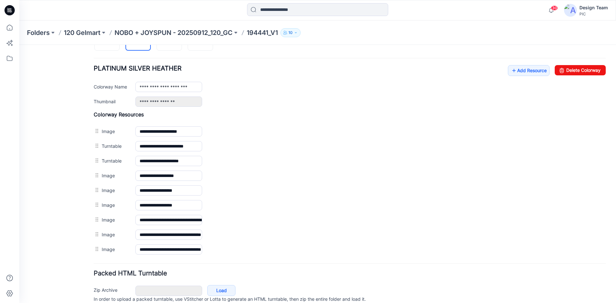
scroll to position [200, 0]
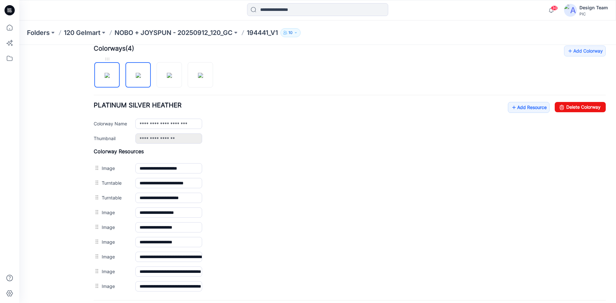
click at [110, 73] on img at bounding box center [107, 75] width 5 height 5
type input "**********"
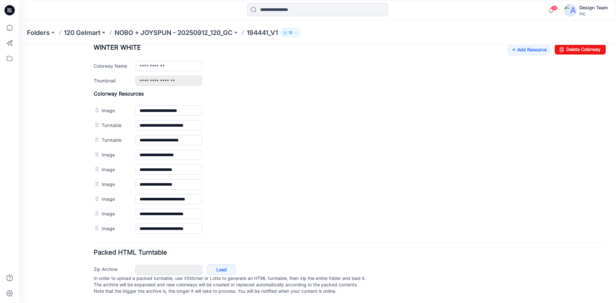
scroll to position [0, 0]
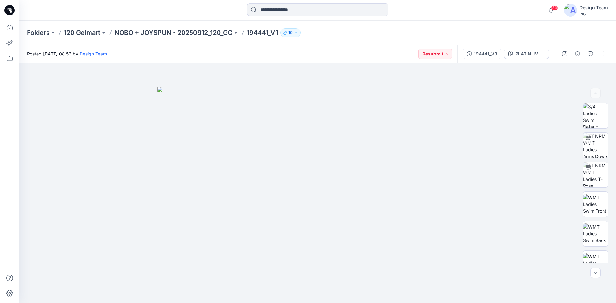
click at [12, 10] on icon at bounding box center [9, 10] width 10 height 10
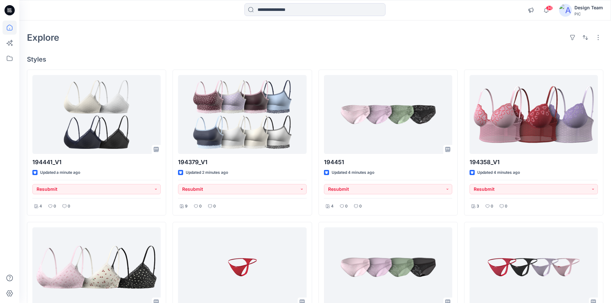
scroll to position [32, 0]
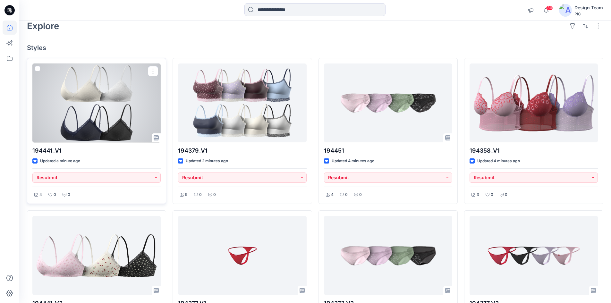
click at [83, 128] on div at bounding box center [96, 102] width 128 height 79
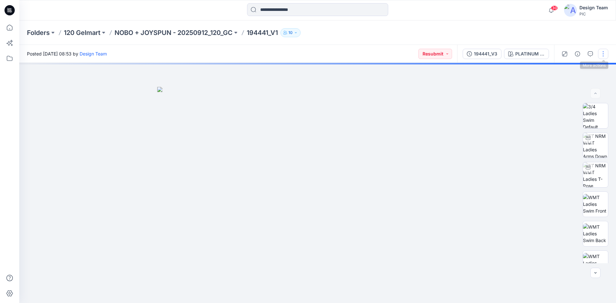
click at [601, 55] on button "button" at bounding box center [603, 54] width 10 height 10
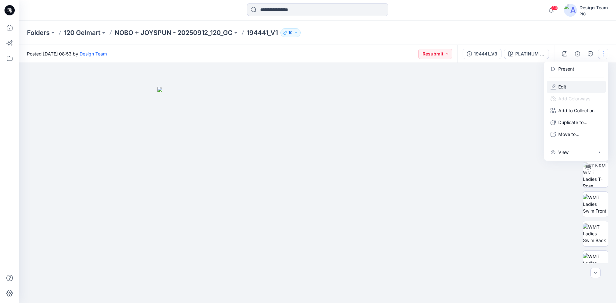
click at [572, 87] on button "Edit" at bounding box center [575, 87] width 59 height 12
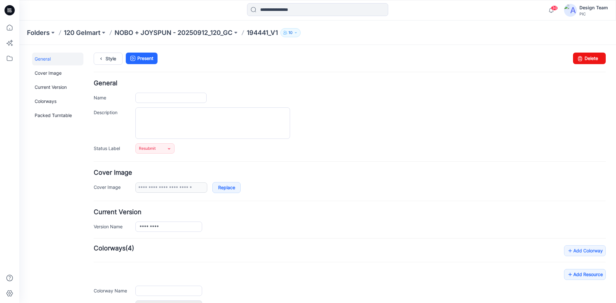
type input "*********"
type input "**********"
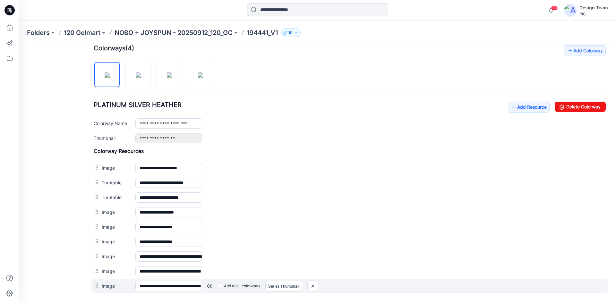
scroll to position [200, 0]
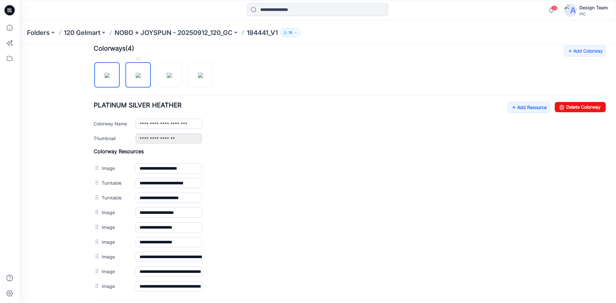
click at [137, 78] on img at bounding box center [138, 75] width 5 height 5
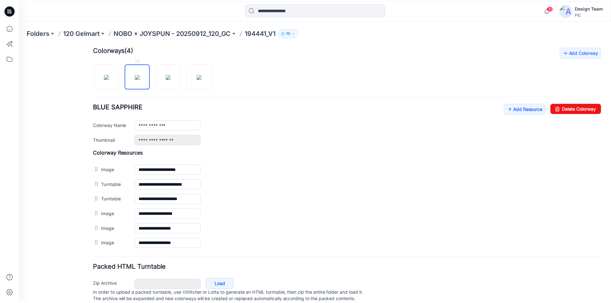
scroll to position [188, 0]
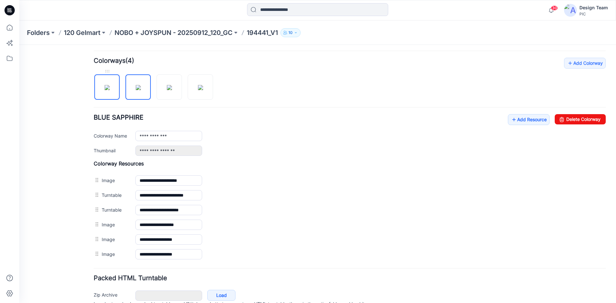
click at [110, 85] on img at bounding box center [107, 87] width 5 height 5
type input "**********"
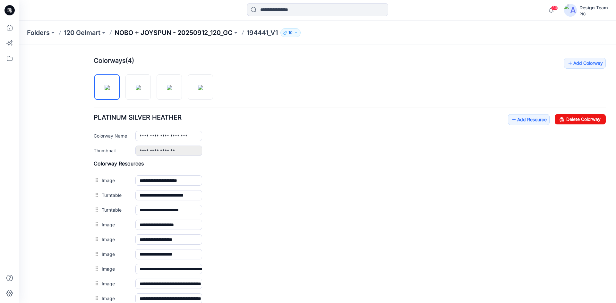
click at [213, 32] on p "NOBO + JOYSPUN - 20250912_120_GC" at bounding box center [173, 32] width 118 height 9
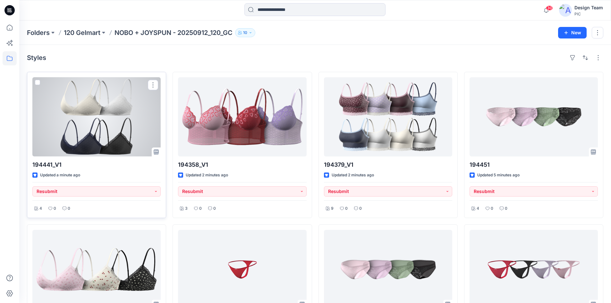
click at [98, 130] on div at bounding box center [96, 116] width 128 height 79
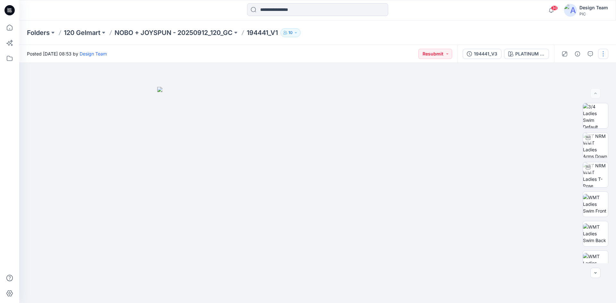
click at [602, 52] on button "button" at bounding box center [603, 54] width 10 height 10
click at [571, 89] on button "Edit" at bounding box center [575, 87] width 59 height 12
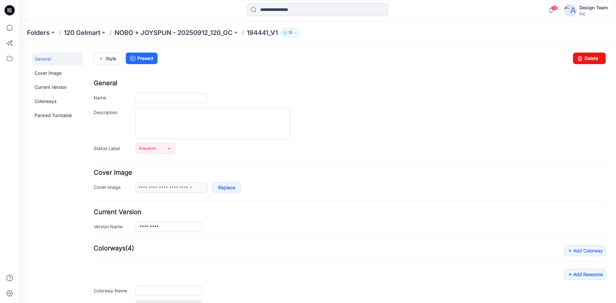
type input "*********"
type input "**********"
click at [106, 62] on link "Style" at bounding box center [108, 59] width 29 height 12
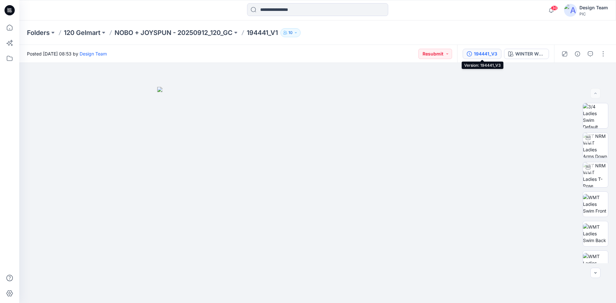
click at [481, 54] on div "194441_V3" at bounding box center [485, 53] width 23 height 7
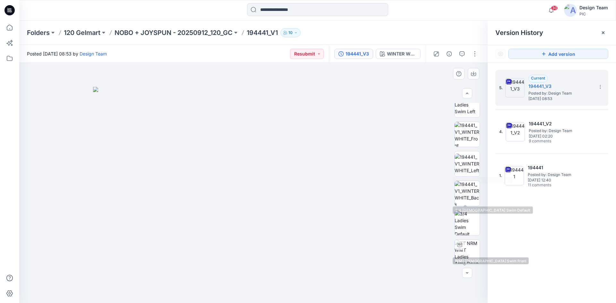
scroll to position [115, 0]
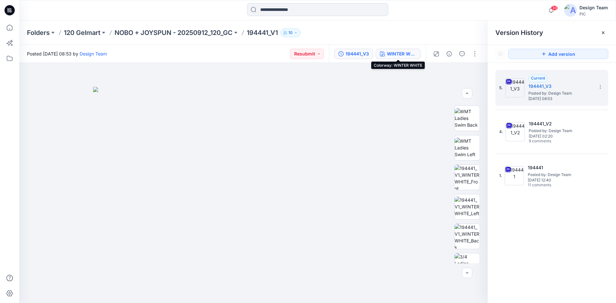
click at [385, 56] on icon "button" at bounding box center [382, 53] width 5 height 5
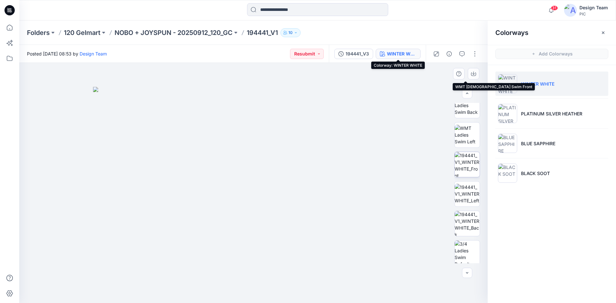
scroll to position [160, 0]
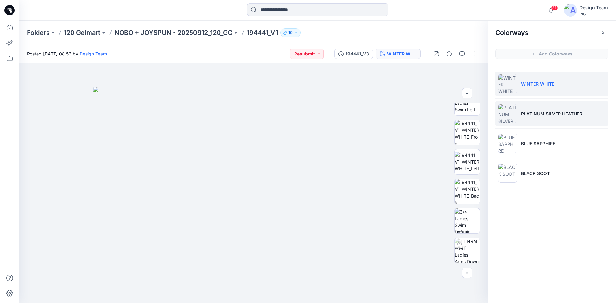
click at [528, 119] on li "PLATINUM SILVER HEATHER" at bounding box center [551, 113] width 113 height 24
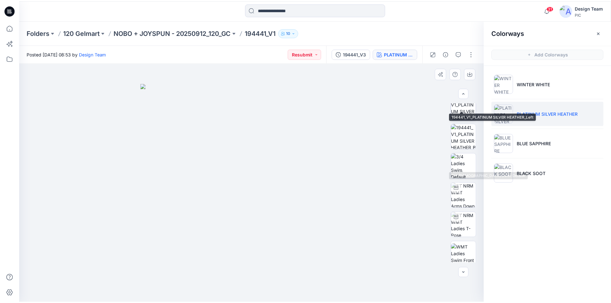
scroll to position [224, 0]
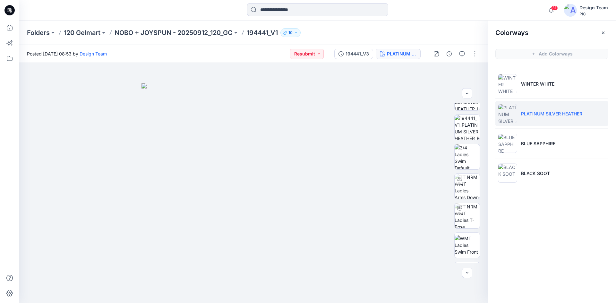
click at [10, 13] on icon at bounding box center [9, 10] width 10 height 10
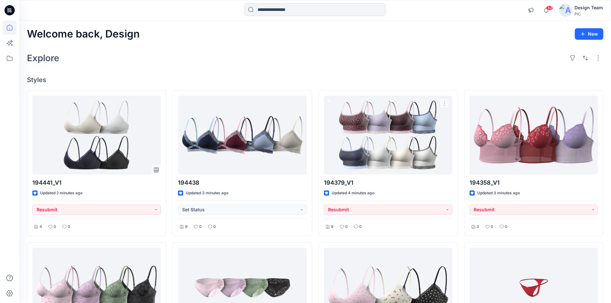
click at [317, 60] on div "Explore" at bounding box center [315, 57] width 576 height 15
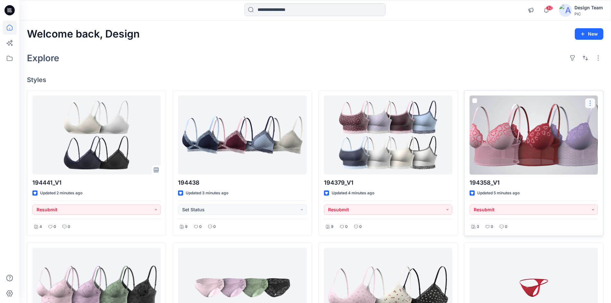
click at [589, 106] on button "button" at bounding box center [590, 103] width 10 height 10
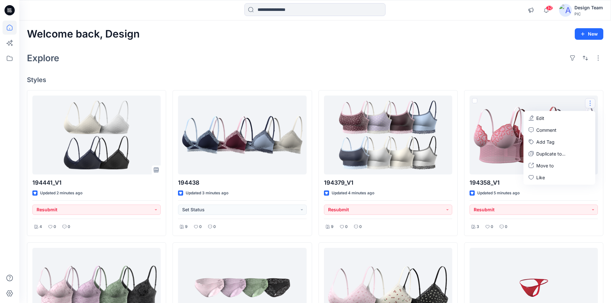
click at [497, 72] on div "Welcome back, Design New Explore Styles 194441_V1 Updated 2 minutes ago Resubmi…" at bounding box center [315, 297] width 592 height 552
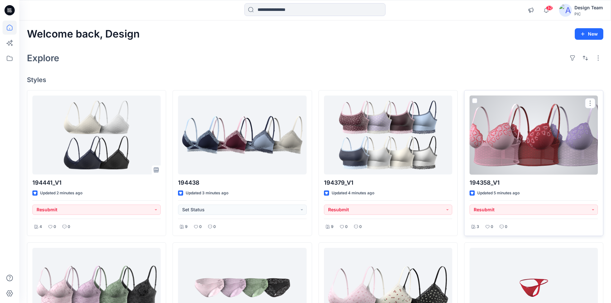
click at [497, 117] on div at bounding box center [534, 135] width 128 height 79
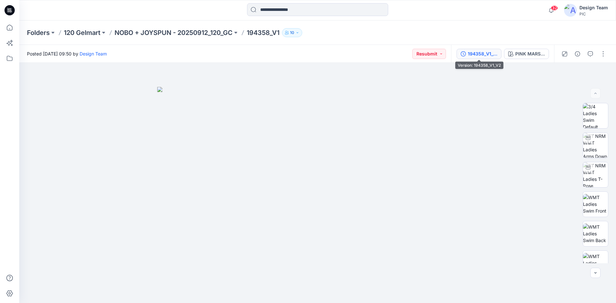
click at [487, 53] on div "194358_V1_V2" at bounding box center [483, 53] width 30 height 7
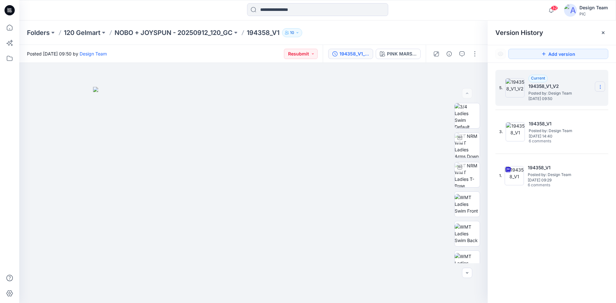
click at [601, 86] on icon at bounding box center [599, 86] width 5 height 5
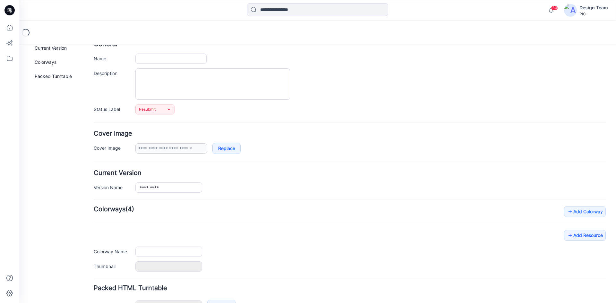
scroll to position [81, 0]
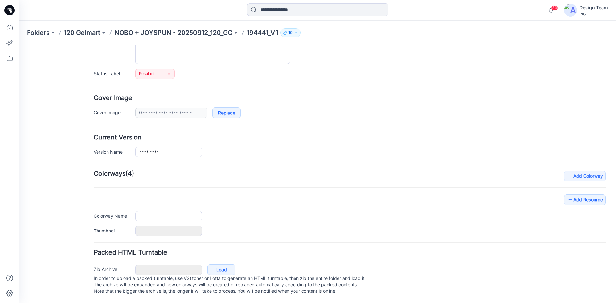
type input "*********"
type input "**********"
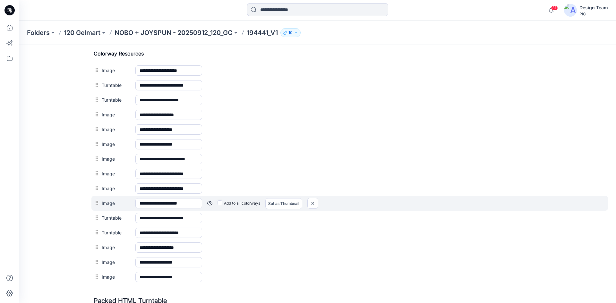
scroll to position [306, 0]
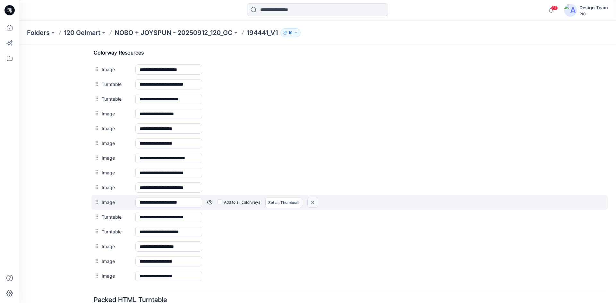
drag, startPoint x: 356, startPoint y: 78, endPoint x: 313, endPoint y: 206, distance: 135.1
click at [313, 206] on img at bounding box center [313, 202] width 10 height 11
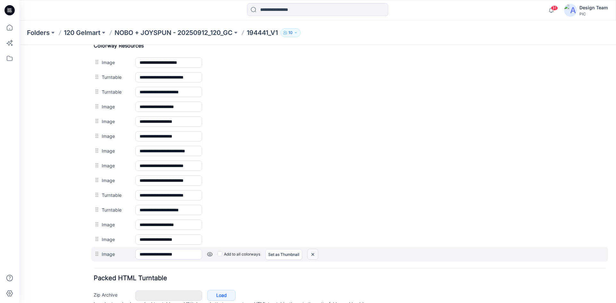
drag, startPoint x: 314, startPoint y: 254, endPoint x: 355, endPoint y: 80, distance: 179.6
click at [314, 254] on img at bounding box center [313, 254] width 10 height 11
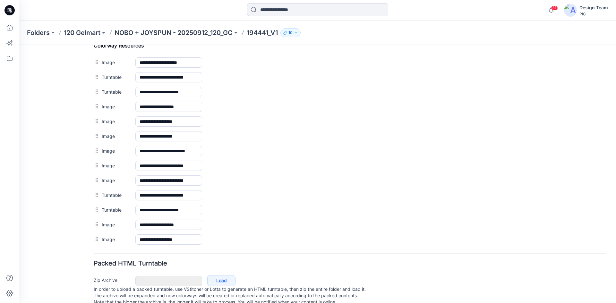
click at [19, 45] on img at bounding box center [19, 45] width 0 height 0
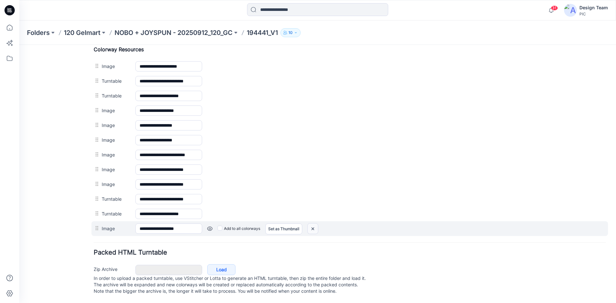
drag, startPoint x: 312, startPoint y: 225, endPoint x: 351, endPoint y: 77, distance: 153.2
click at [312, 225] on img at bounding box center [313, 229] width 10 height 11
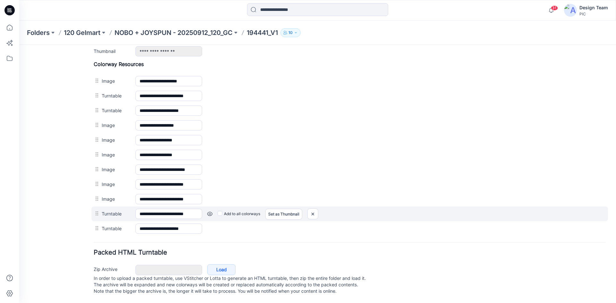
scroll to position [293, 0]
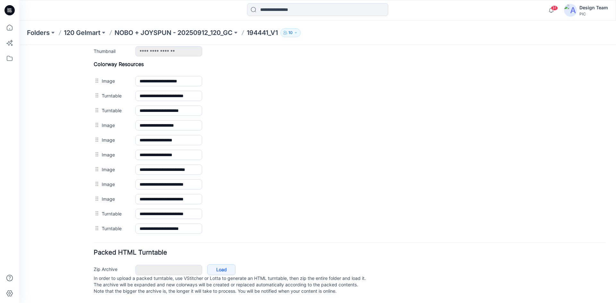
drag, startPoint x: 314, startPoint y: 222, endPoint x: 352, endPoint y: 78, distance: 148.7
click at [19, 45] on img at bounding box center [19, 45] width 0 height 0
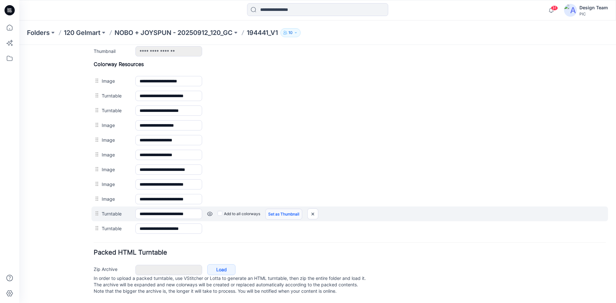
scroll to position [279, 0]
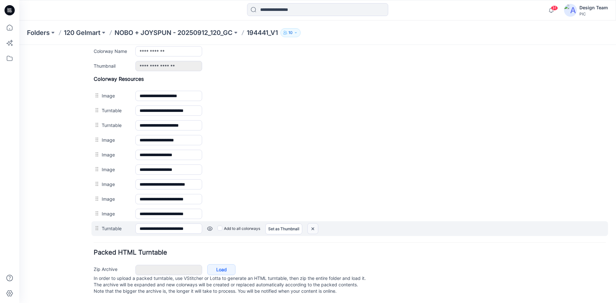
click at [313, 224] on img at bounding box center [313, 229] width 10 height 11
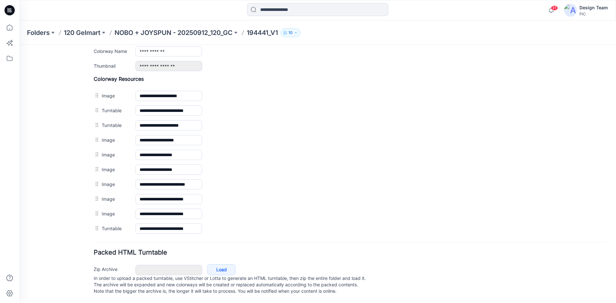
scroll to position [264, 0]
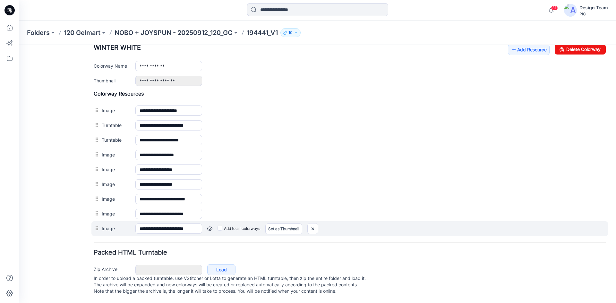
click at [210, 226] on link at bounding box center [209, 228] width 5 height 5
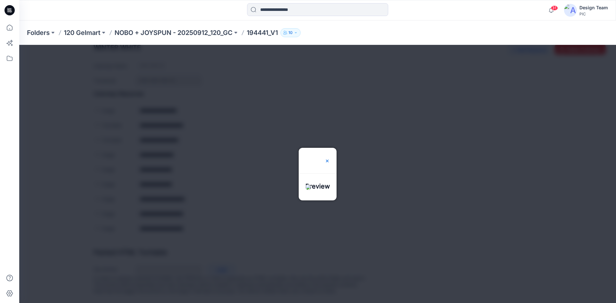
click at [330, 158] on img at bounding box center [327, 160] width 5 height 5
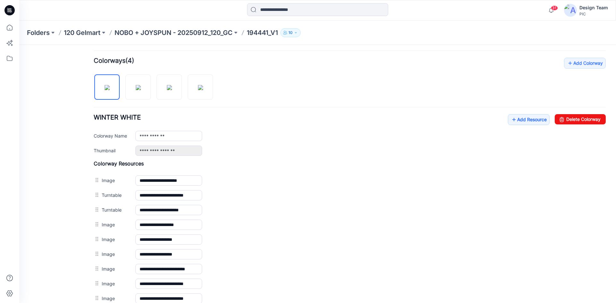
scroll to position [168, 0]
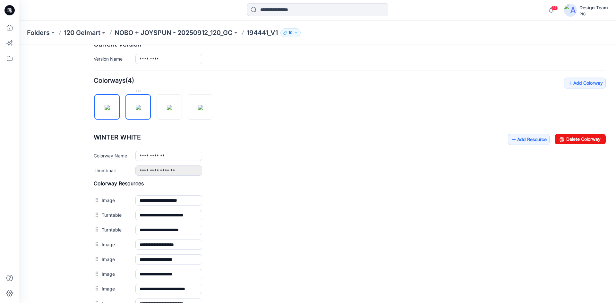
click at [136, 110] on img at bounding box center [138, 107] width 5 height 5
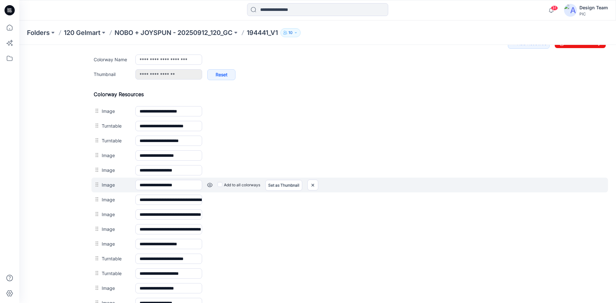
scroll to position [328, 0]
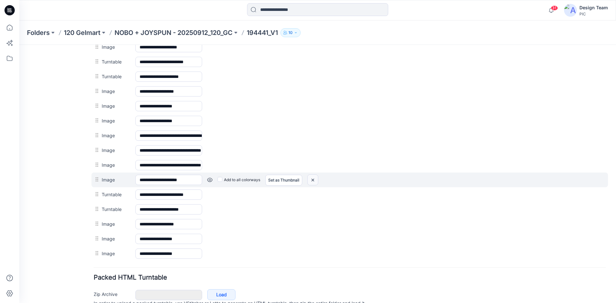
drag, startPoint x: 351, startPoint y: 79, endPoint x: 313, endPoint y: 182, distance: 110.2
click at [313, 182] on img at bounding box center [313, 180] width 10 height 11
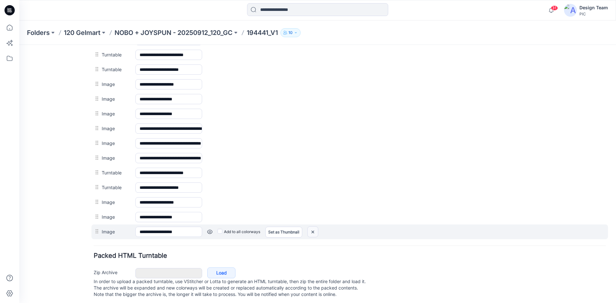
click at [314, 234] on img at bounding box center [313, 232] width 10 height 11
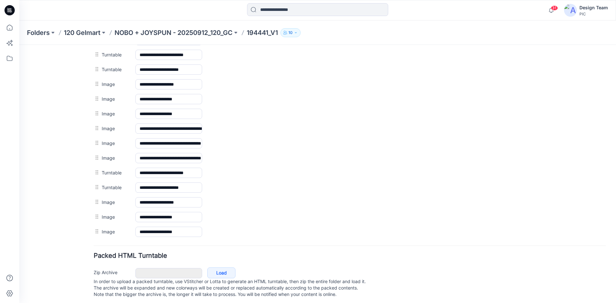
scroll to position [323, 0]
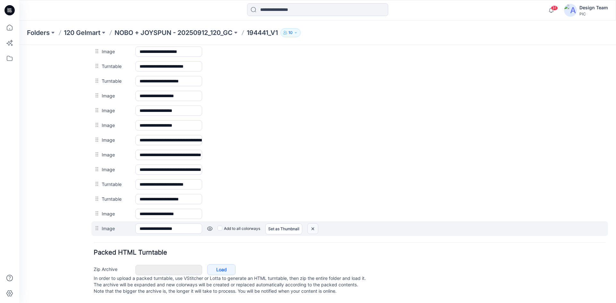
drag, startPoint x: 313, startPoint y: 225, endPoint x: 348, endPoint y: 75, distance: 154.2
click at [313, 225] on img at bounding box center [313, 229] width 10 height 11
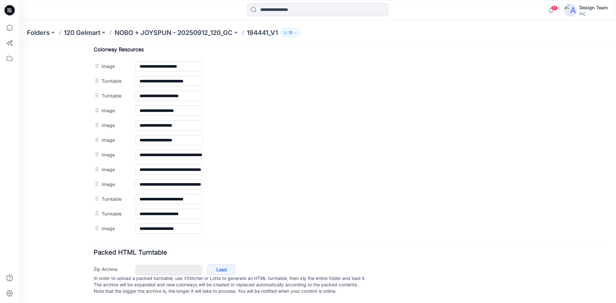
click at [19, 45] on img at bounding box center [19, 45] width 0 height 0
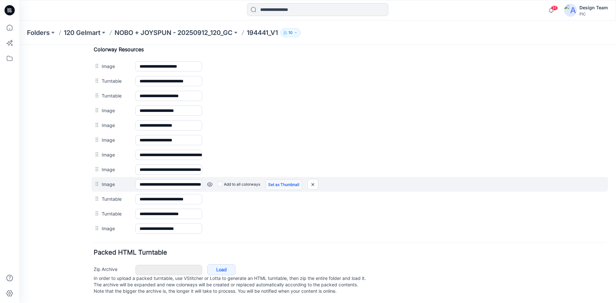
scroll to position [293, 0]
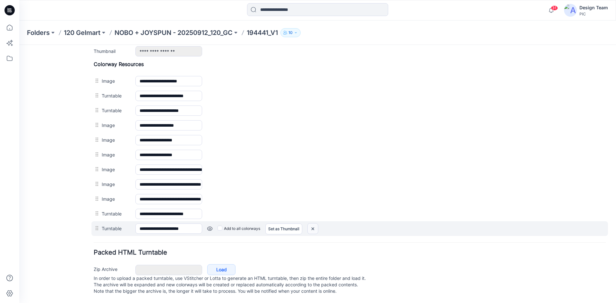
click at [314, 224] on img at bounding box center [313, 229] width 10 height 11
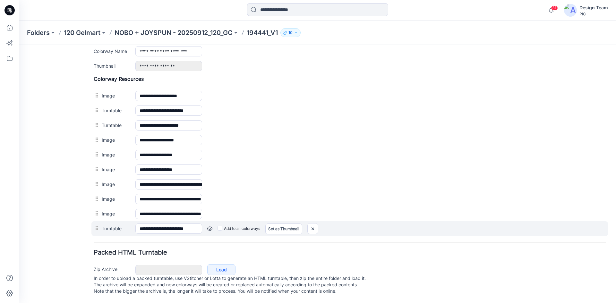
scroll to position [279, 0]
click at [313, 224] on img at bounding box center [313, 229] width 10 height 11
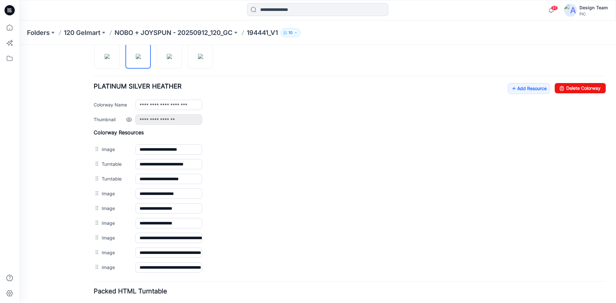
scroll to position [168, 0]
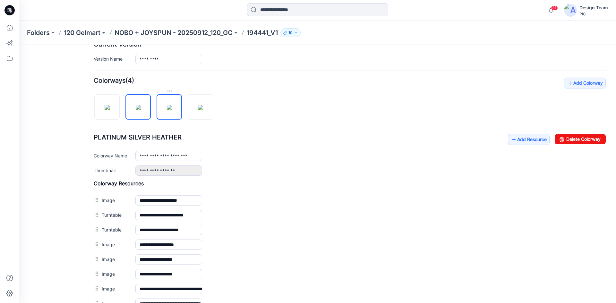
click at [167, 108] on img at bounding box center [169, 107] width 5 height 5
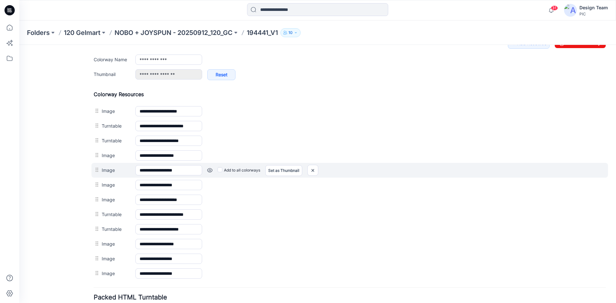
scroll to position [315, 0]
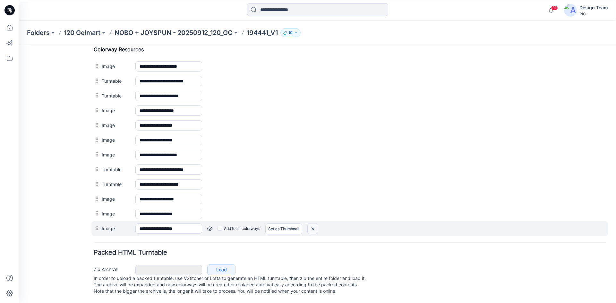
drag, startPoint x: 317, startPoint y: 221, endPoint x: 358, endPoint y: 80, distance: 147.5
click at [317, 224] on img at bounding box center [313, 229] width 10 height 11
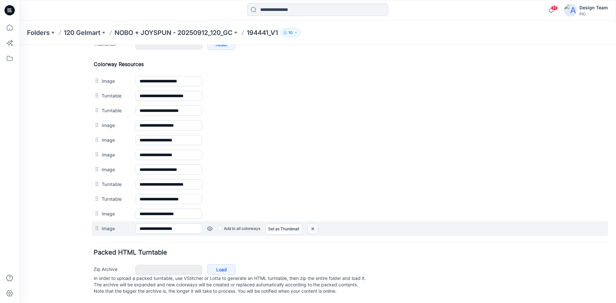
scroll to position [300, 0]
click at [312, 224] on img at bounding box center [313, 229] width 10 height 11
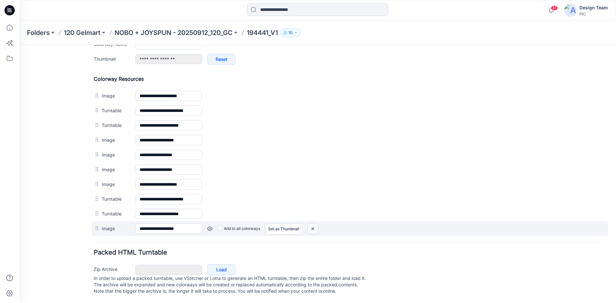
click at [314, 225] on img at bounding box center [313, 229] width 10 height 11
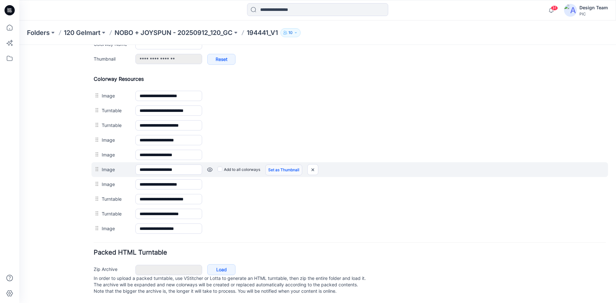
scroll to position [271, 0]
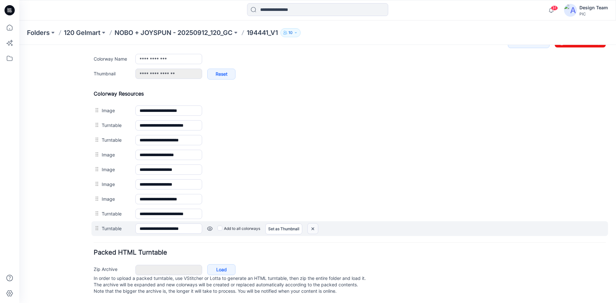
drag, startPoint x: 315, startPoint y: 221, endPoint x: 351, endPoint y: 78, distance: 147.1
click at [315, 224] on img at bounding box center [313, 229] width 10 height 11
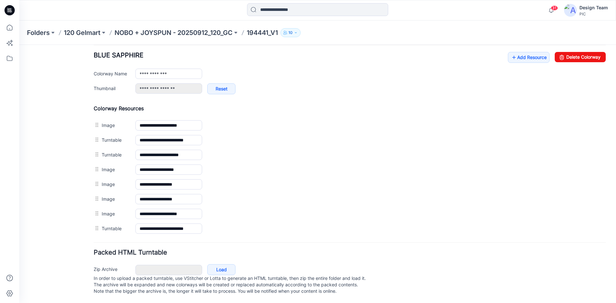
scroll to position [256, 0]
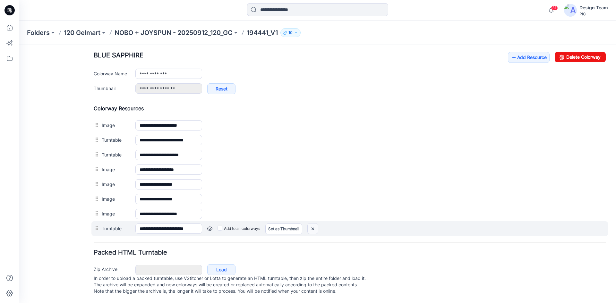
drag, startPoint x: 314, startPoint y: 224, endPoint x: 351, endPoint y: 85, distance: 144.2
click at [314, 224] on img at bounding box center [313, 229] width 10 height 11
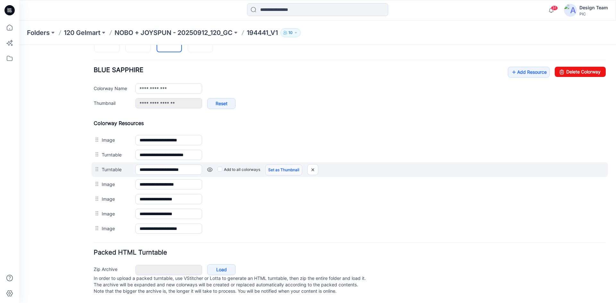
scroll to position [241, 0]
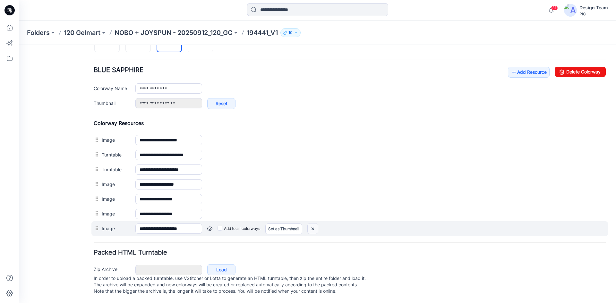
drag, startPoint x: 314, startPoint y: 222, endPoint x: 356, endPoint y: 76, distance: 152.3
click at [314, 224] on img at bounding box center [313, 229] width 10 height 11
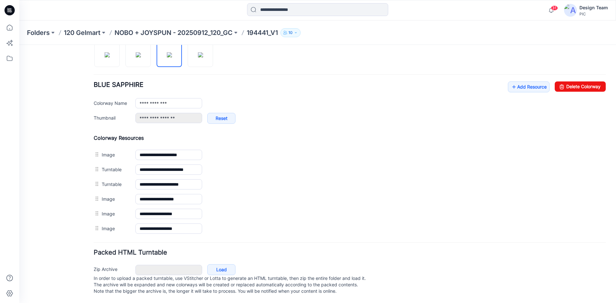
scroll to position [220, 0]
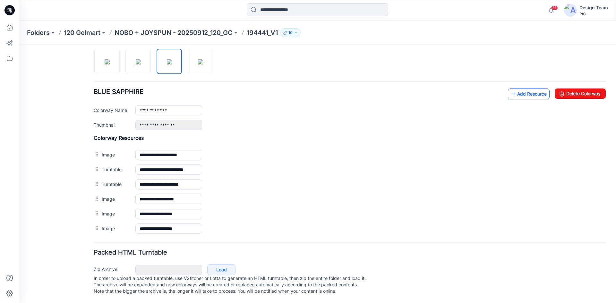
click at [527, 89] on link "Add Resource" at bounding box center [529, 94] width 42 height 11
click at [522, 89] on link "Add Resource" at bounding box center [529, 94] width 42 height 11
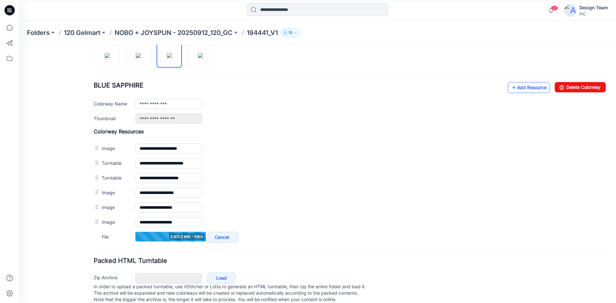
click at [515, 88] on link "Add Resource" at bounding box center [529, 87] width 42 height 11
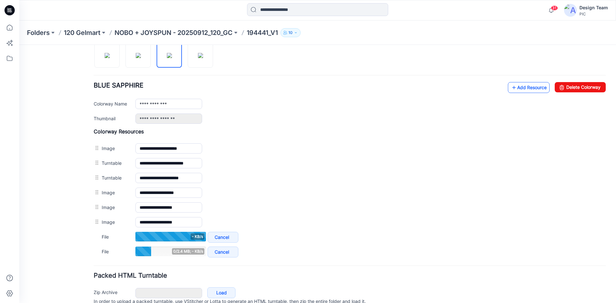
click at [528, 92] on link "Add Resource" at bounding box center [529, 87] width 42 height 11
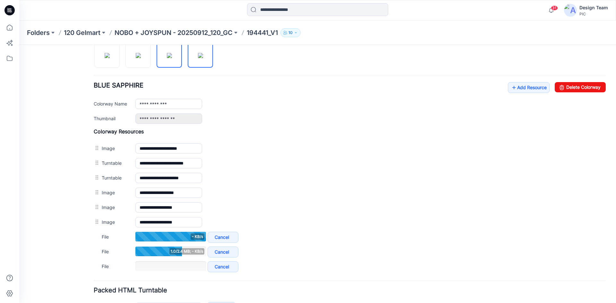
click at [198, 56] on img at bounding box center [200, 55] width 5 height 5
type input "**********"
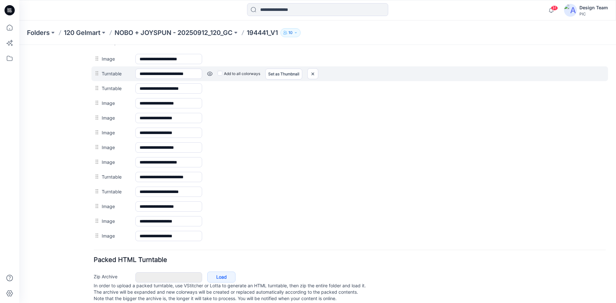
scroll to position [330, 0]
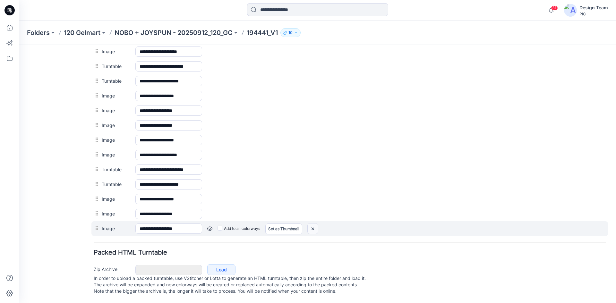
click at [313, 225] on img at bounding box center [313, 229] width 10 height 11
click at [314, 224] on img at bounding box center [313, 229] width 10 height 11
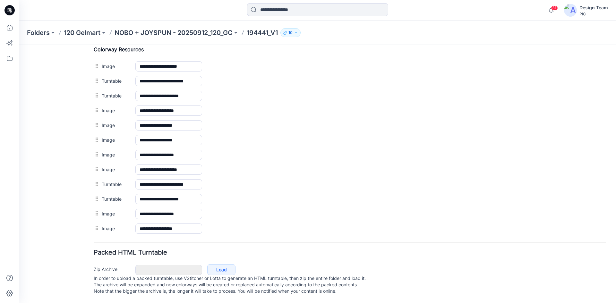
click at [19, 45] on img at bounding box center [19, 45] width 0 height 0
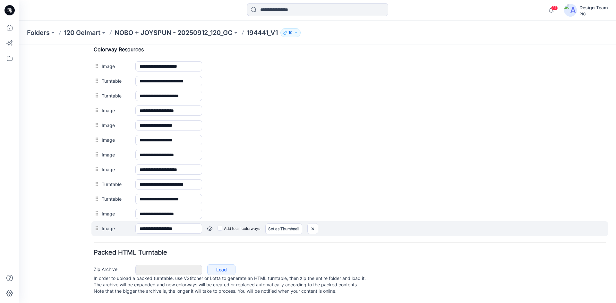
scroll to position [300, 0]
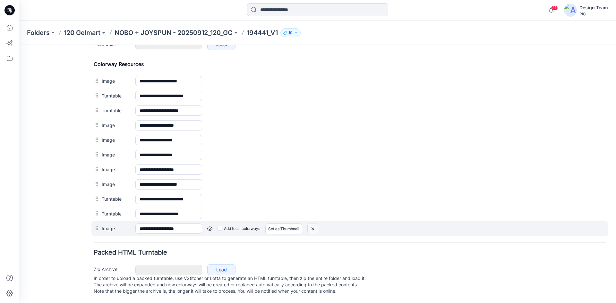
drag, startPoint x: 313, startPoint y: 222, endPoint x: 357, endPoint y: 80, distance: 149.4
click at [313, 224] on img at bounding box center [313, 229] width 10 height 11
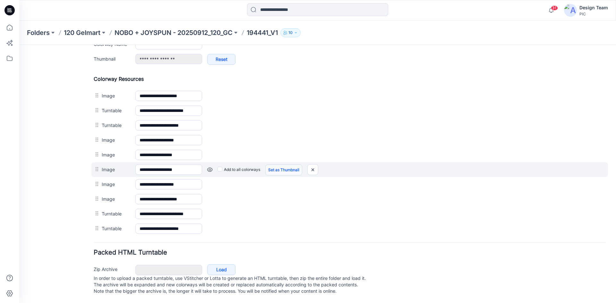
scroll to position [286, 0]
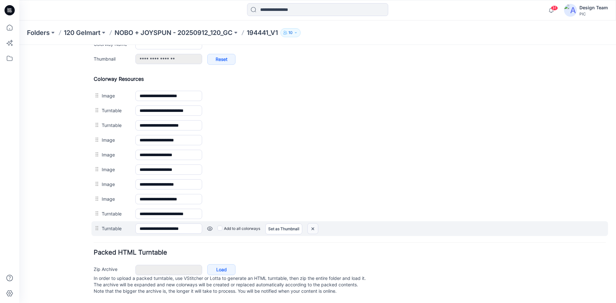
drag, startPoint x: 314, startPoint y: 220, endPoint x: 355, endPoint y: 79, distance: 147.0
click at [314, 224] on img at bounding box center [313, 229] width 10 height 11
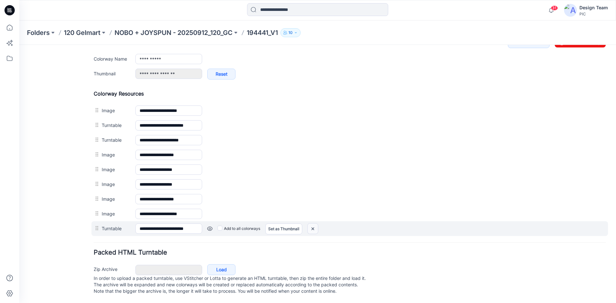
scroll to position [271, 0]
click at [313, 226] on img at bounding box center [313, 229] width 10 height 11
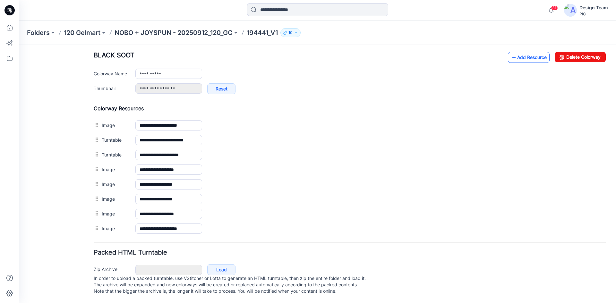
click at [515, 52] on link "Add Resource" at bounding box center [529, 57] width 42 height 11
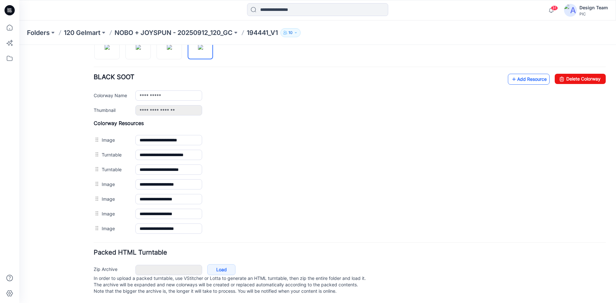
scroll to position [234, 0]
click at [520, 75] on link "Add Resource" at bounding box center [529, 79] width 42 height 11
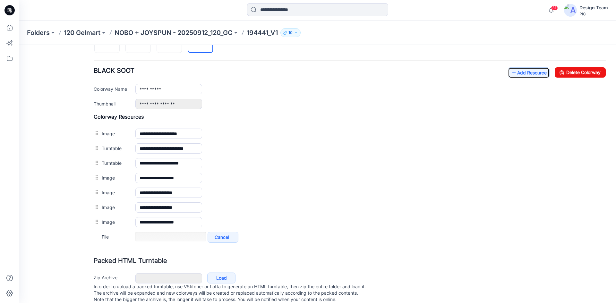
scroll to position [249, 0]
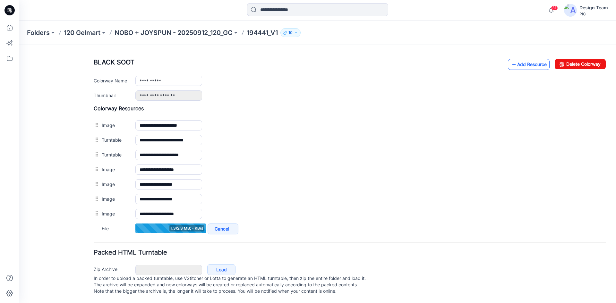
click at [519, 60] on link "Add Resource" at bounding box center [529, 64] width 42 height 11
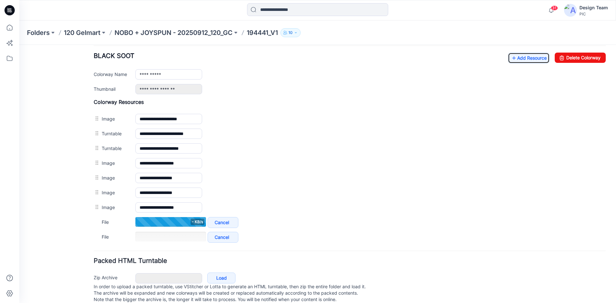
scroll to position [256, 0]
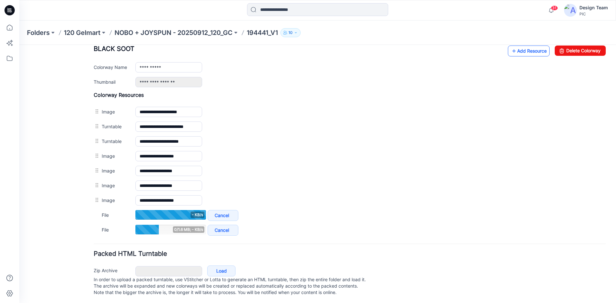
click at [523, 54] on link "Add Resource" at bounding box center [529, 51] width 42 height 11
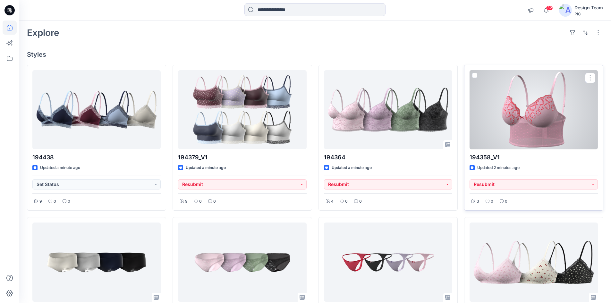
scroll to position [64, 0]
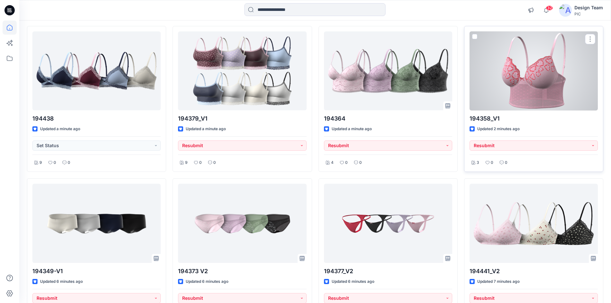
click at [502, 94] on div at bounding box center [534, 70] width 128 height 79
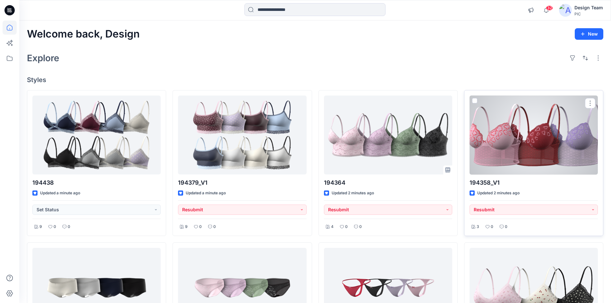
click at [529, 150] on div at bounding box center [534, 135] width 128 height 79
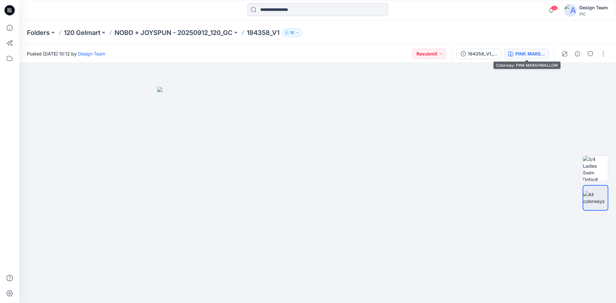
click at [517, 56] on div "PINK MARSHMALLOW" at bounding box center [530, 53] width 30 height 7
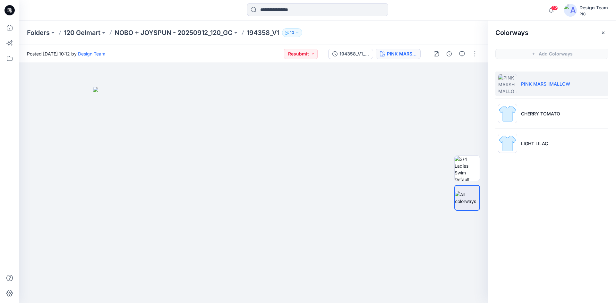
click at [546, 181] on div "Colorways Add Colorways PINK MARSHMALLOW CHERRY TOMATO LIGHT LILAC" at bounding box center [551, 162] width 128 height 283
drag, startPoint x: 441, startPoint y: 15, endPoint x: 513, endPoint y: 23, distance: 72.6
click at [441, 15] on div at bounding box center [317, 10] width 298 height 14
click at [604, 34] on icon "button" at bounding box center [602, 32] width 5 height 5
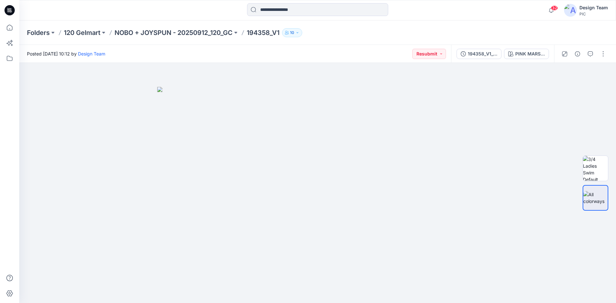
click at [453, 9] on div at bounding box center [317, 10] width 298 height 14
